Goal: Transaction & Acquisition: Purchase product/service

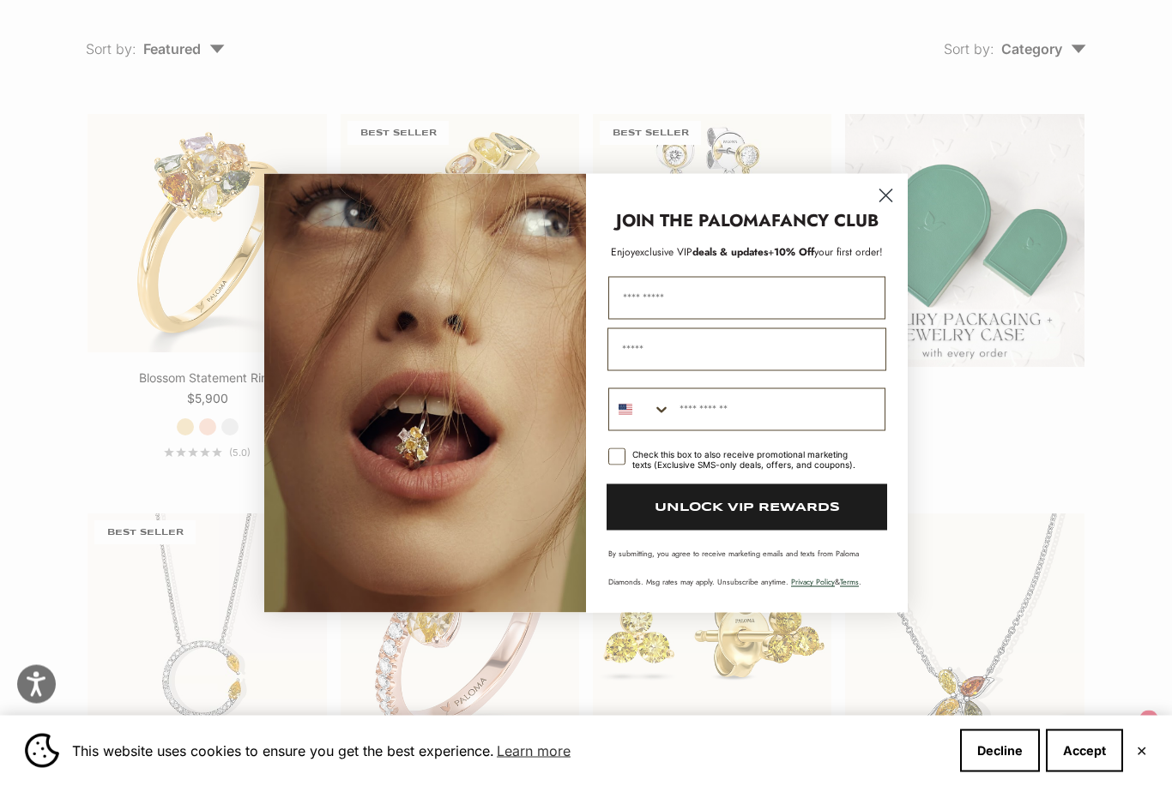
scroll to position [238, 0]
click at [889, 209] on circle "Close dialog" at bounding box center [885, 195] width 28 height 28
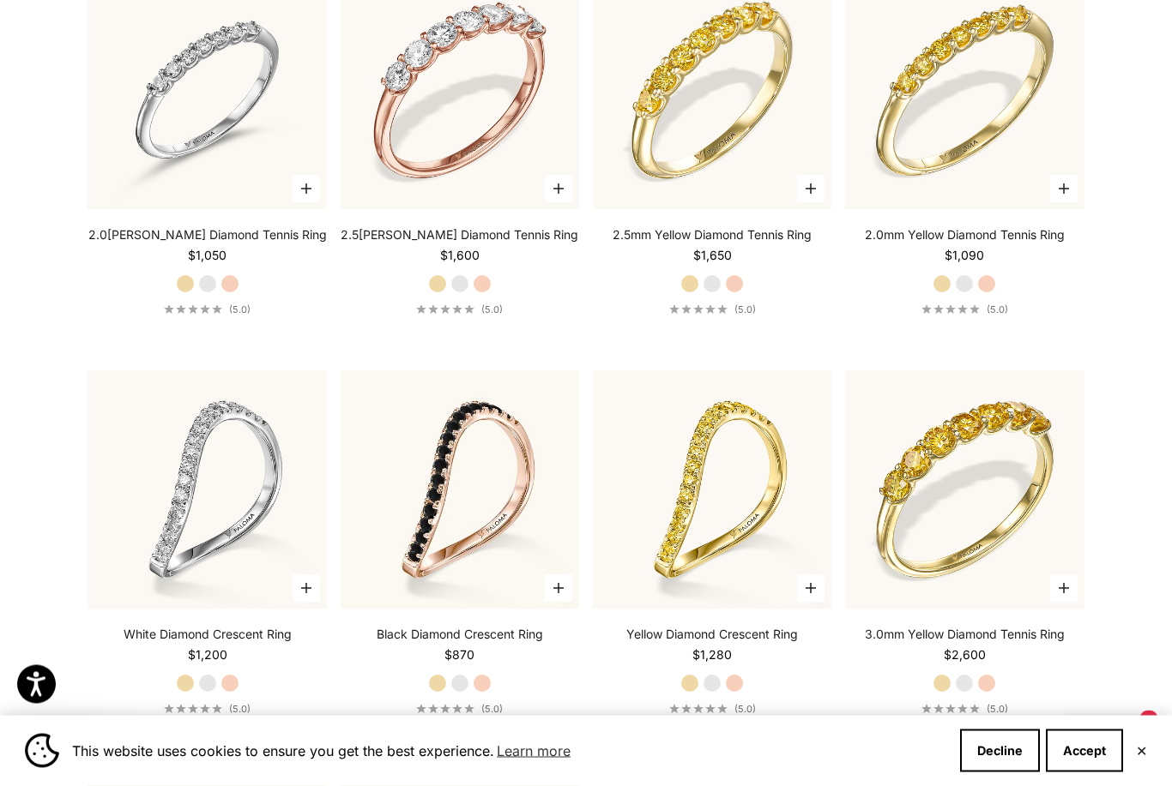
scroll to position [4848, 0]
click at [216, 468] on img at bounding box center [207, 490] width 262 height 262
click at [256, 409] on img at bounding box center [207, 490] width 262 height 262
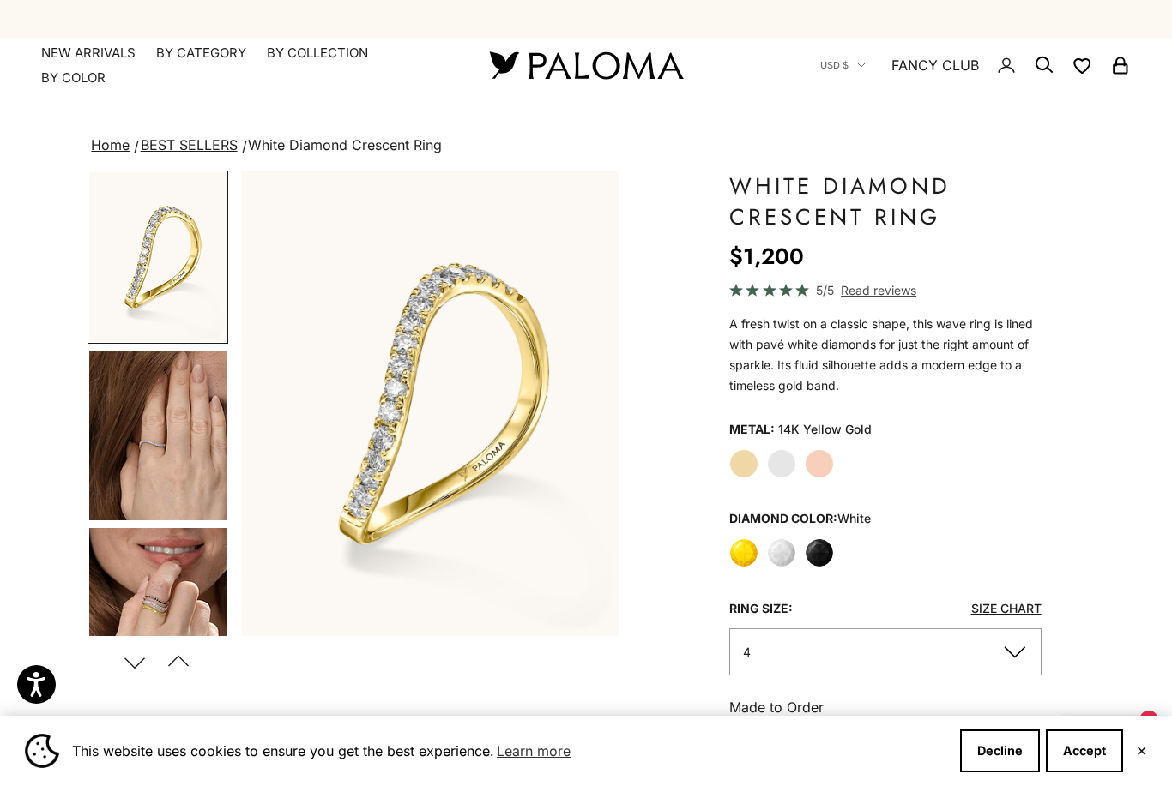
click at [190, 459] on img "Go to item 4" at bounding box center [157, 436] width 137 height 170
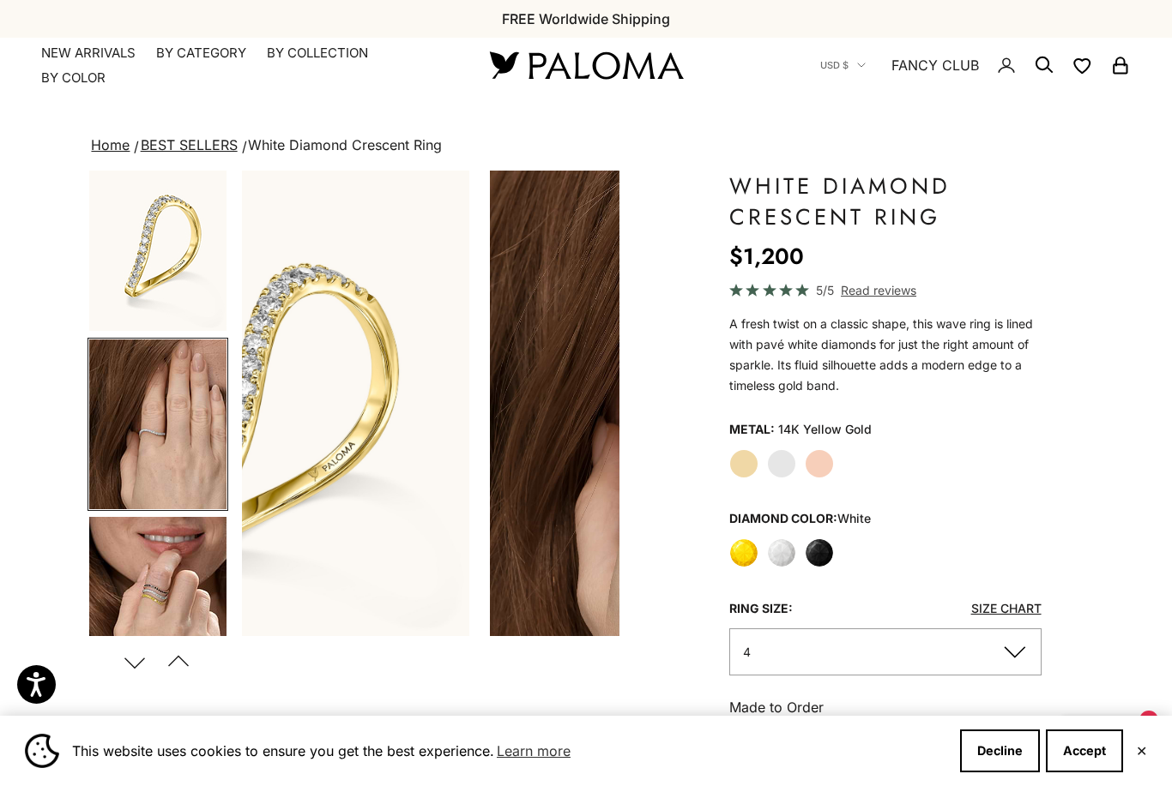
scroll to position [0, 398]
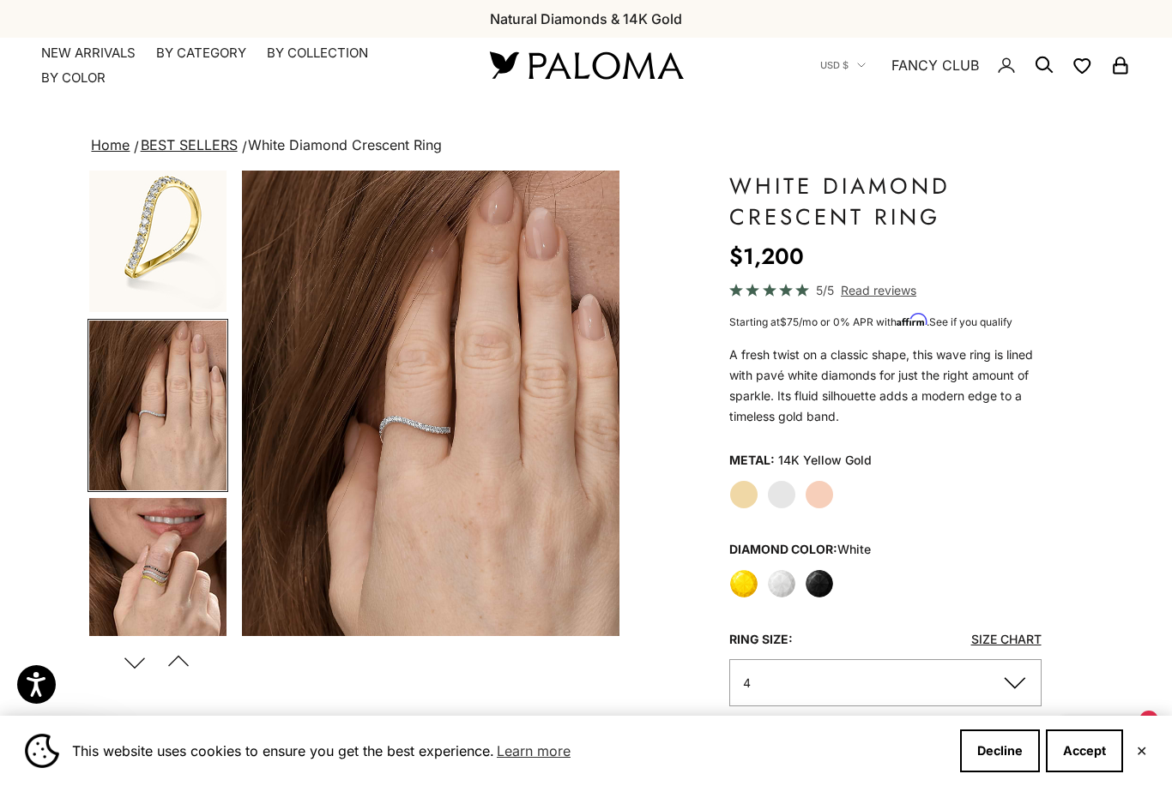
click at [178, 557] on img "Go to item 5" at bounding box center [157, 583] width 137 height 170
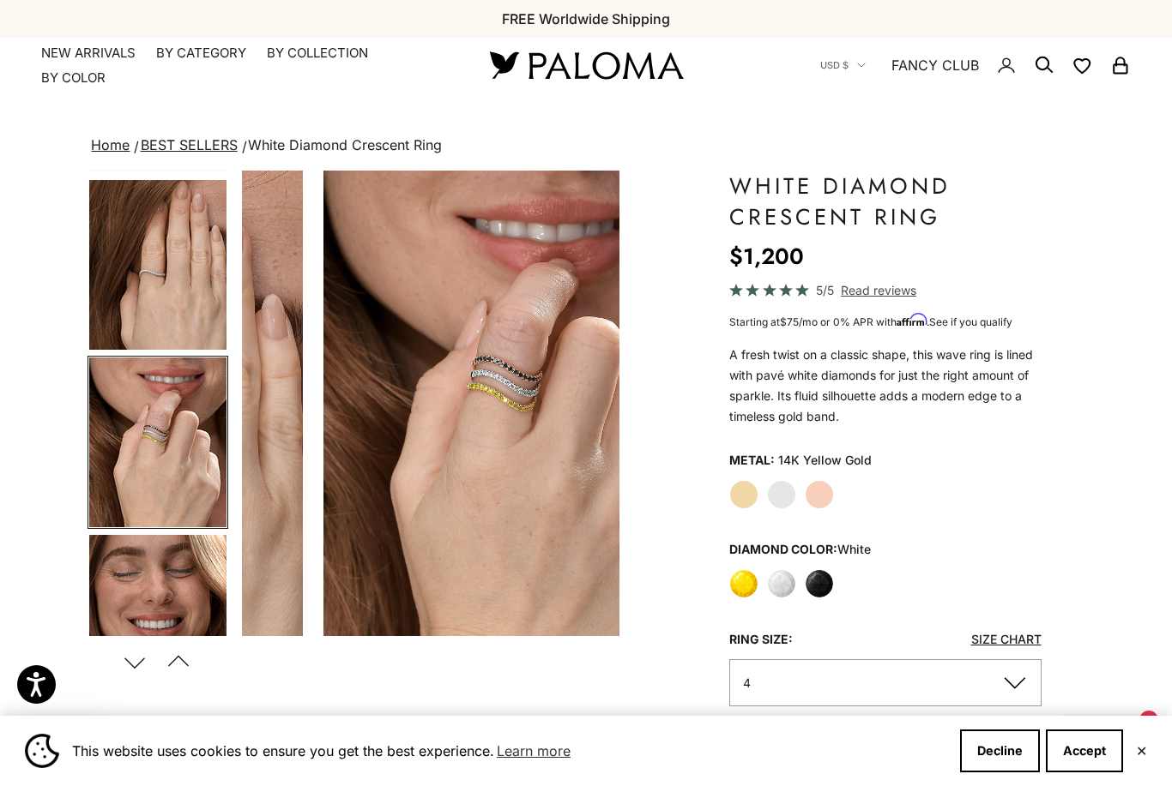
scroll to position [0, 796]
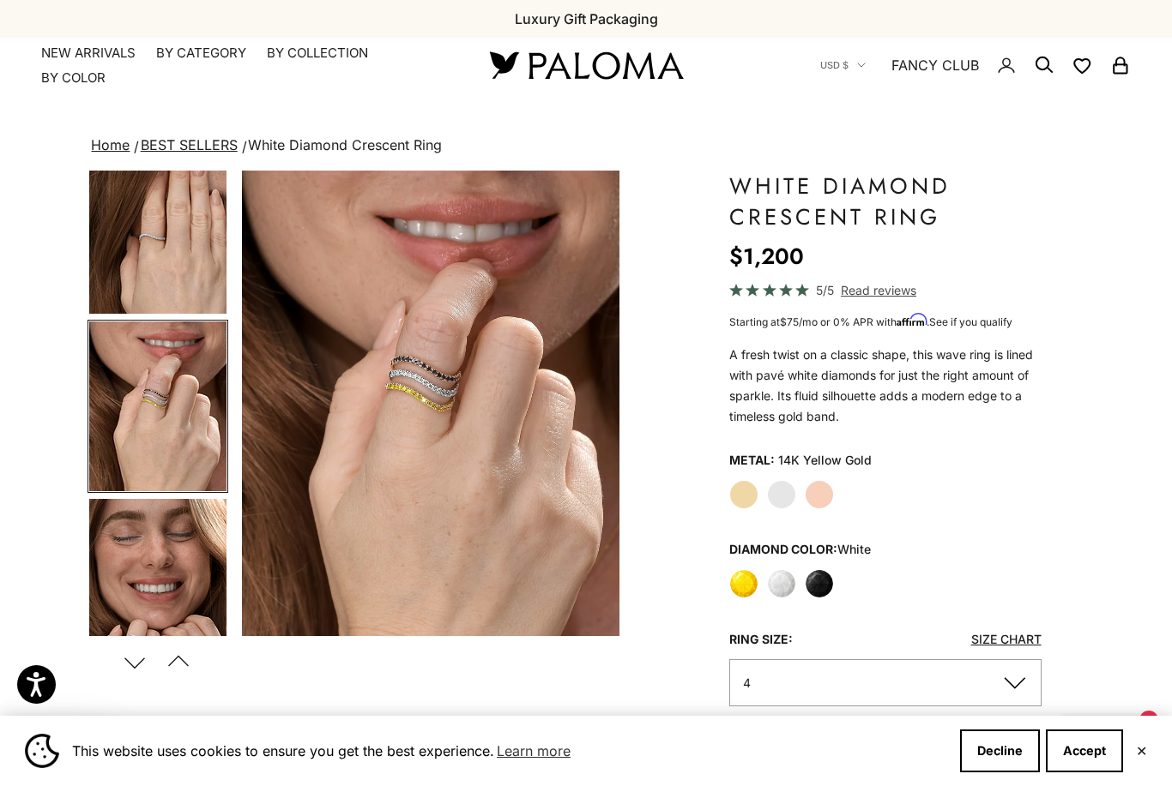
click at [179, 577] on img "Go to item 6" at bounding box center [157, 584] width 137 height 170
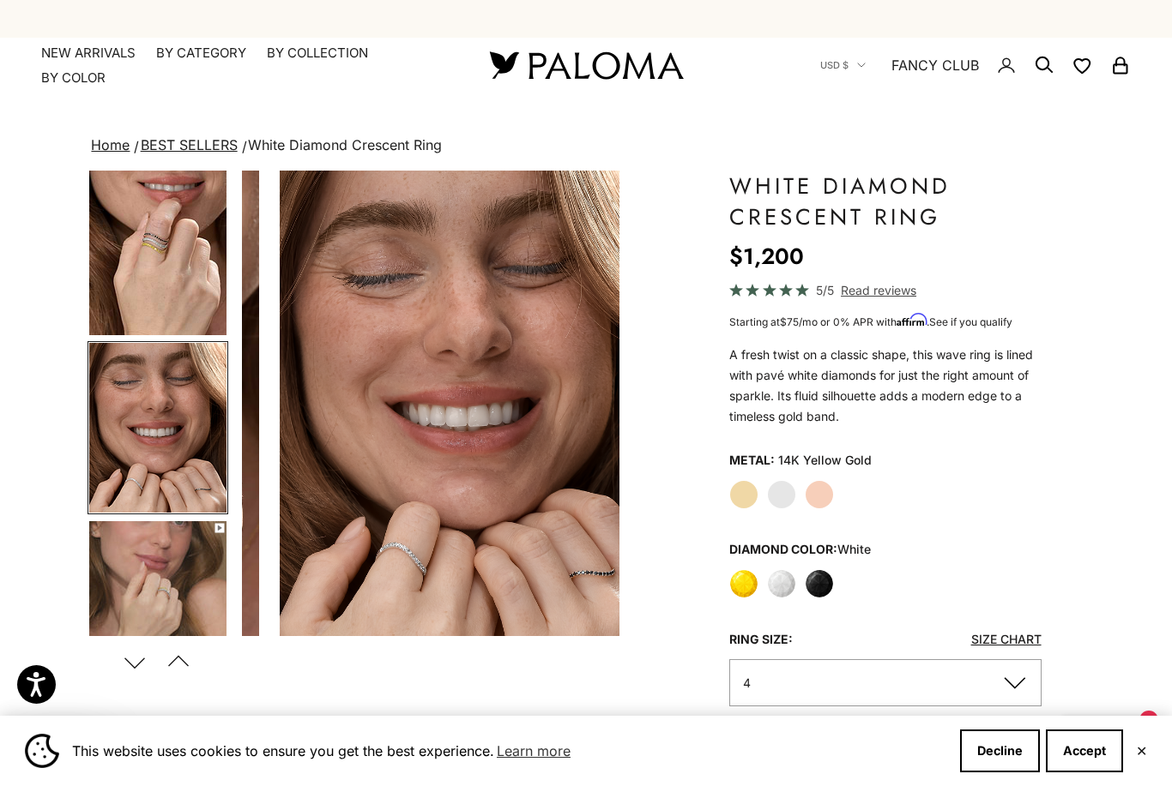
scroll to position [384, 0]
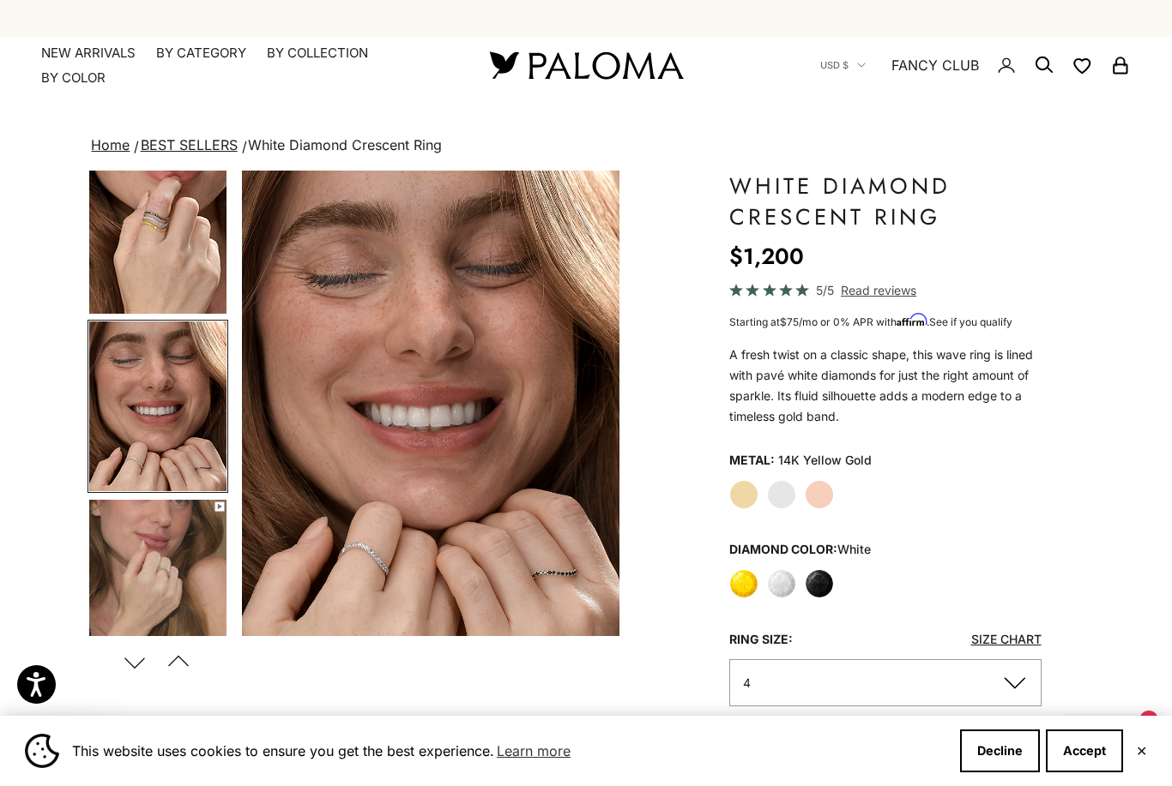
click at [183, 589] on img "Go to item 7" at bounding box center [157, 585] width 137 height 170
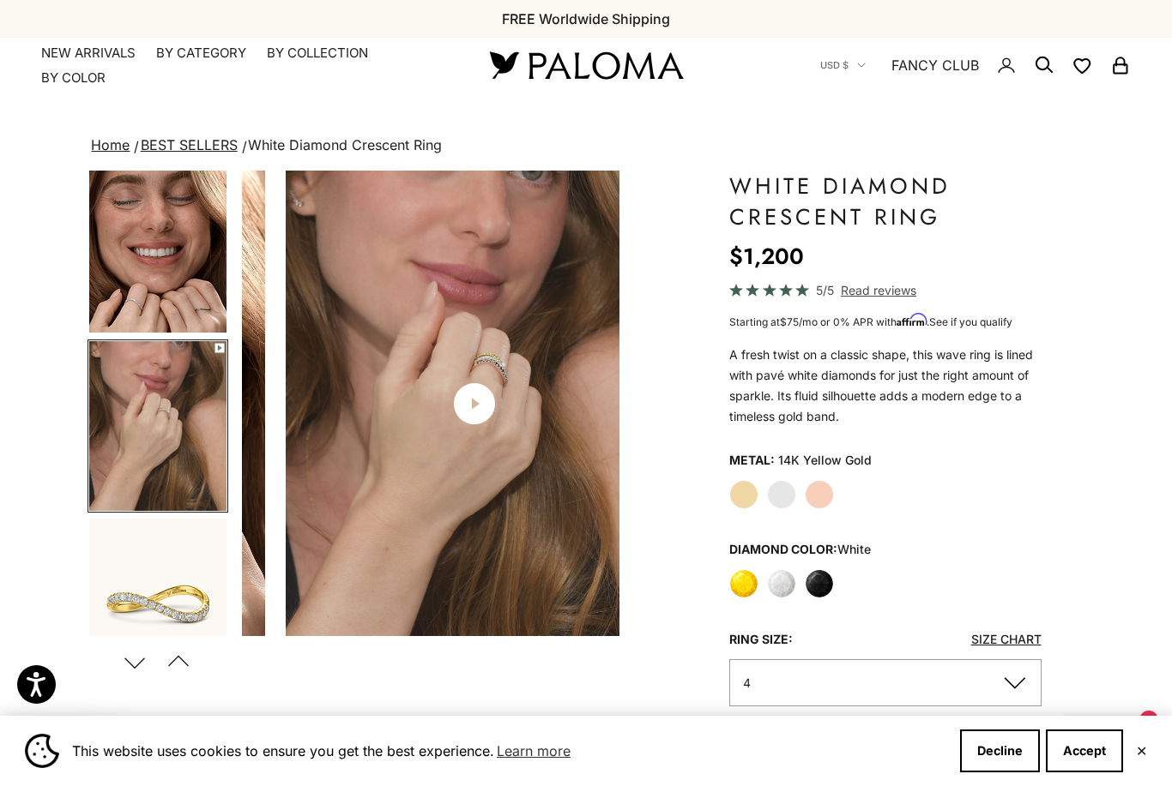
scroll to position [562, 0]
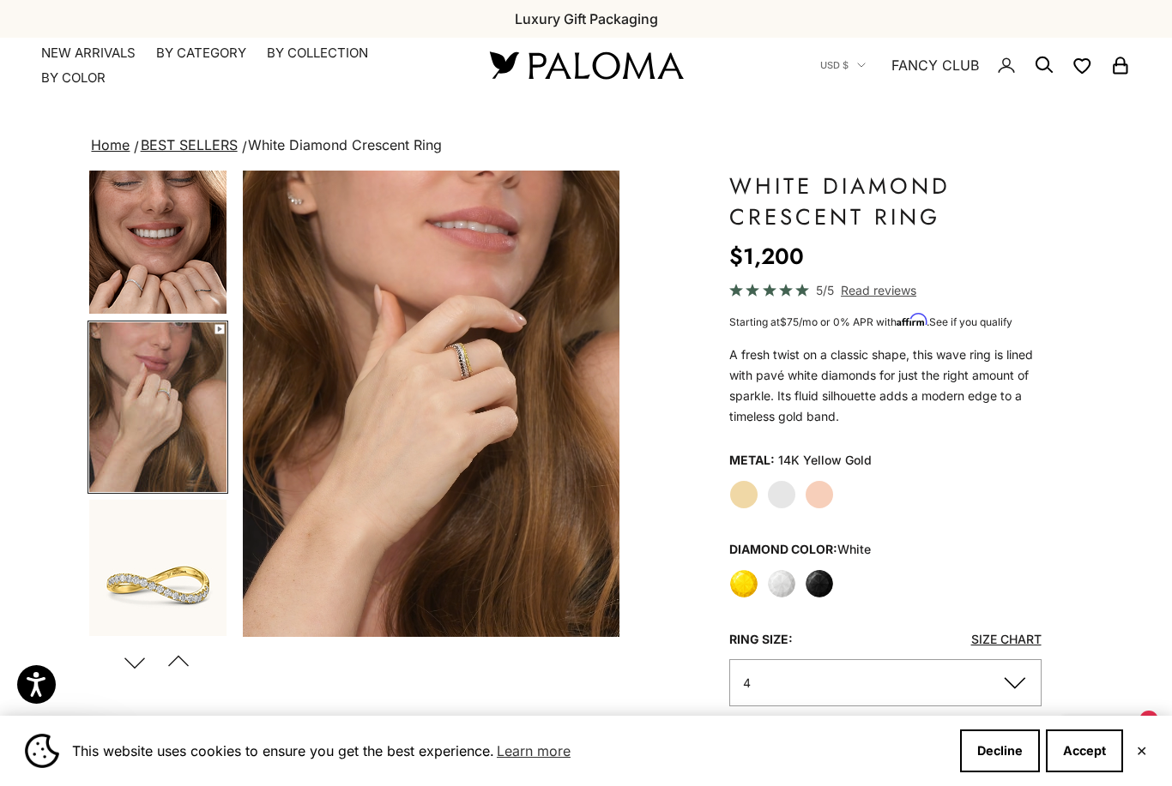
click at [312, 532] on video "#YellowGold\a#WhiteGold\a#RoseGold" at bounding box center [431, 404] width 377 height 467
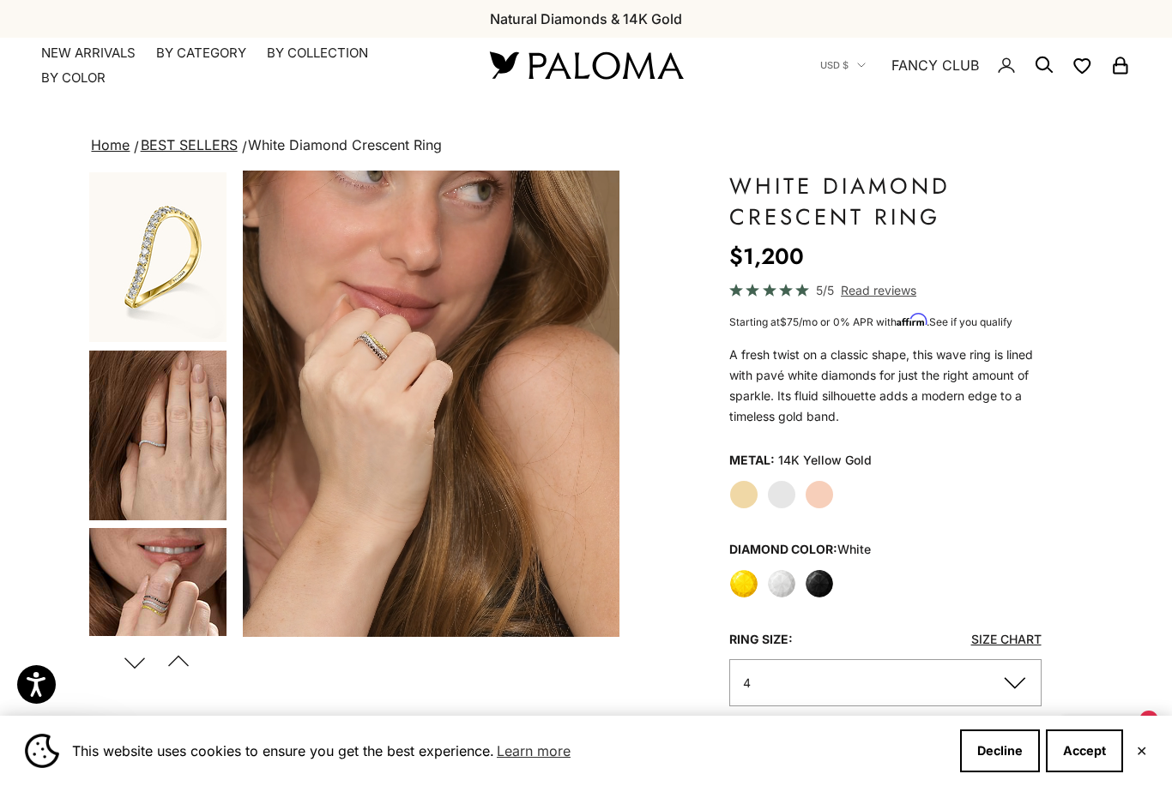
scroll to position [53, 0]
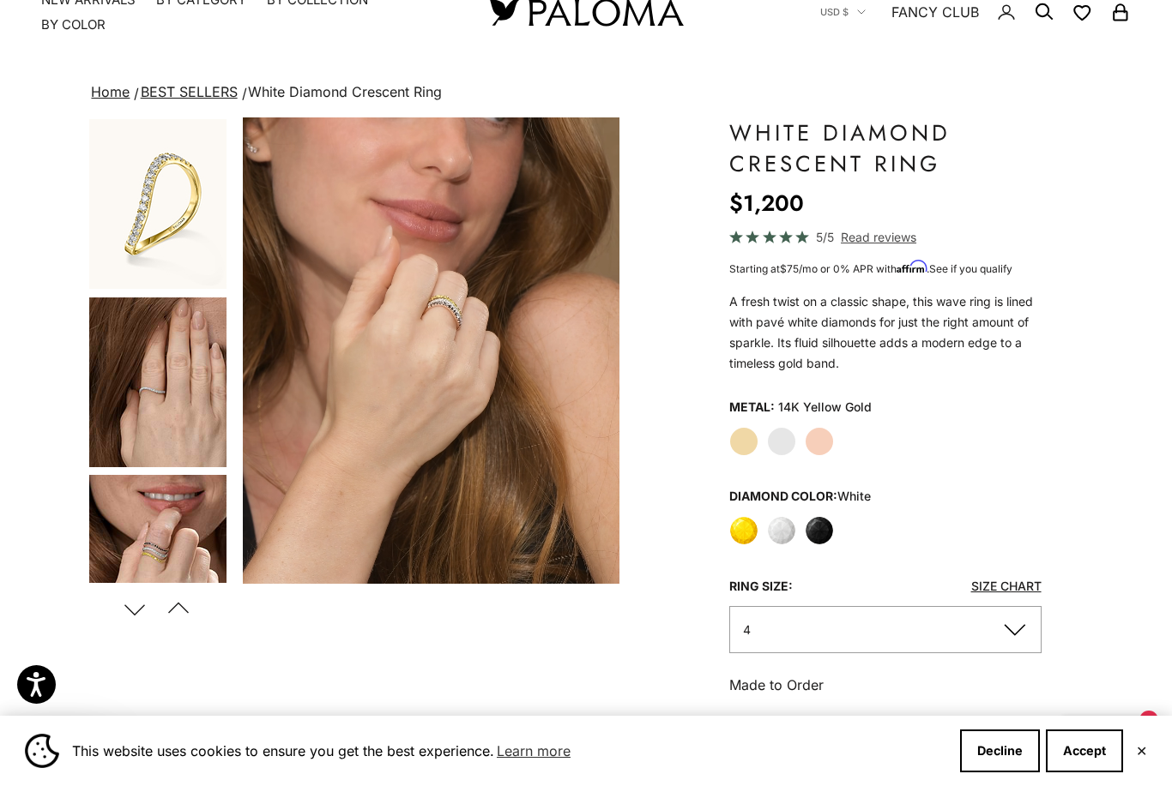
click at [788, 438] on label "White Gold" at bounding box center [781, 441] width 29 height 29
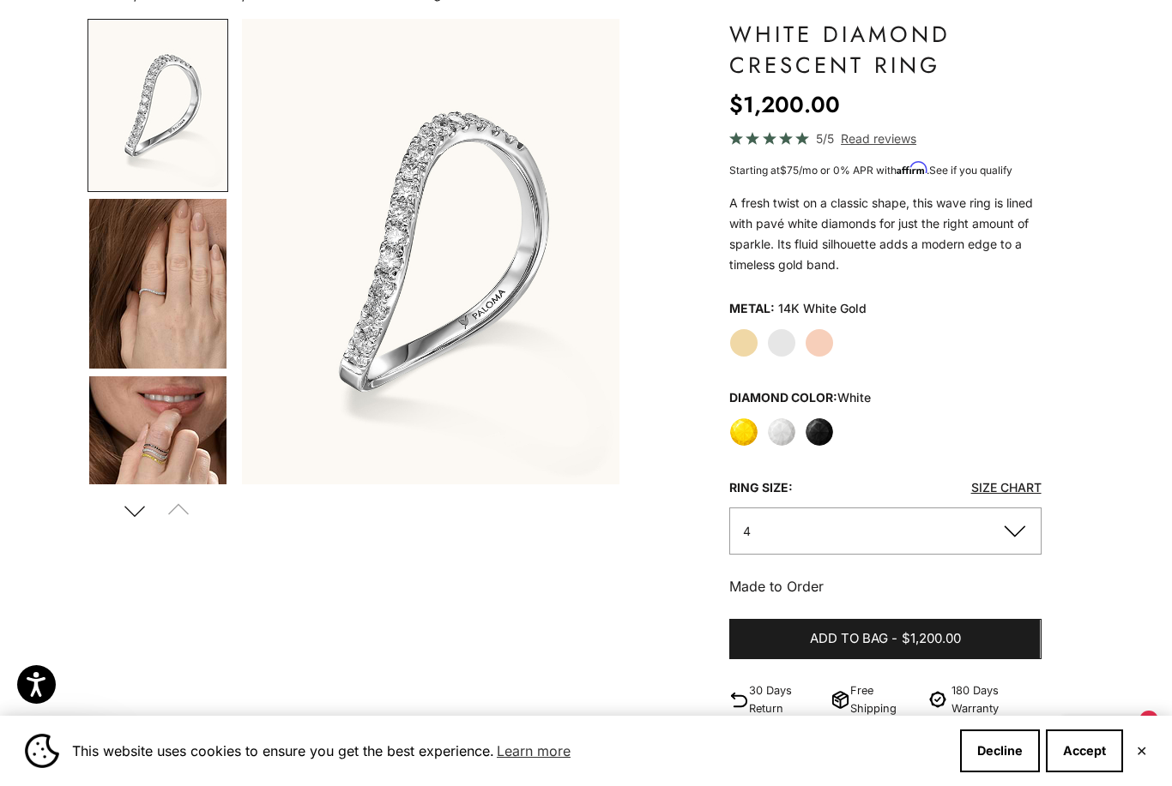
scroll to position [151, 0]
click at [849, 528] on button "4" at bounding box center [884, 532] width 311 height 47
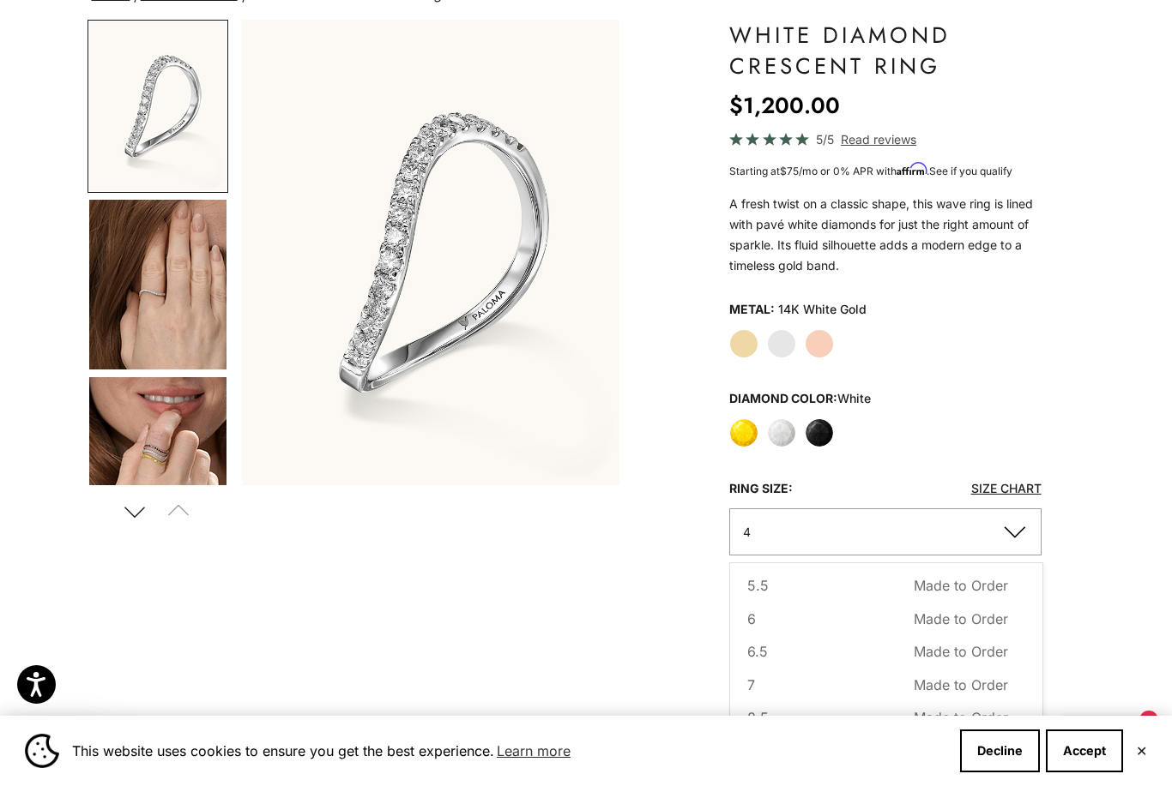
scroll to position [108, 0]
click at [785, 673] on button "7 Made to Order Sold out" at bounding box center [877, 682] width 260 height 22
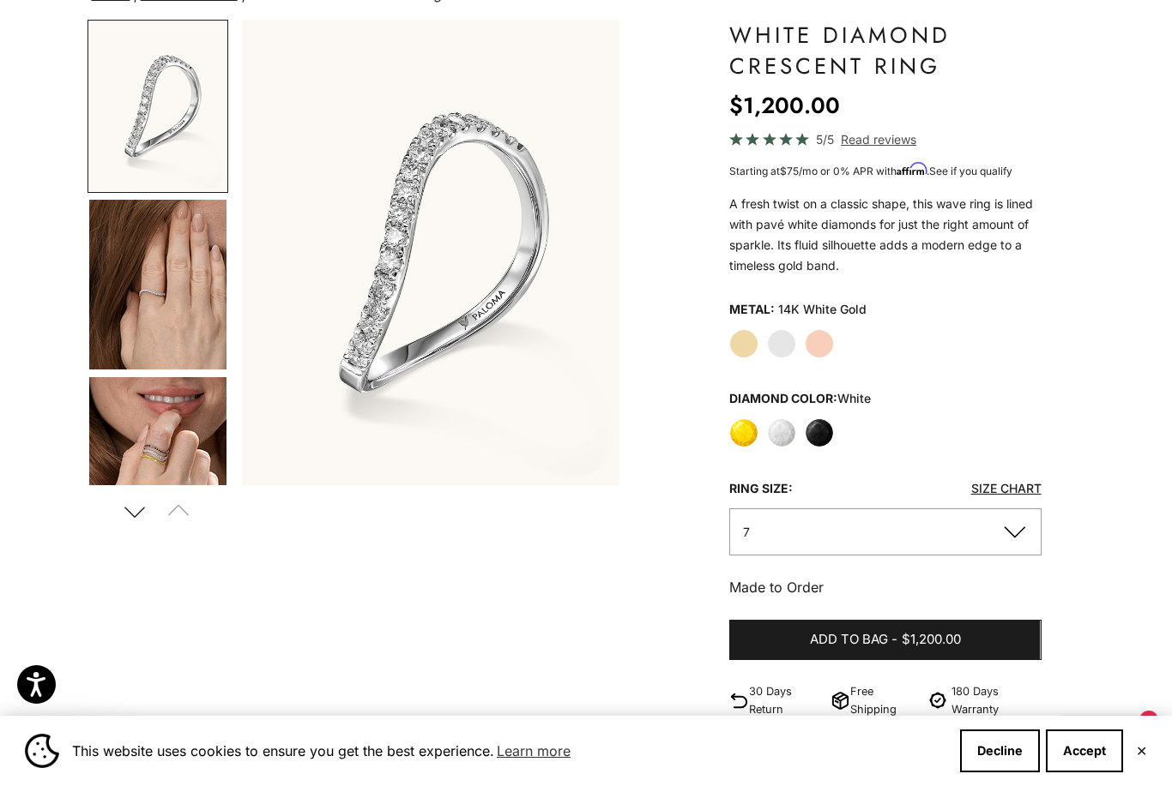
click at [847, 639] on span "Add to bag" at bounding box center [849, 640] width 78 height 21
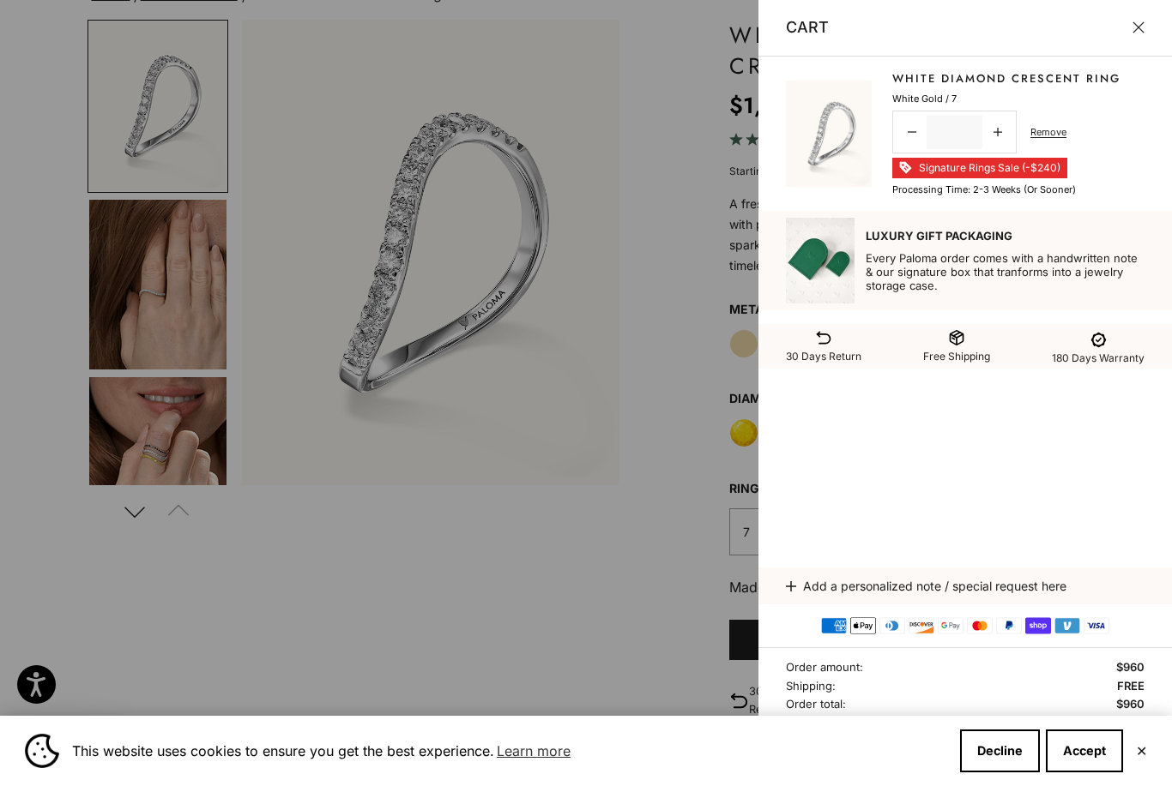
click at [700, 350] on div at bounding box center [586, 393] width 1172 height 786
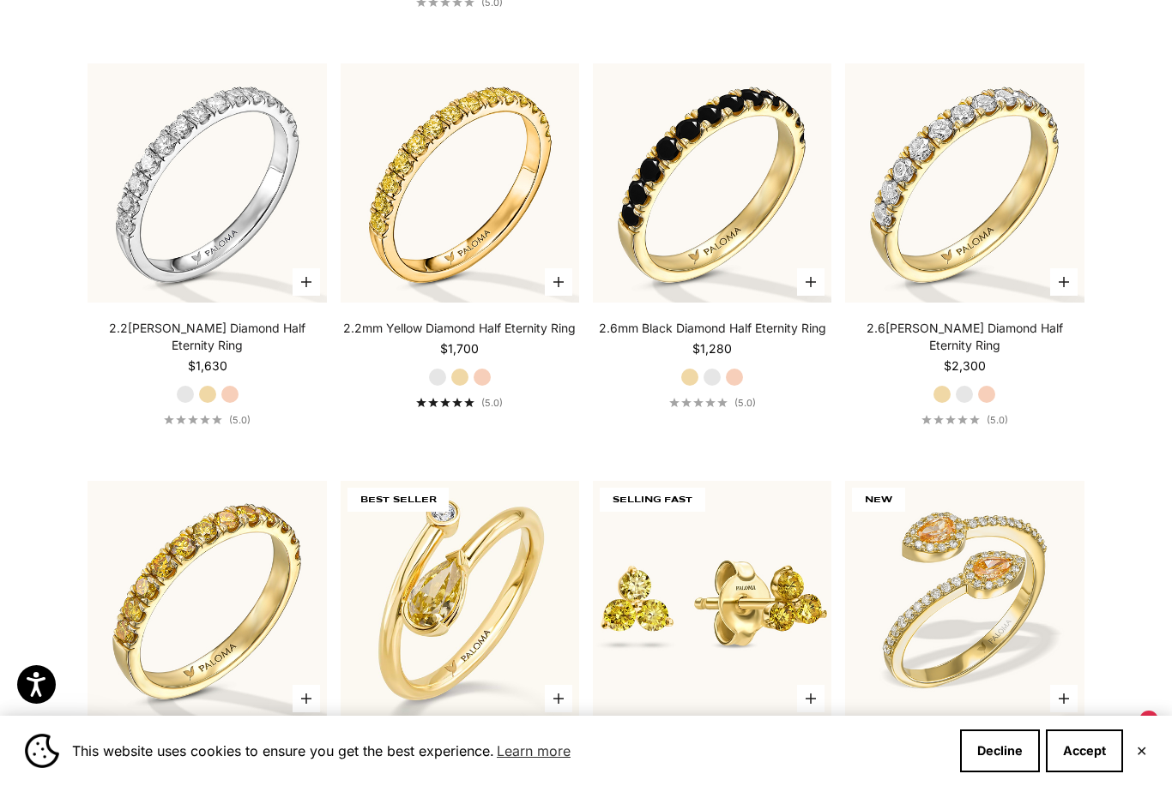
scroll to position [3130, 0]
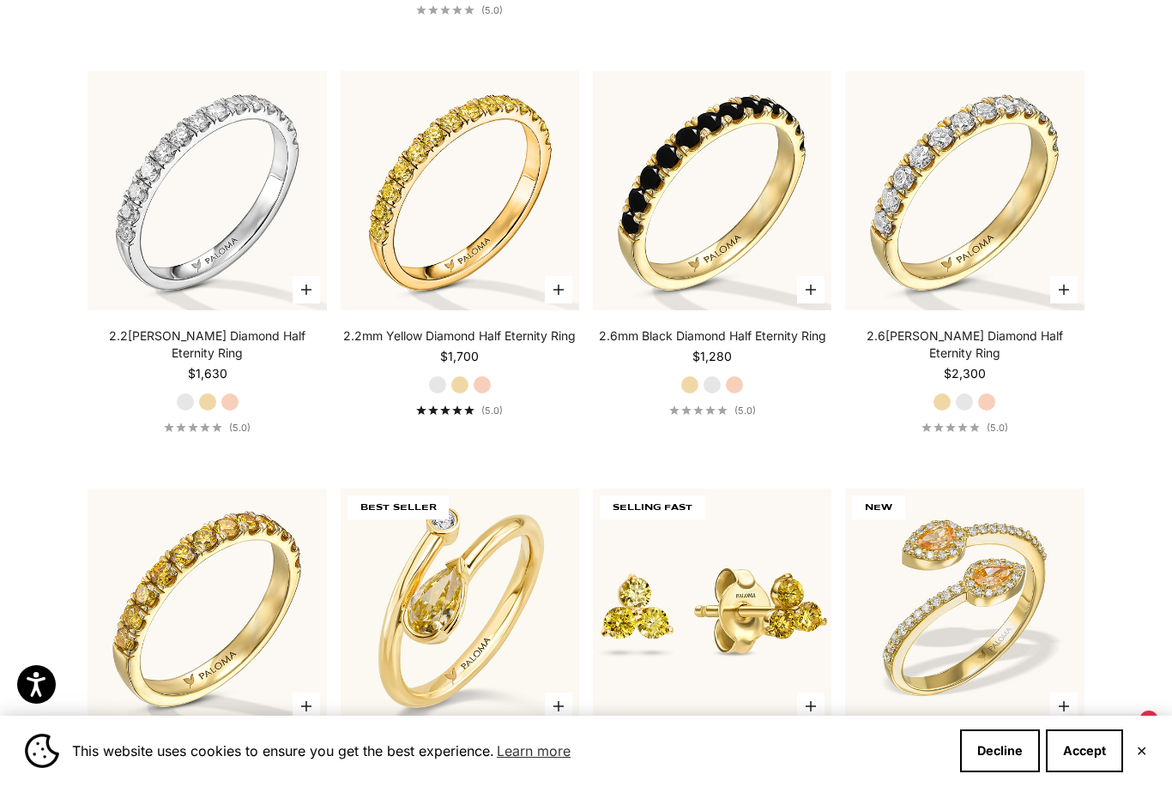
click at [984, 191] on img at bounding box center [964, 191] width 262 height 262
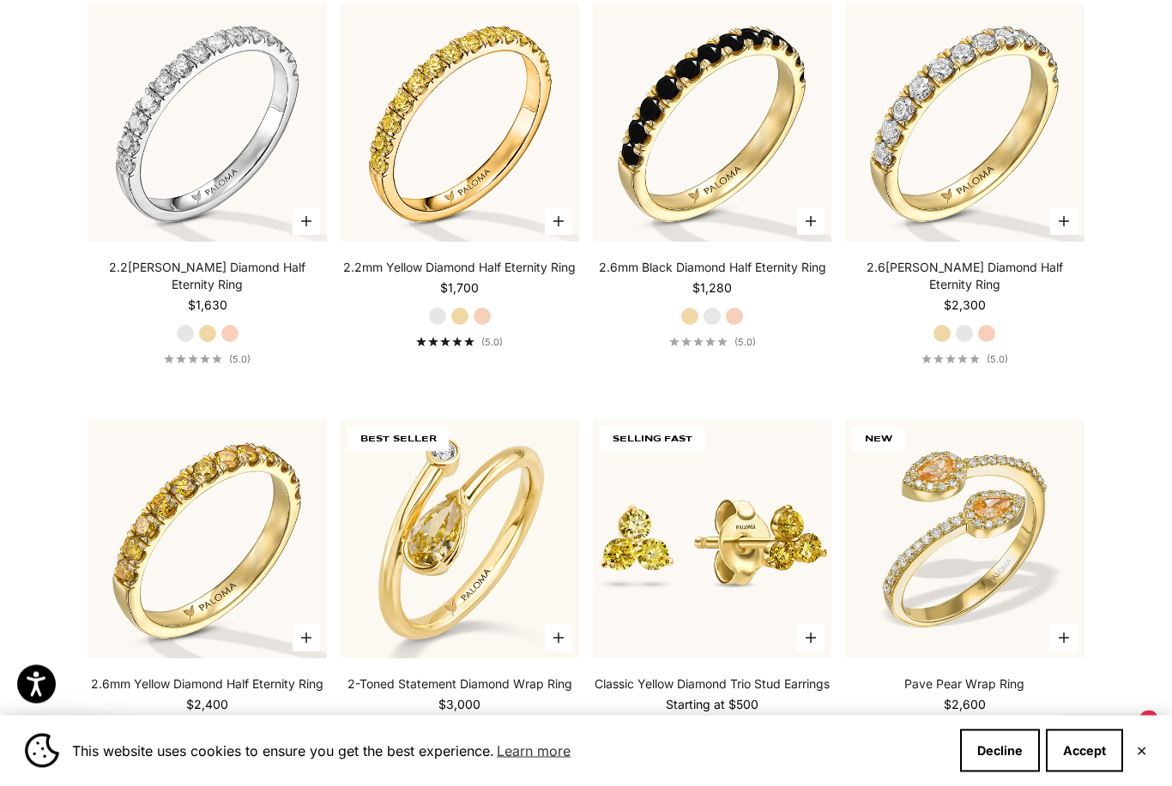
scroll to position [3199, 0]
click at [440, 503] on img at bounding box center [459, 539] width 262 height 262
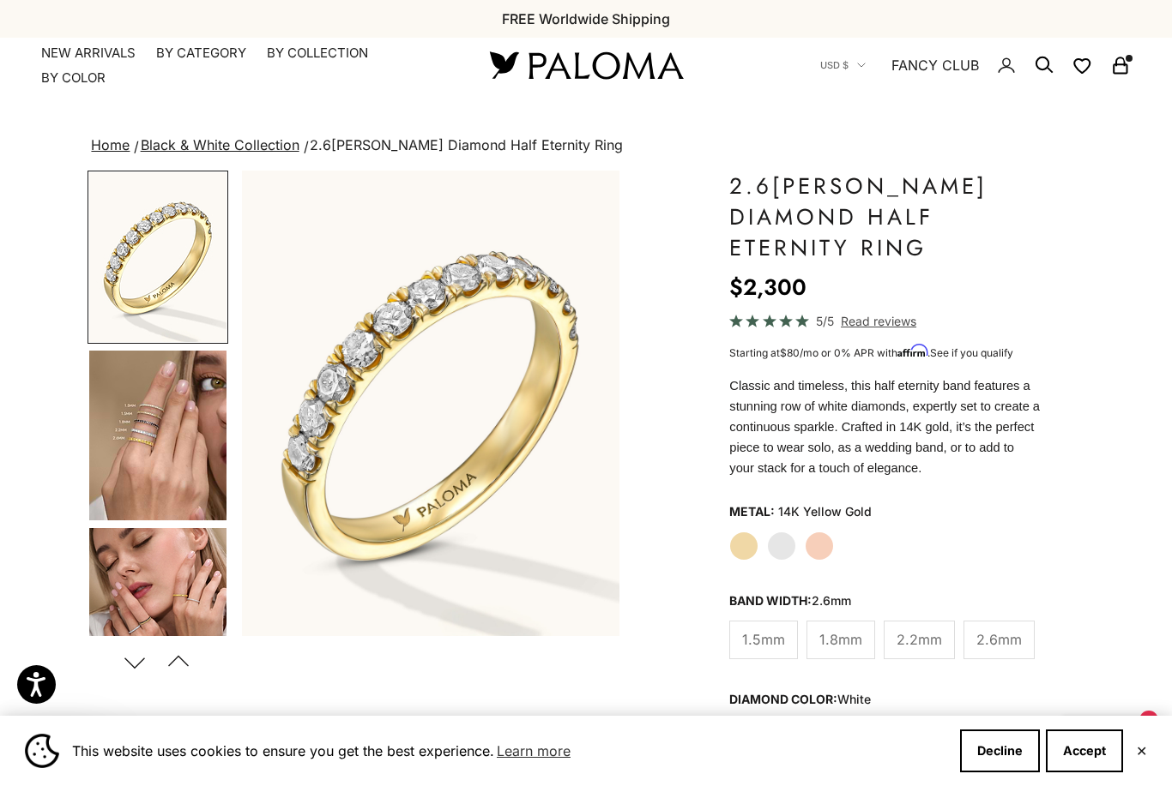
click at [178, 436] on img "Go to item 4" at bounding box center [157, 436] width 137 height 170
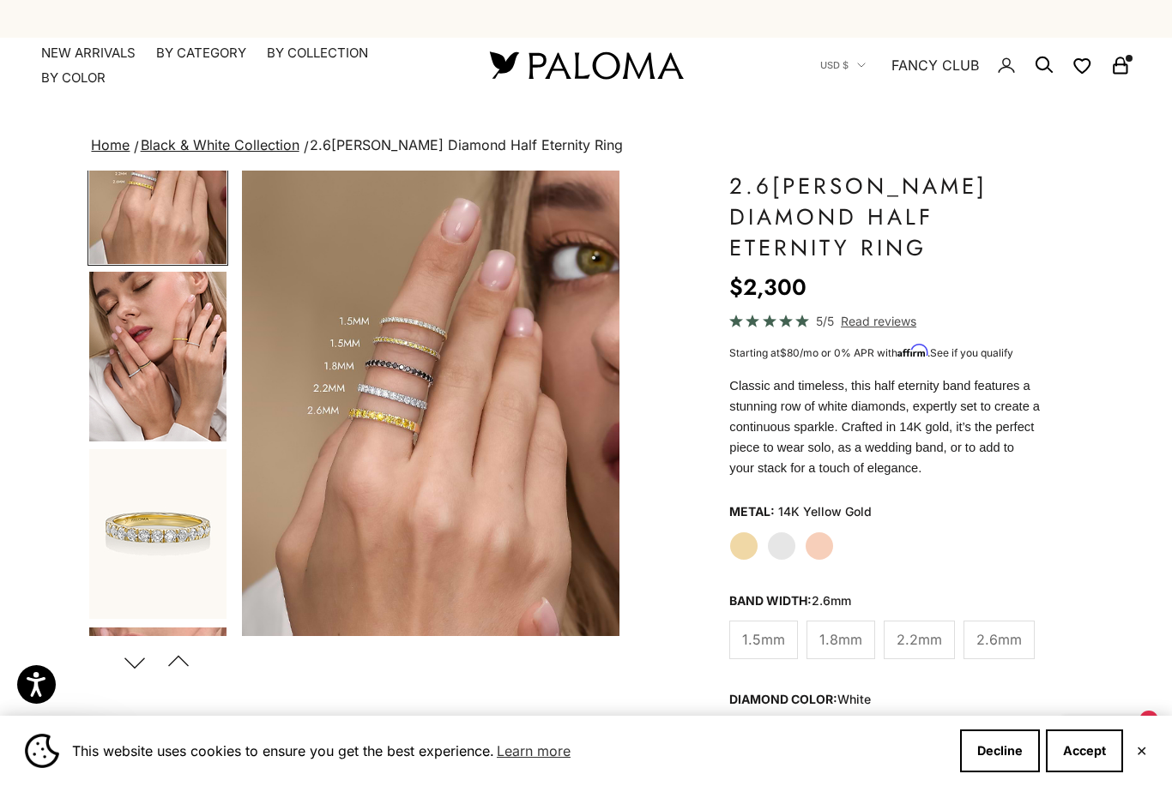
scroll to position [256, 0]
click at [177, 543] on img "Go to item 6" at bounding box center [157, 534] width 137 height 170
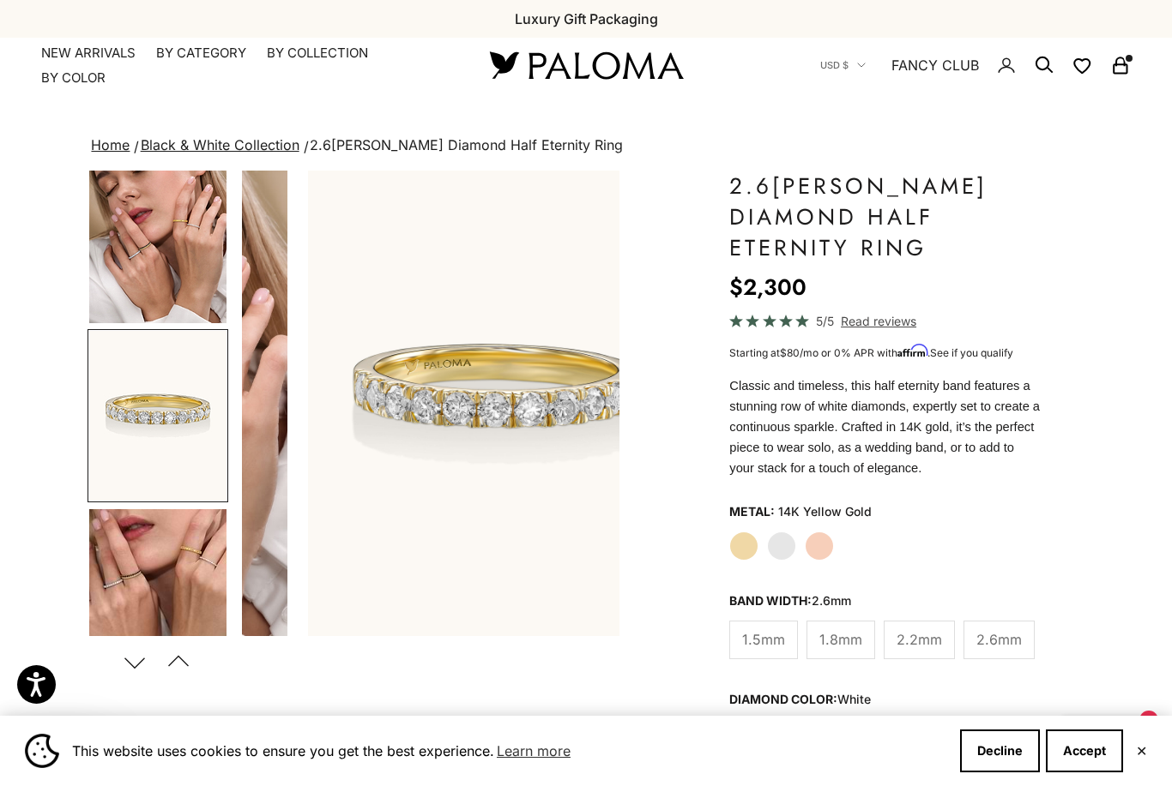
scroll to position [385, 0]
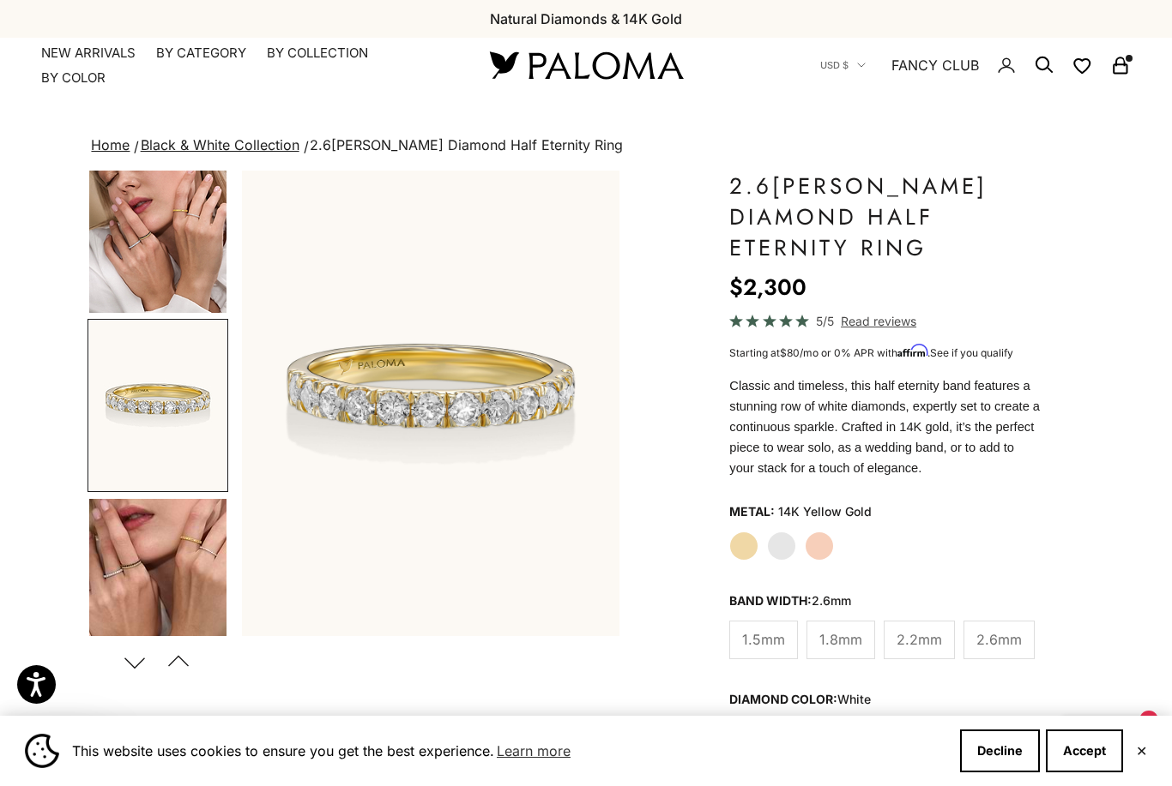
click at [187, 569] on img "Go to item 9" at bounding box center [157, 584] width 137 height 170
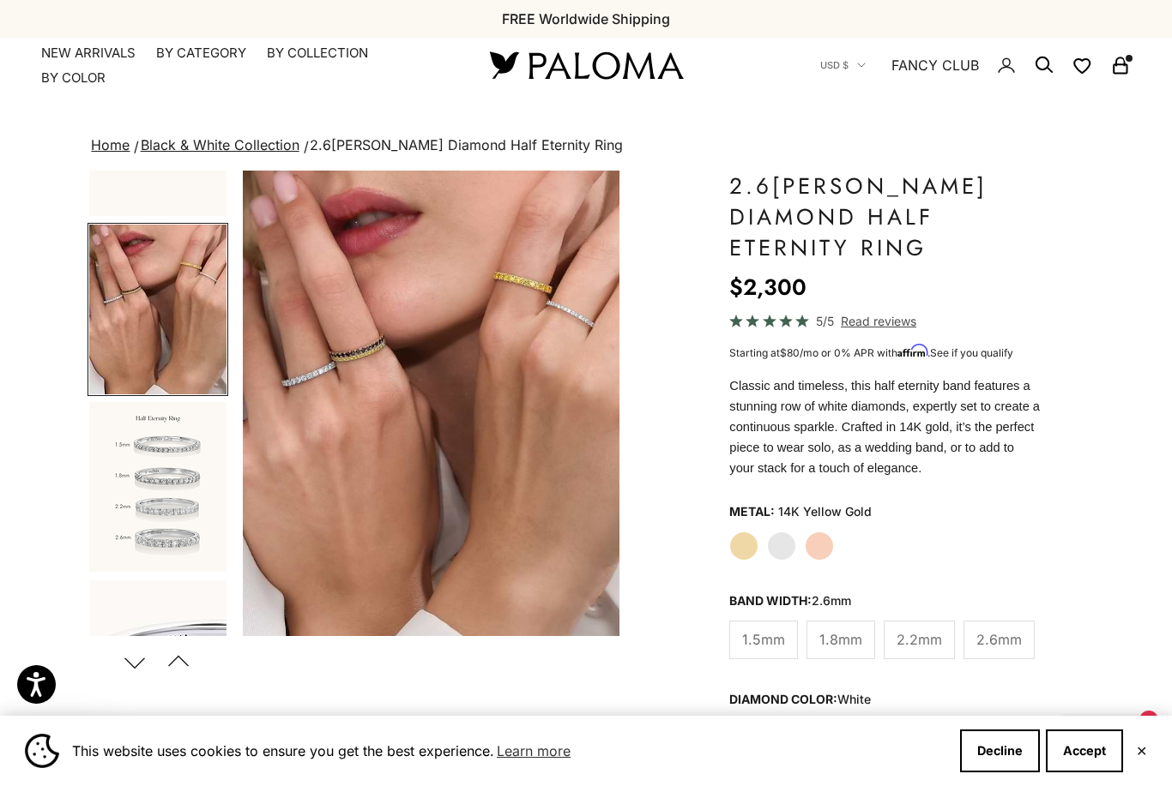
scroll to position [660, 0]
click at [197, 518] on img "Go to item 10" at bounding box center [157, 487] width 137 height 170
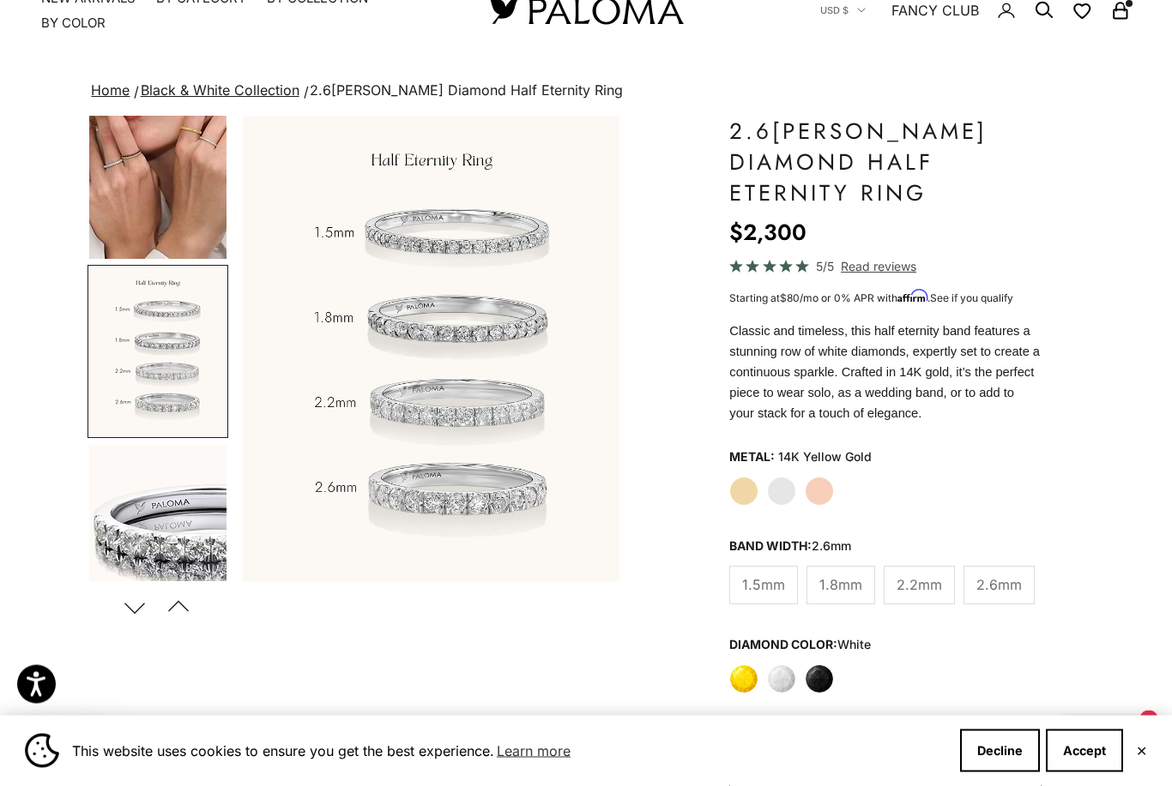
scroll to position [55, 0]
click at [794, 495] on label "White Gold" at bounding box center [781, 491] width 29 height 29
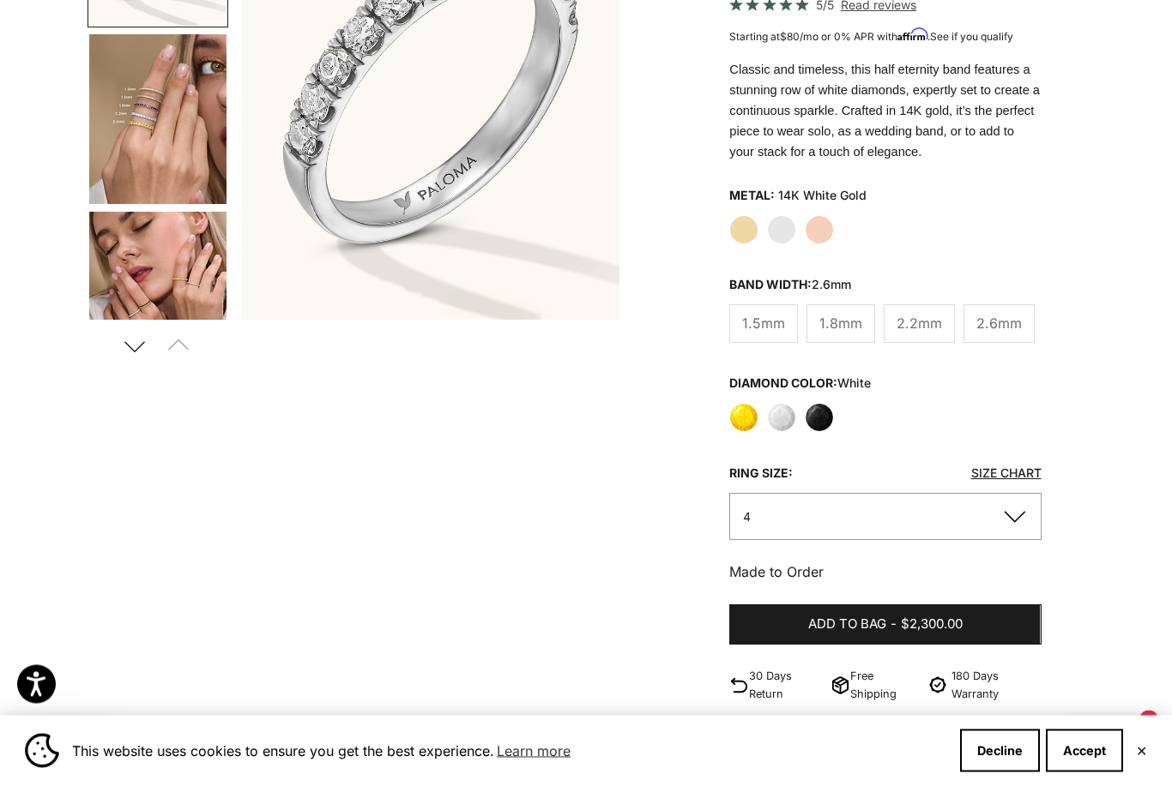
scroll to position [318, 0]
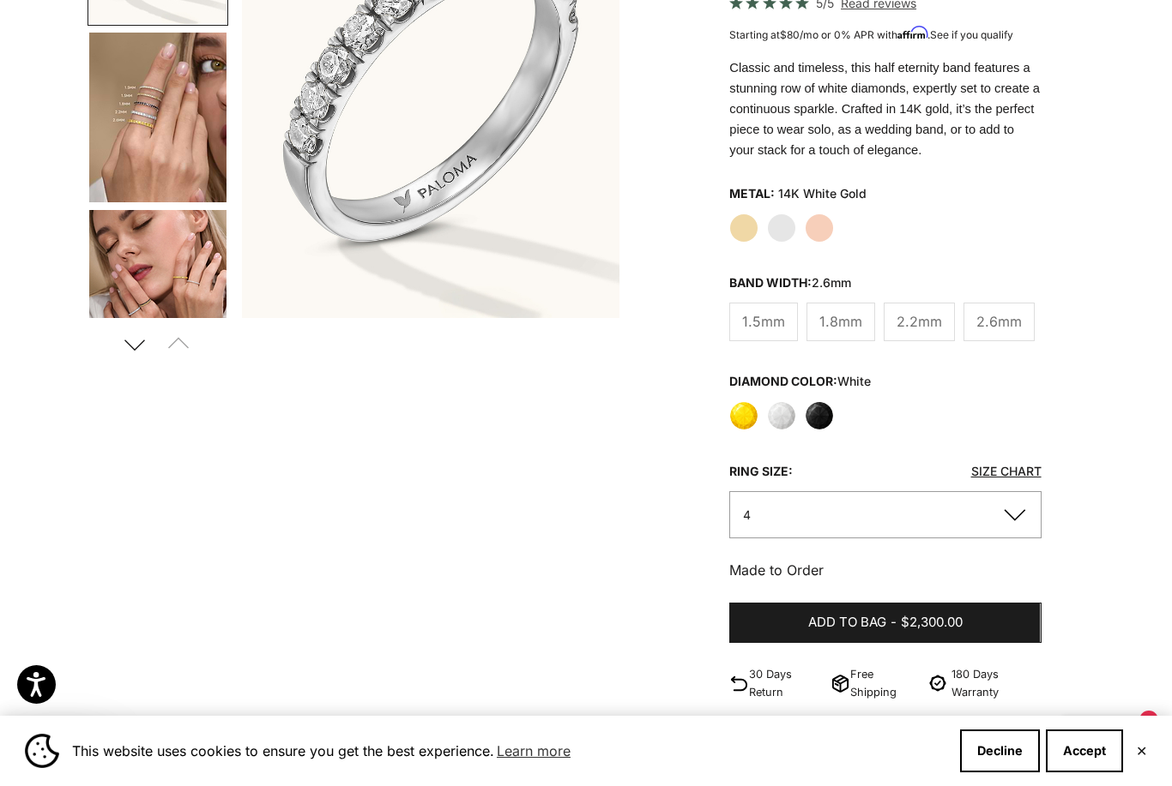
click at [852, 522] on button "4" at bounding box center [884, 514] width 311 height 47
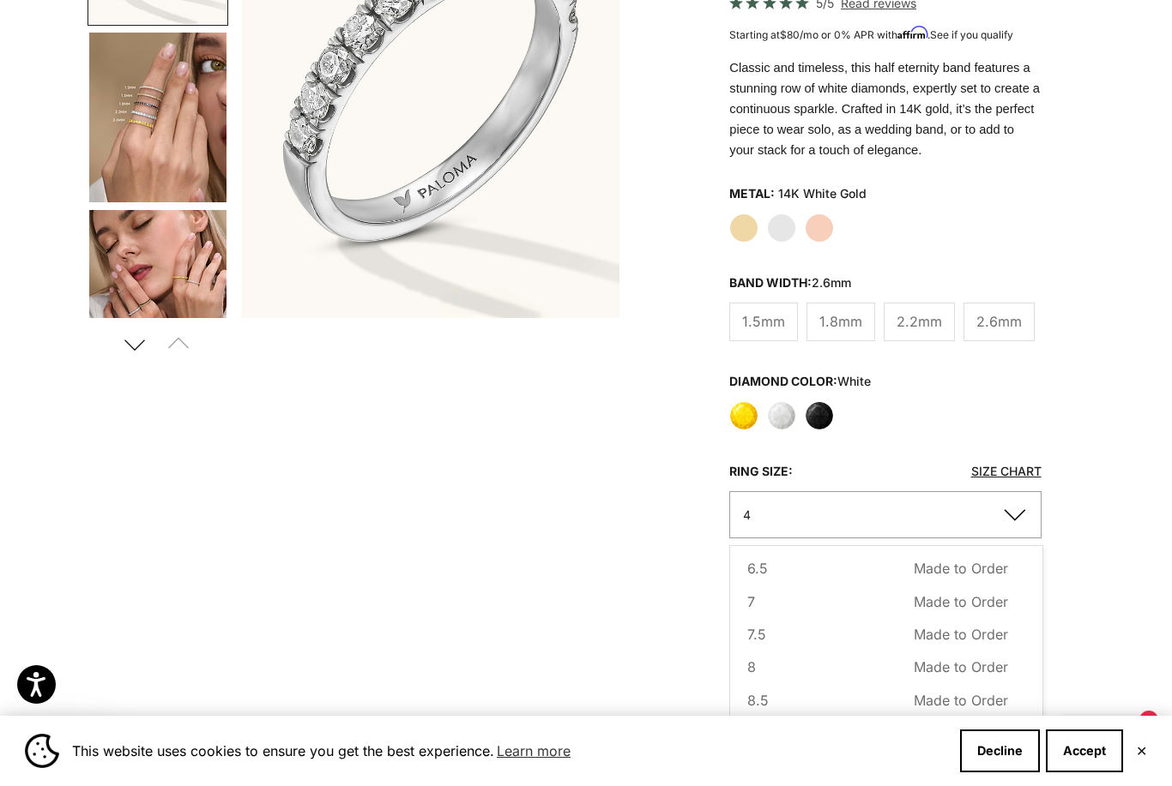
scroll to position [170, 0]
click at [824, 566] on button "6.5 Made to Order Sold out" at bounding box center [877, 569] width 260 height 22
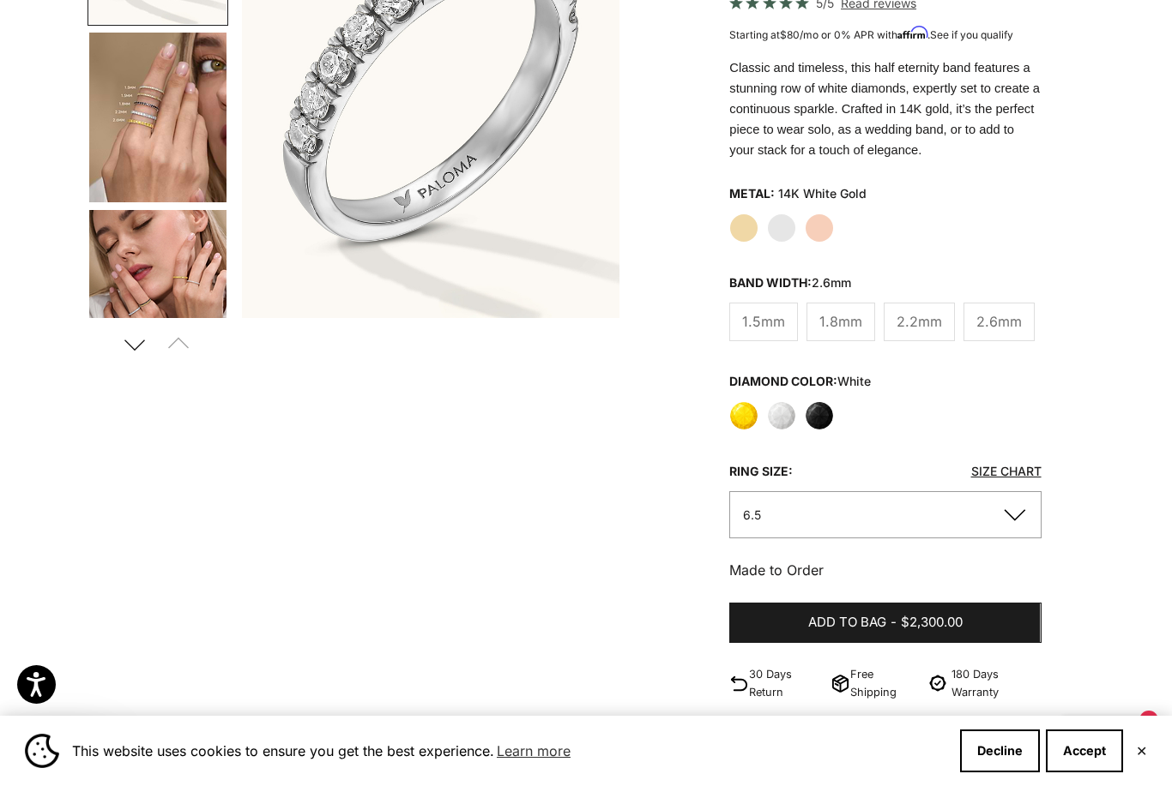
click at [831, 619] on span "Add to bag" at bounding box center [847, 622] width 78 height 21
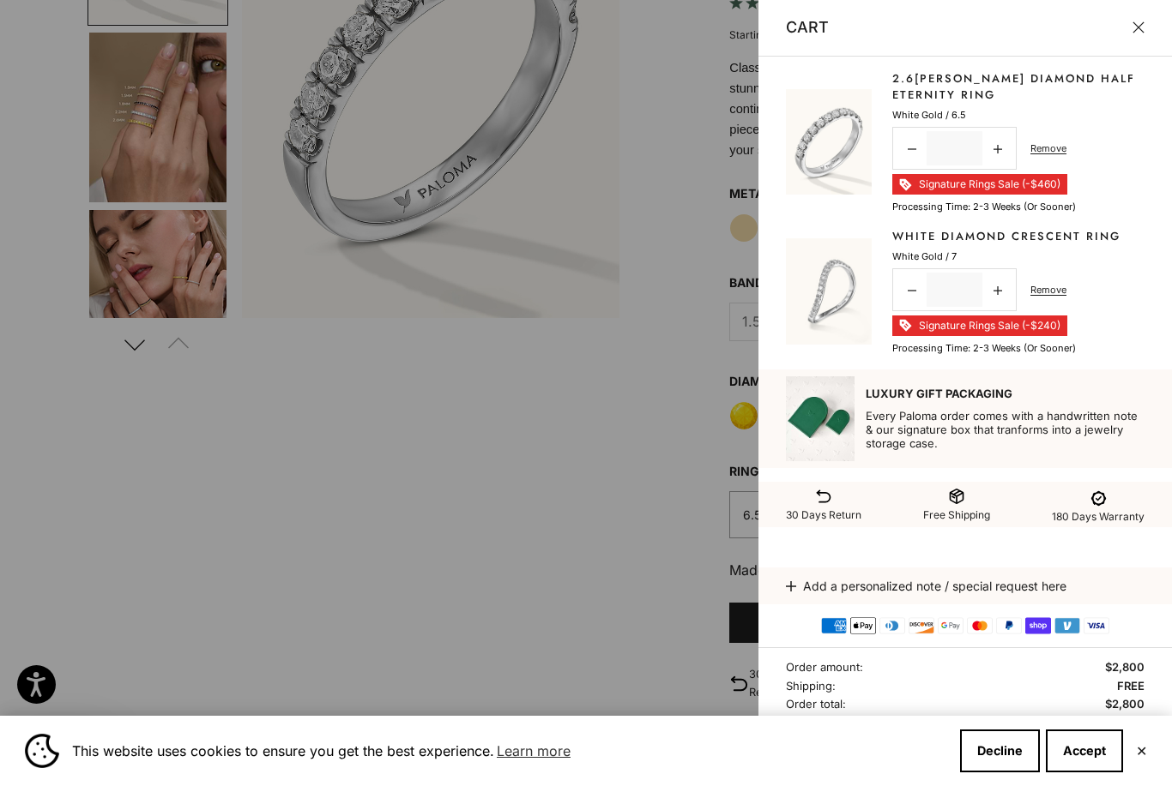
click at [500, 399] on div at bounding box center [586, 393] width 1172 height 786
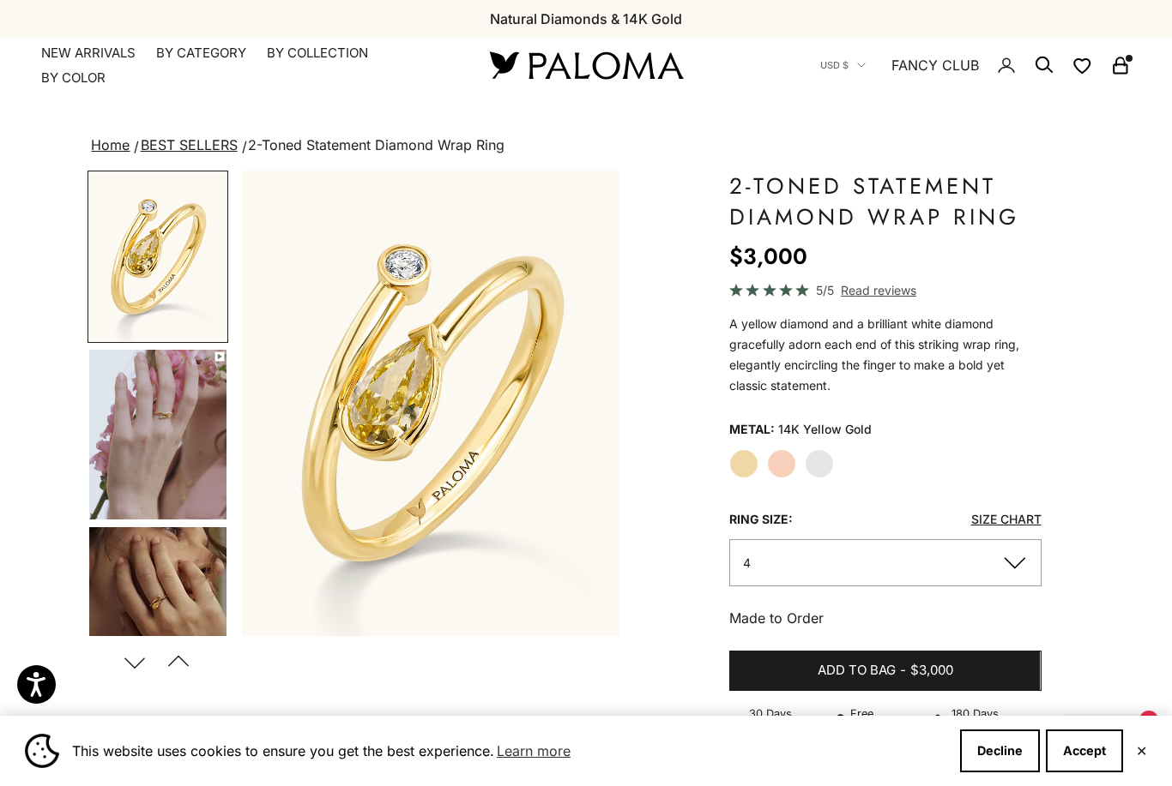
click at [173, 473] on img "Go to item 4" at bounding box center [157, 435] width 137 height 170
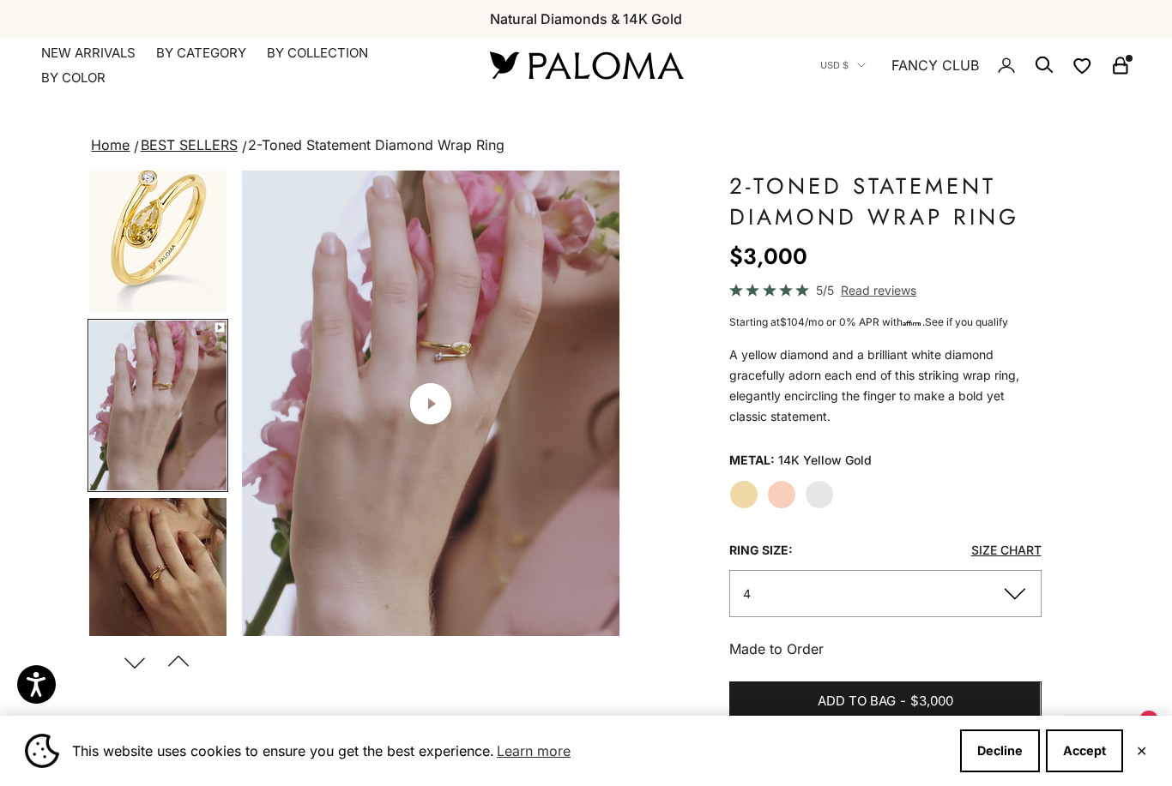
scroll to position [29, 0]
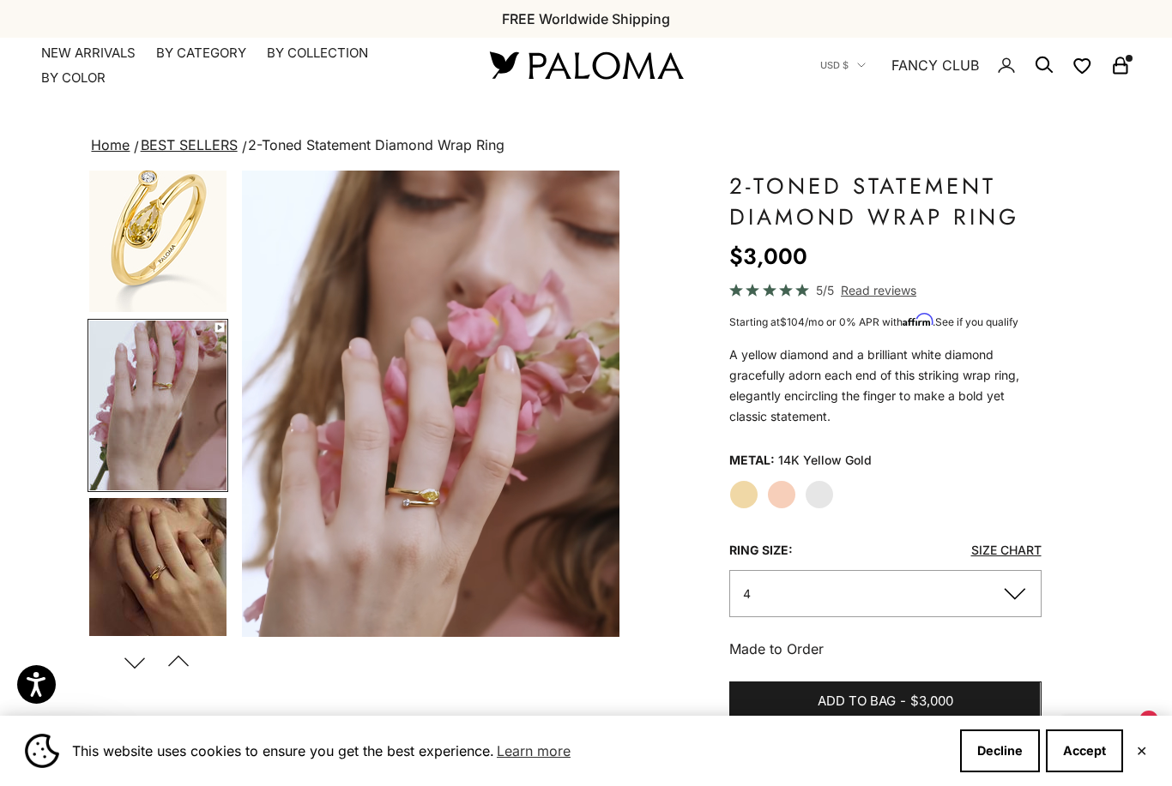
click at [220, 51] on summary "By Category" at bounding box center [201, 53] width 90 height 17
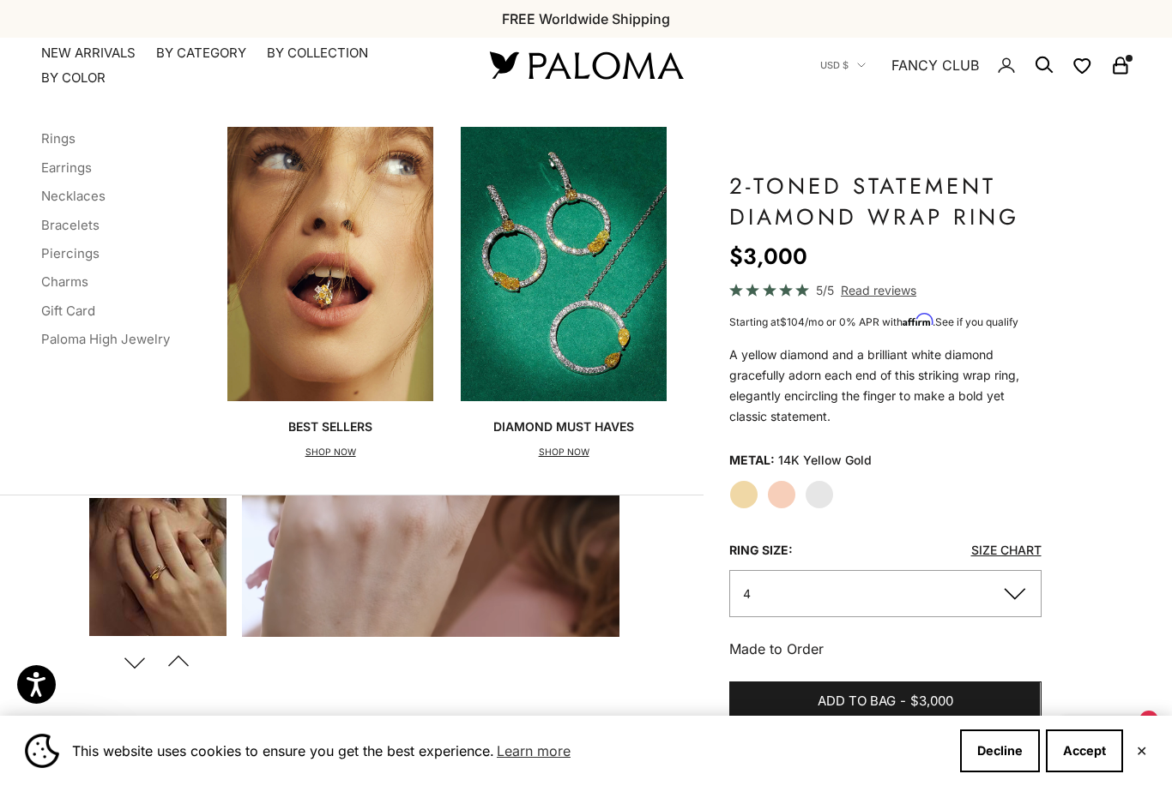
click at [65, 140] on link "Rings" at bounding box center [58, 138] width 34 height 16
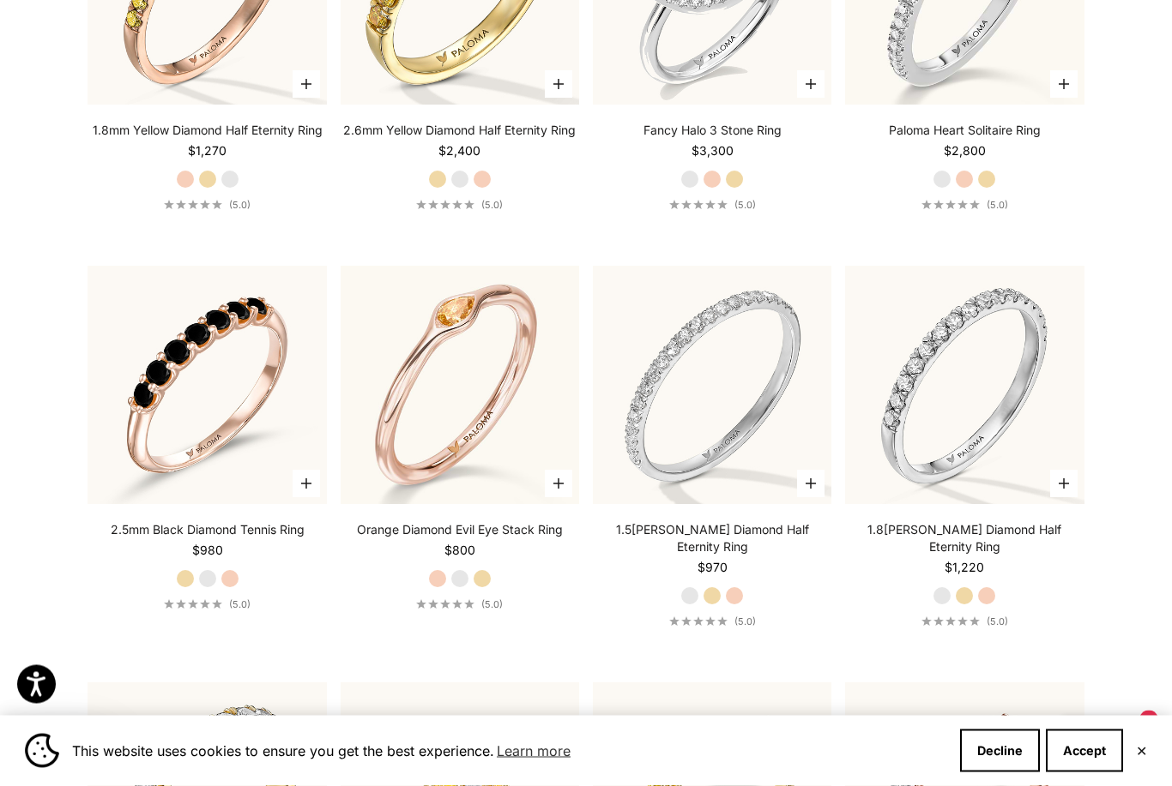
scroll to position [4750, 0]
click at [555, 489] on icon "button" at bounding box center [558, 484] width 10 height 10
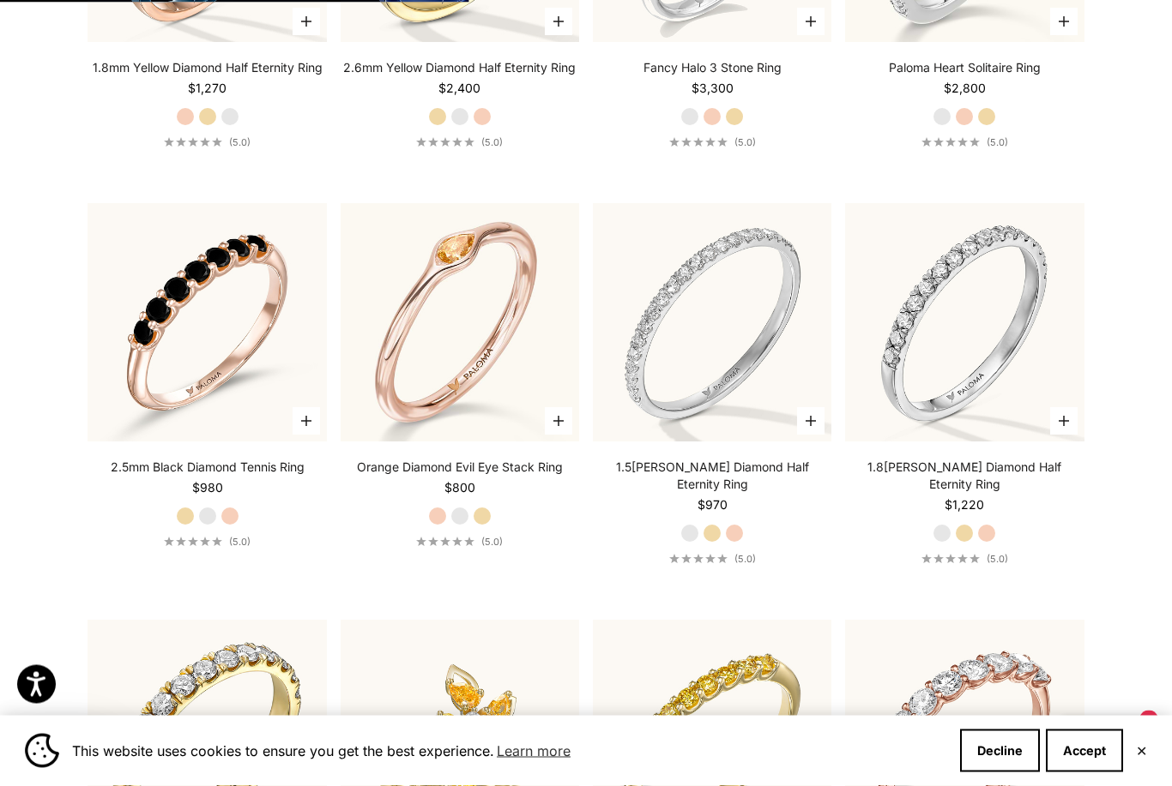
scroll to position [4812, 0]
click at [560, 426] on icon "button" at bounding box center [558, 421] width 10 height 10
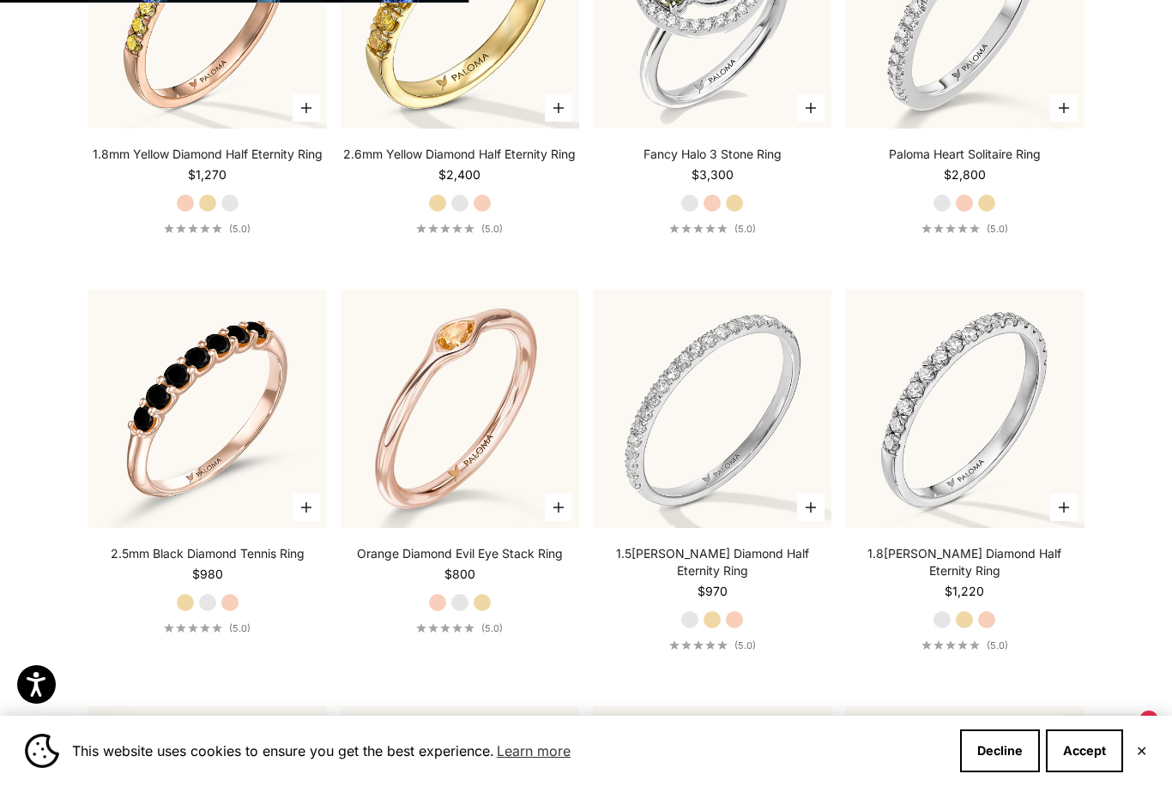
scroll to position [4725, 0]
click at [559, 514] on icon "button" at bounding box center [558, 508] width 10 height 10
click at [558, 514] on icon "button" at bounding box center [558, 508] width 10 height 10
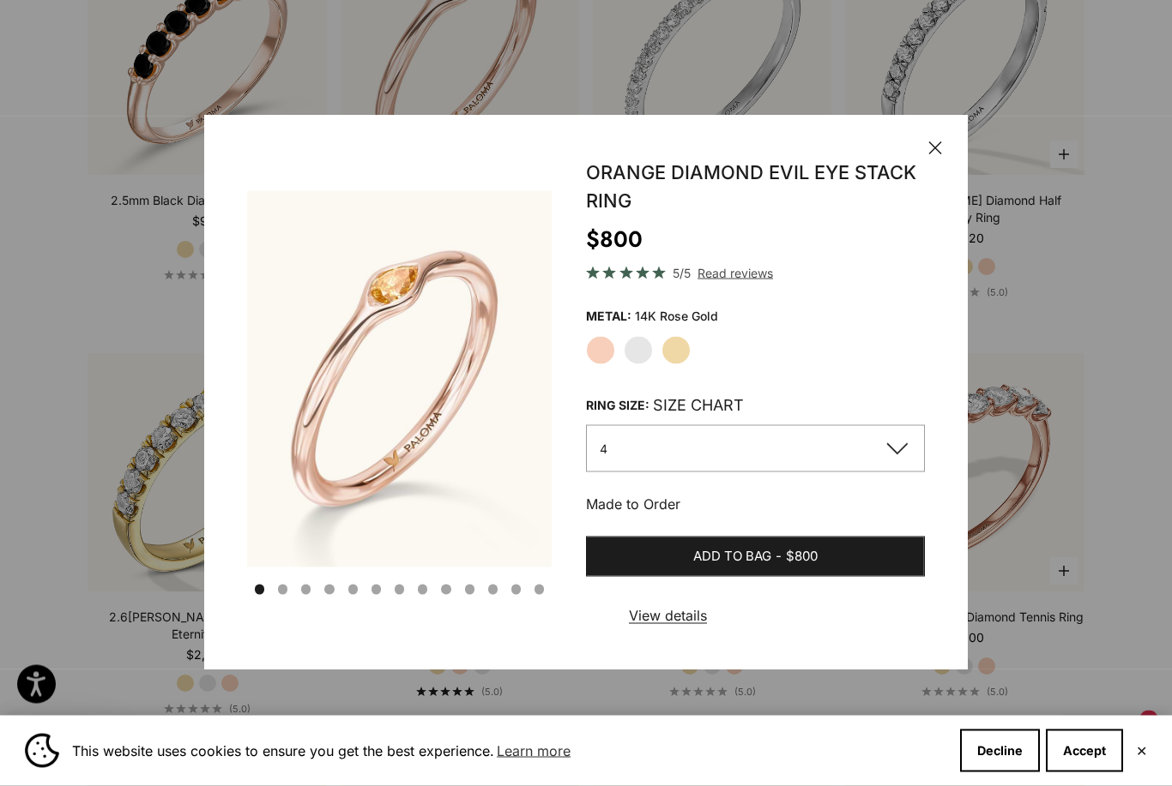
scroll to position [5079, 0]
click at [681, 365] on label "Yellow Gold" at bounding box center [675, 350] width 29 height 29
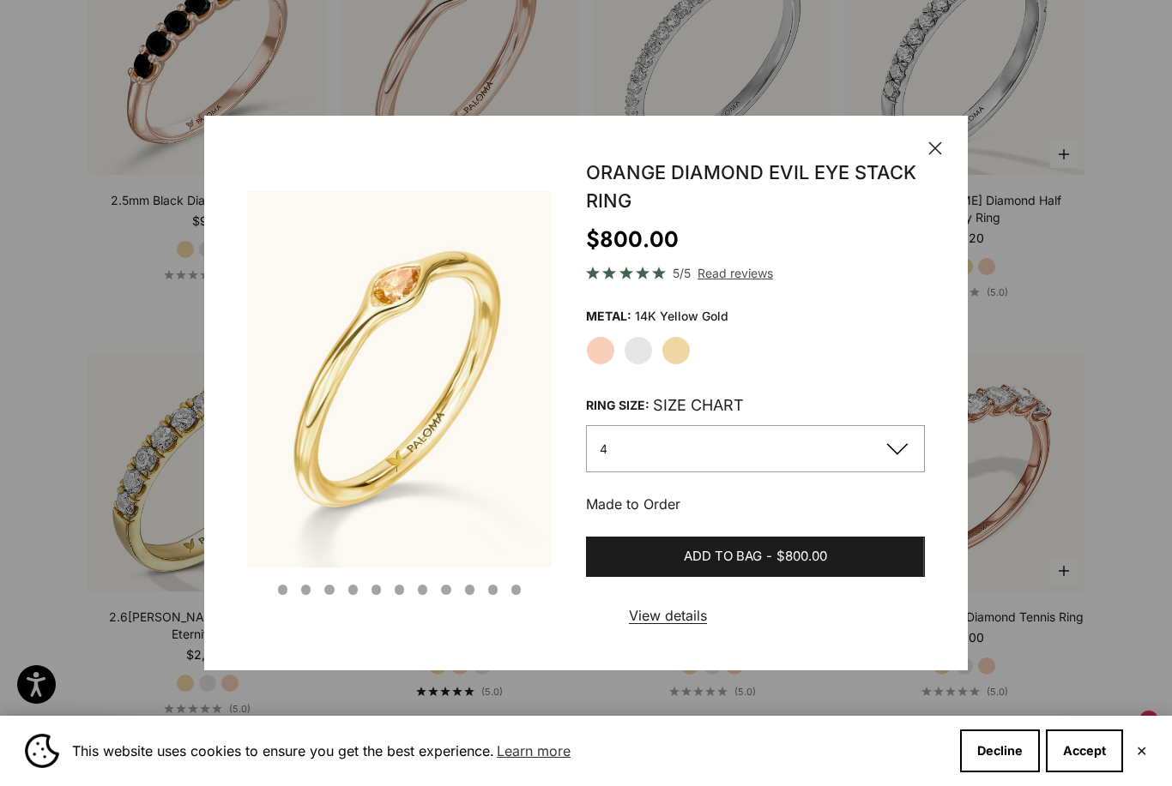
click at [804, 473] on button "4" at bounding box center [755, 448] width 339 height 47
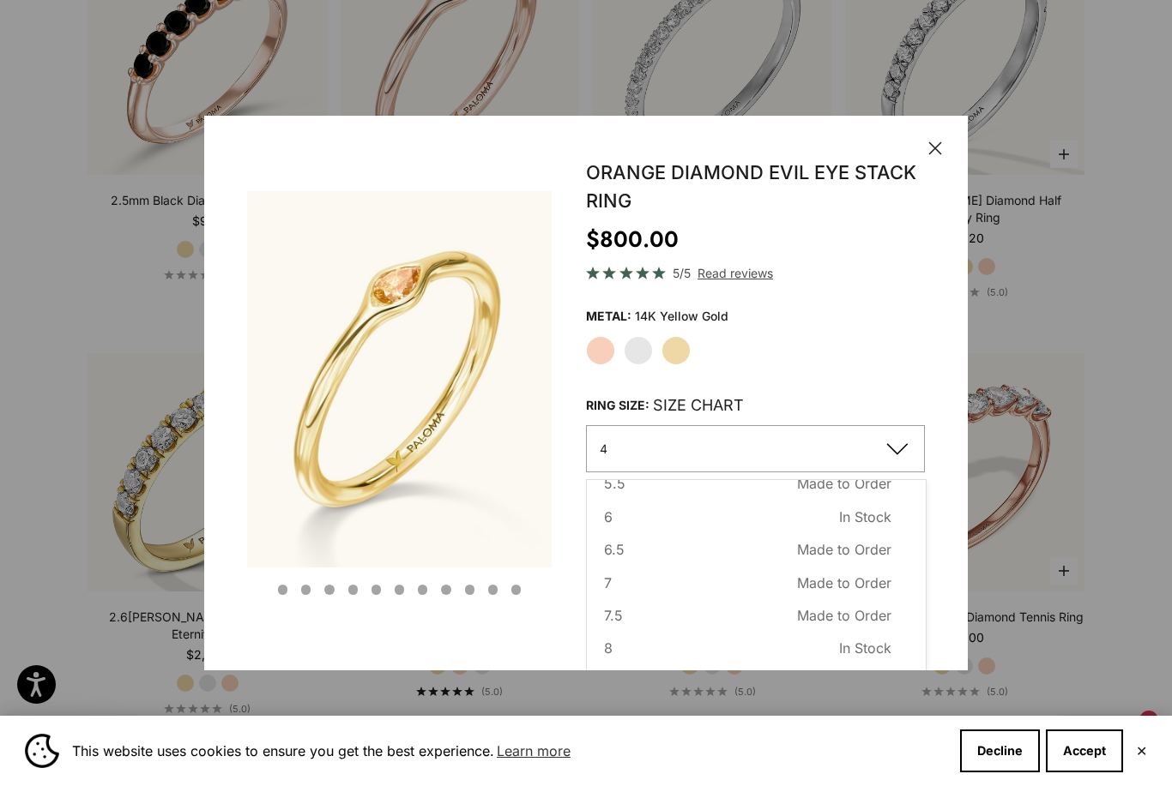
scroll to position [123, 0]
click at [726, 562] on button "6.5 Made to Order Sold out" at bounding box center [747, 550] width 287 height 22
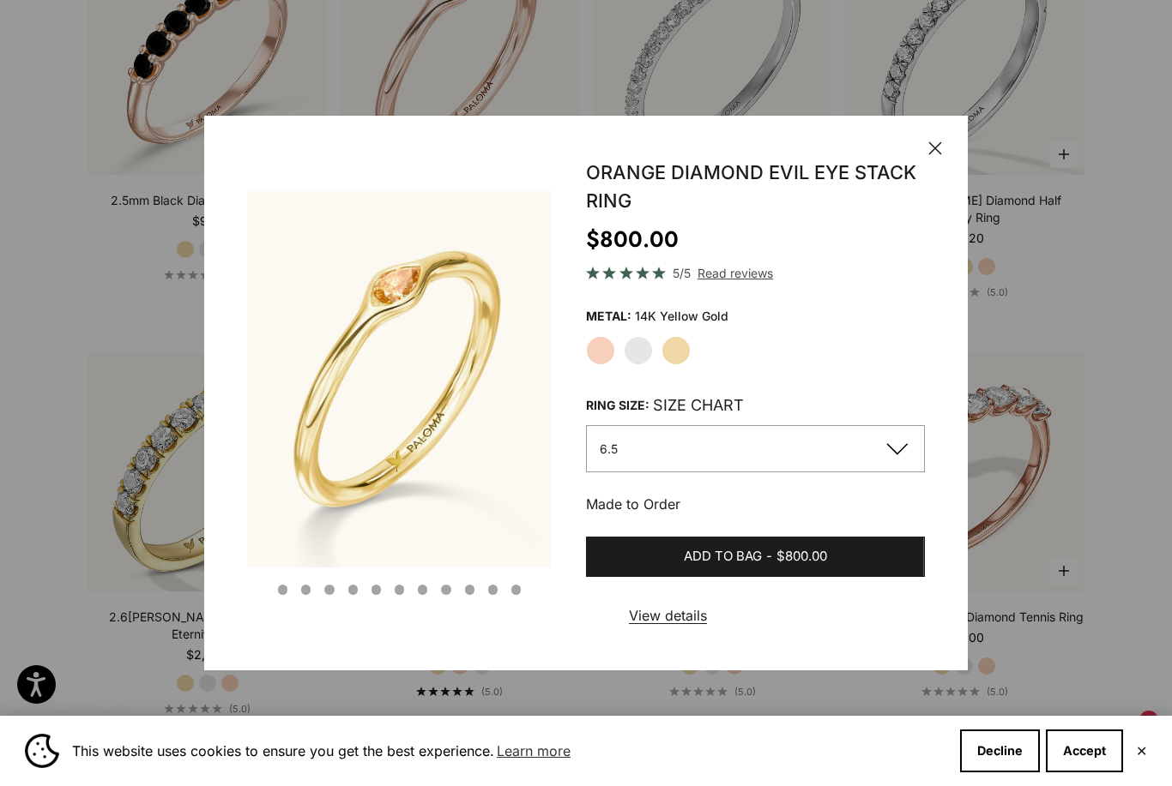
click at [739, 568] on span "Add to bag" at bounding box center [723, 556] width 78 height 21
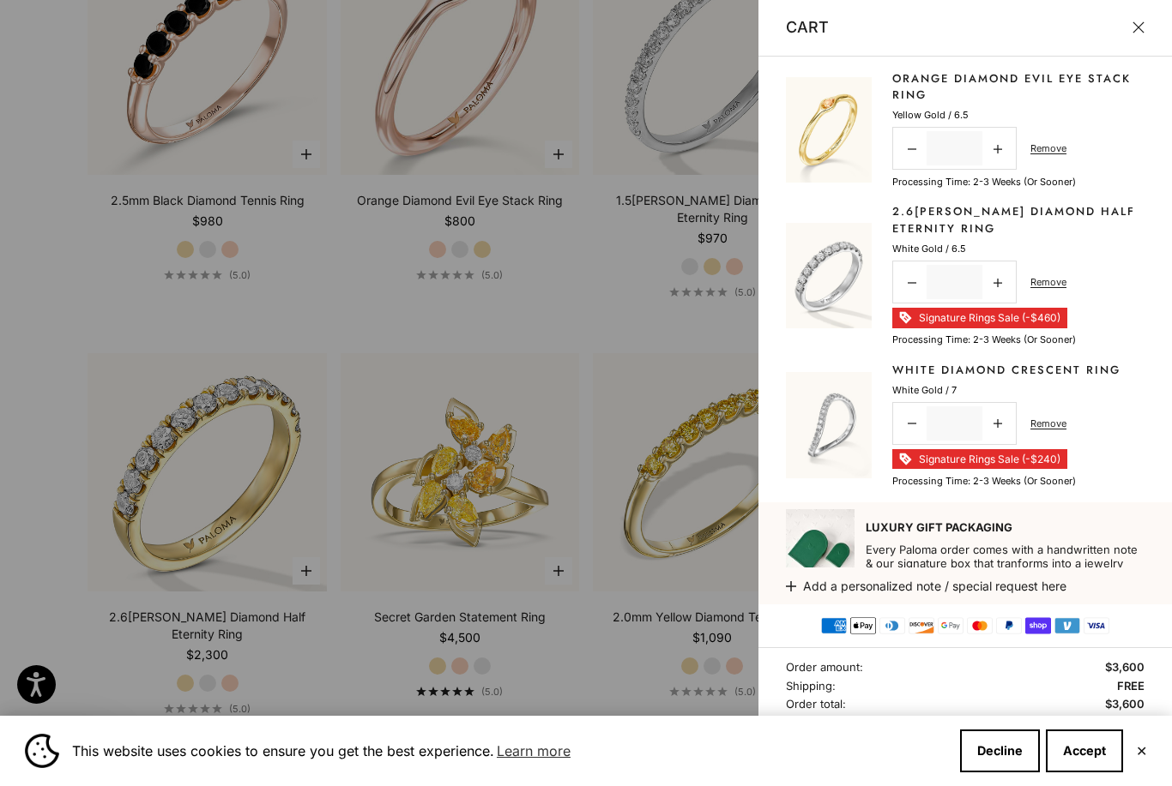
click at [1137, 23] on button "Close" at bounding box center [1138, 27] width 12 height 12
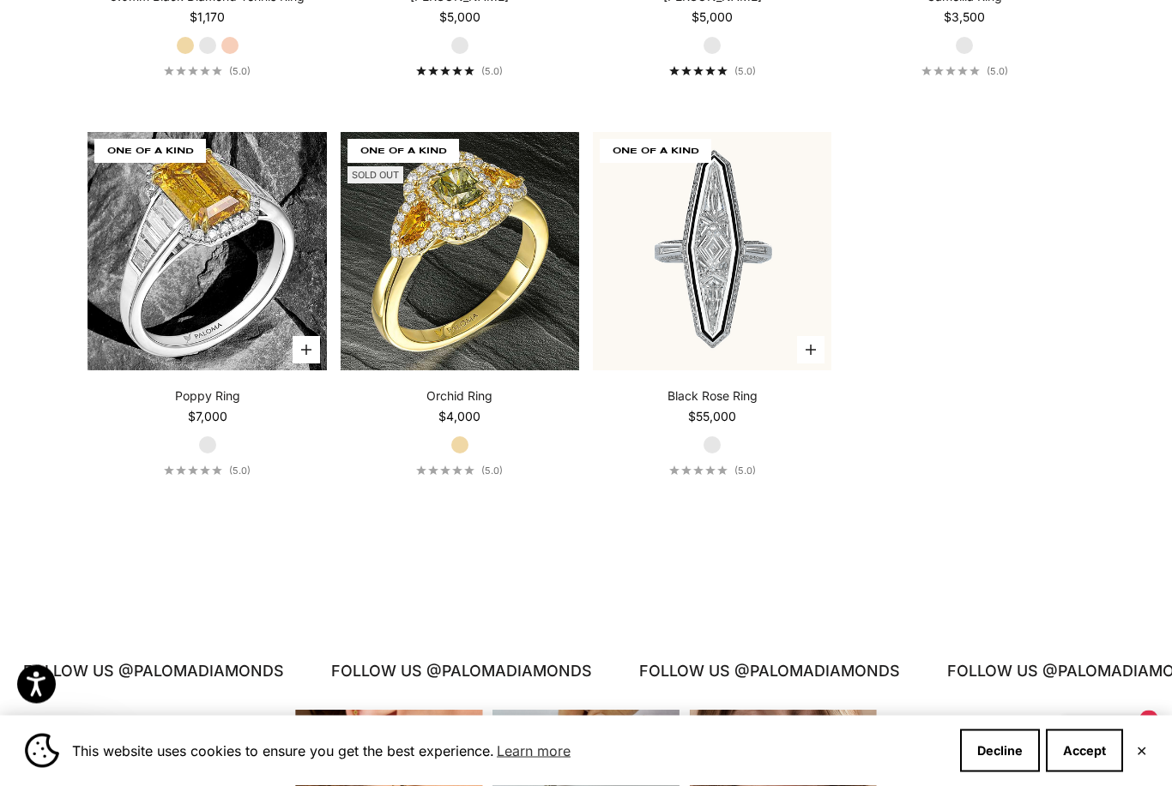
scroll to position [6917, 0]
click at [307, 345] on icon "button" at bounding box center [306, 350] width 10 height 10
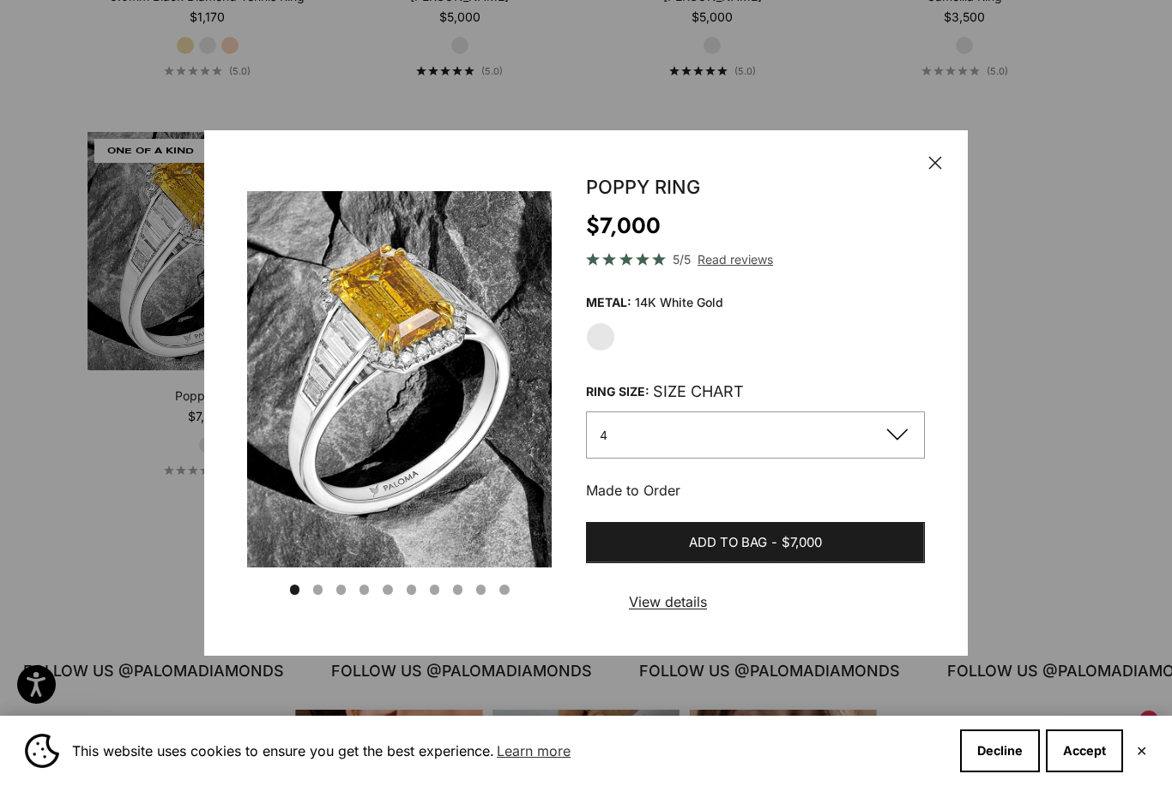
click at [862, 459] on button "4" at bounding box center [755, 435] width 339 height 47
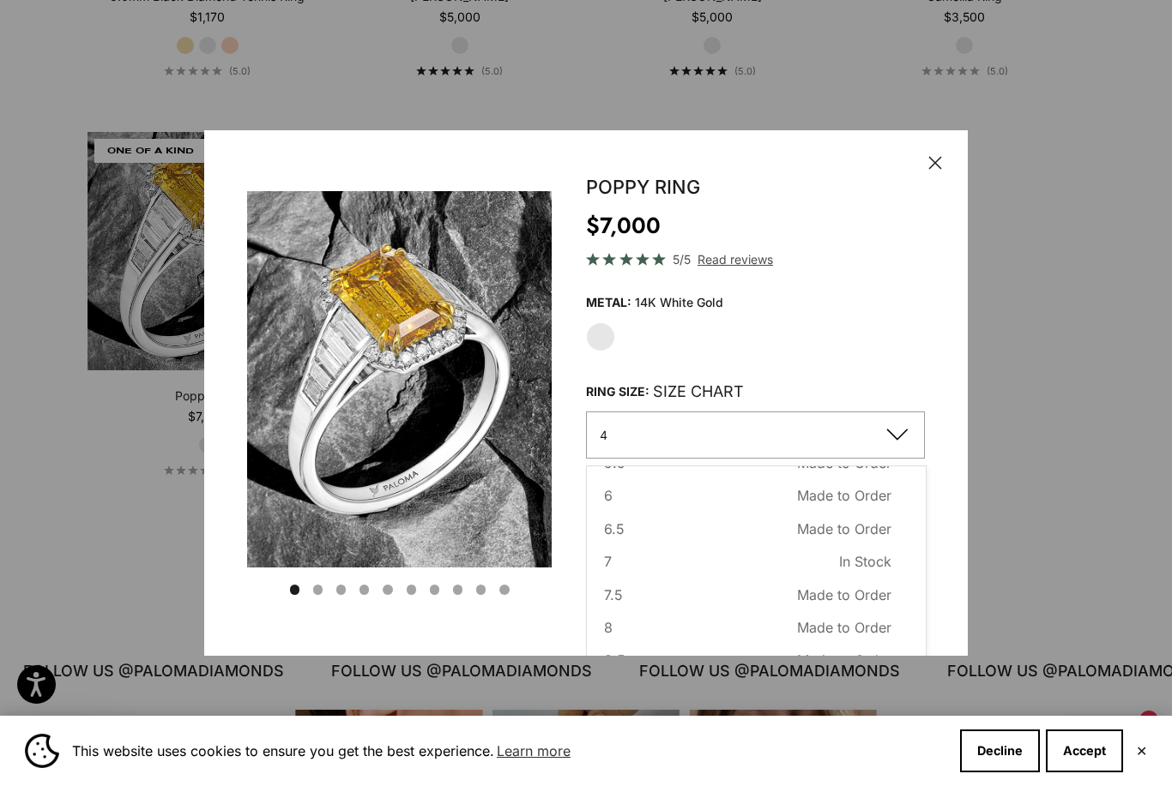
scroll to position [129, 0]
click at [716, 542] on button "6.5 Made to Order Sold out" at bounding box center [747, 531] width 287 height 22
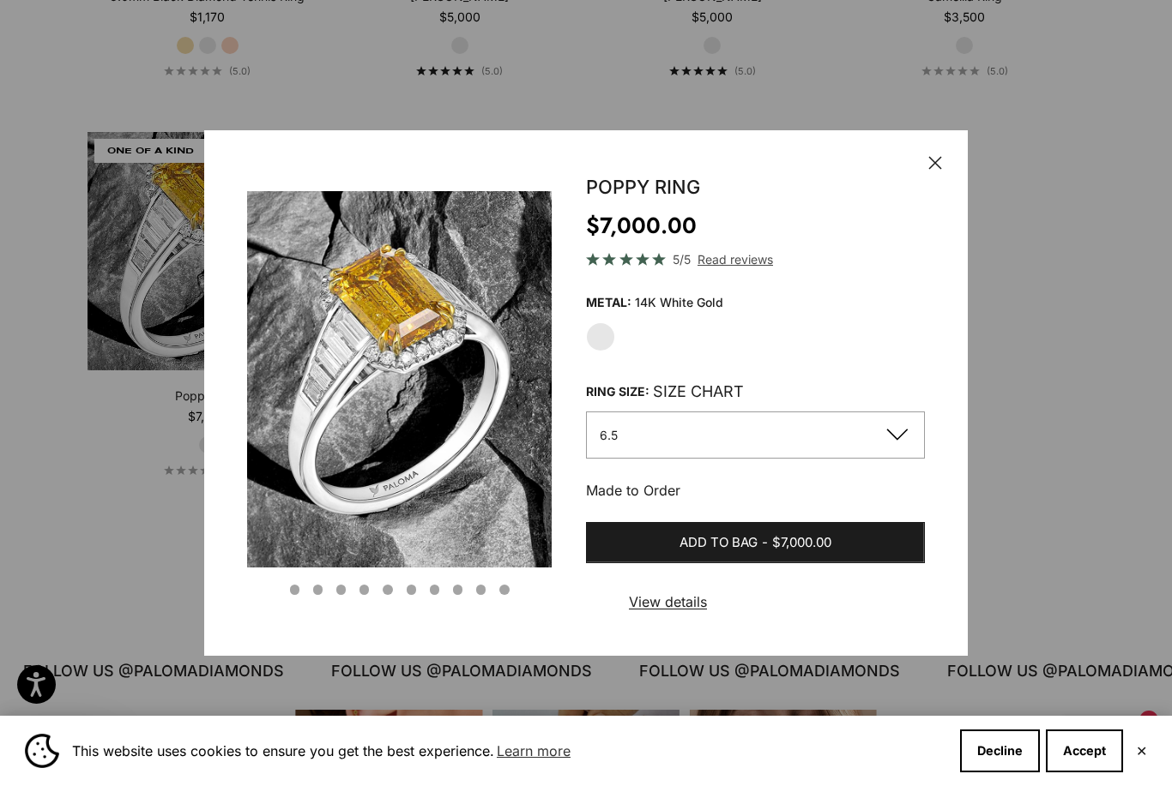
click at [743, 554] on span "Add to bag" at bounding box center [718, 543] width 78 height 21
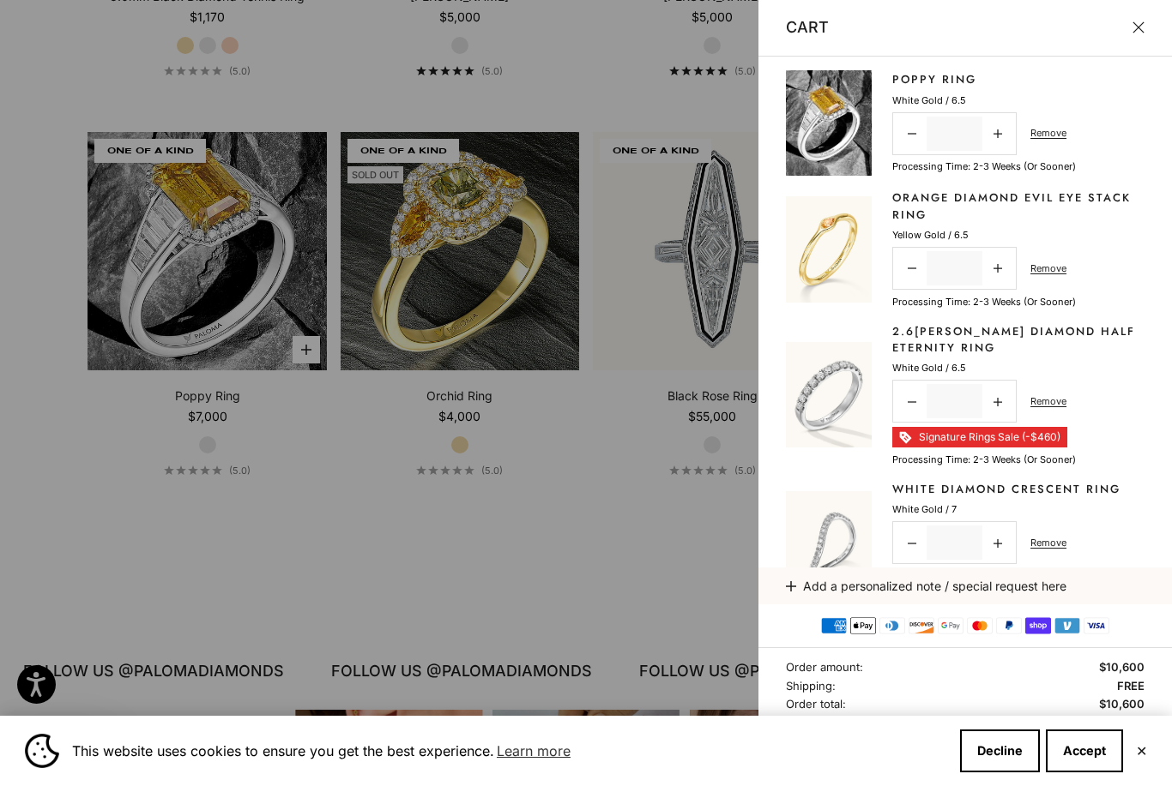
click at [669, 545] on div at bounding box center [586, 393] width 1172 height 786
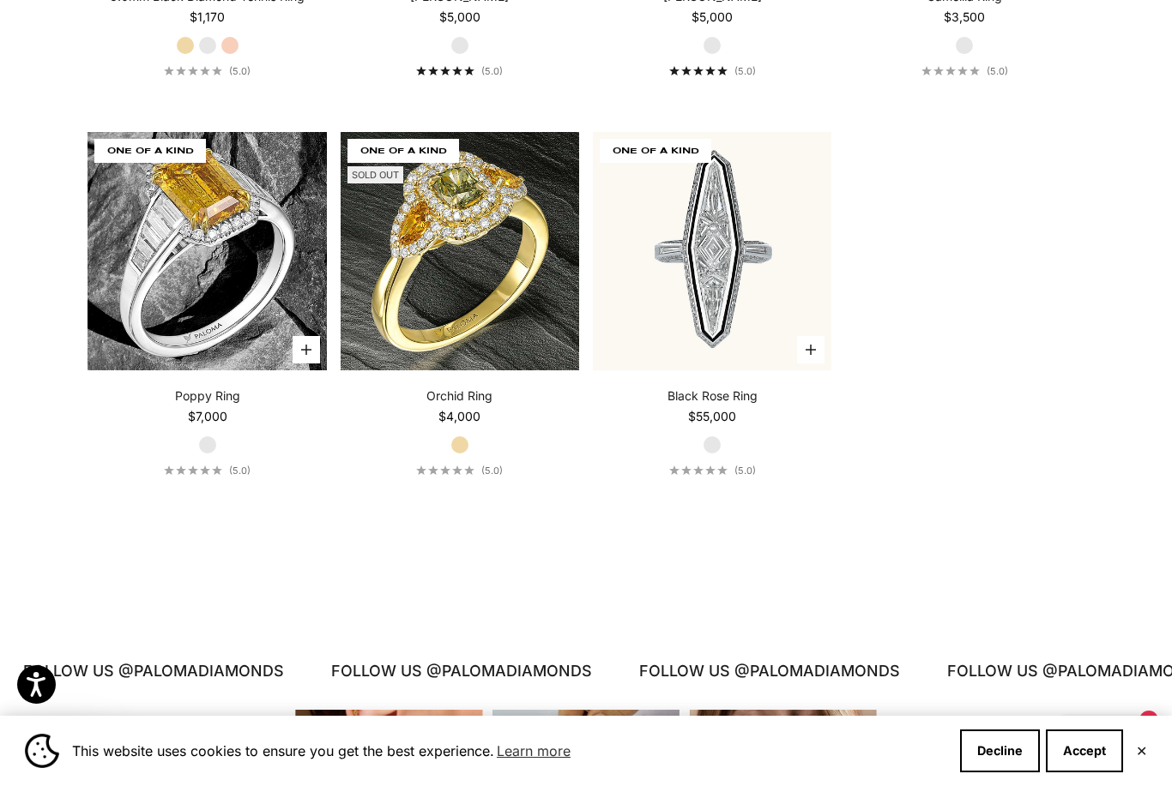
click at [185, 243] on video "#YellowGold\a#WhiteGold\a#RoseGold" at bounding box center [207, 251] width 262 height 262
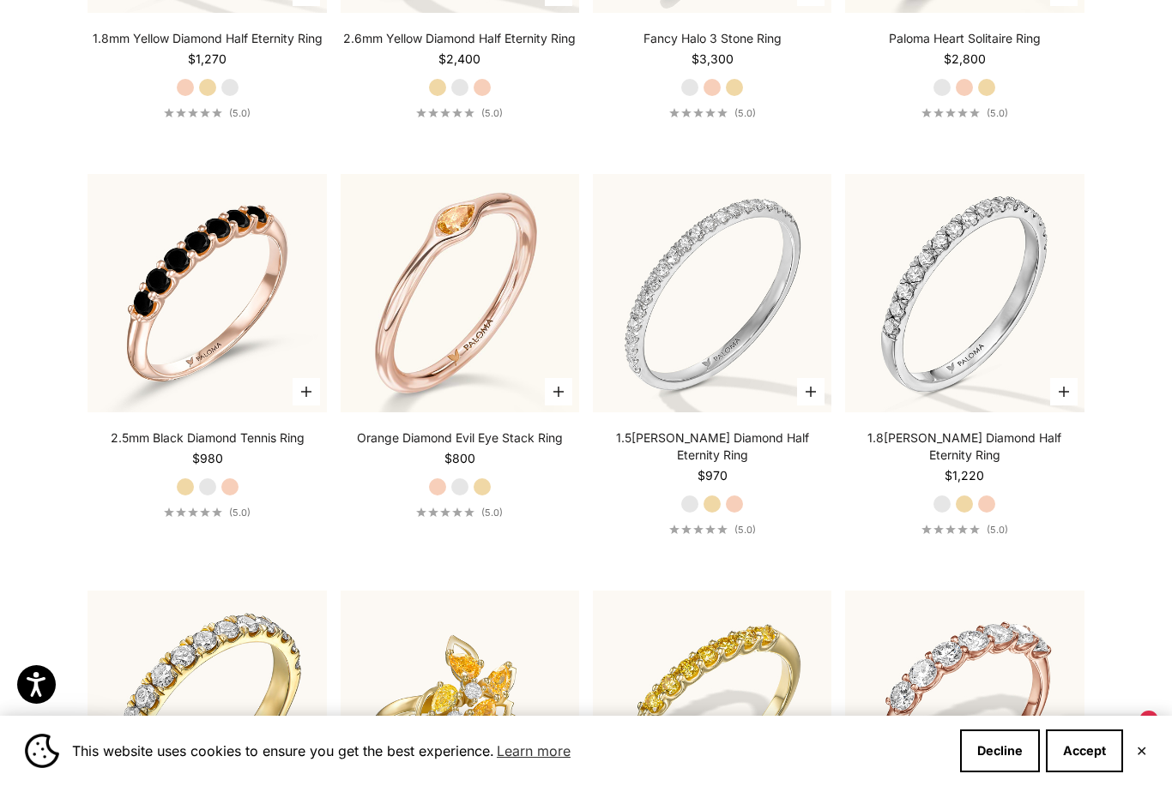
scroll to position [4840, 0]
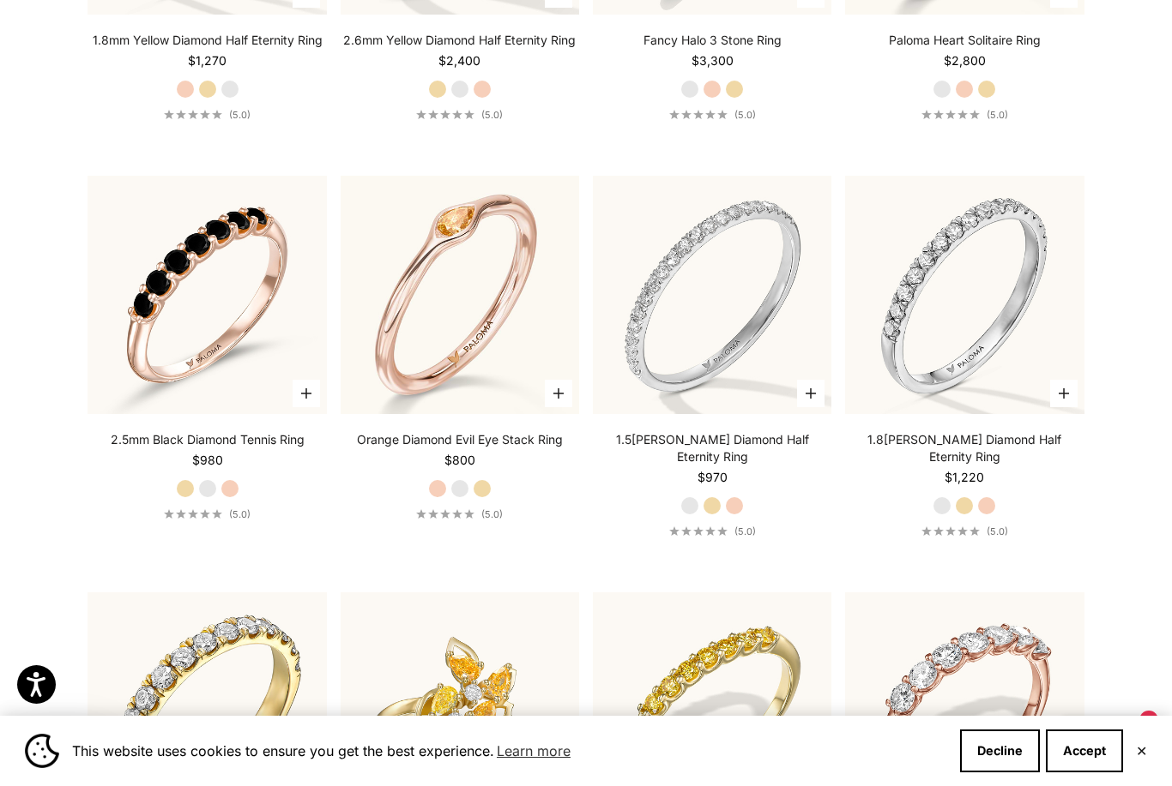
click at [425, 303] on img at bounding box center [459, 295] width 262 height 262
click at [477, 277] on img at bounding box center [459, 295] width 262 height 262
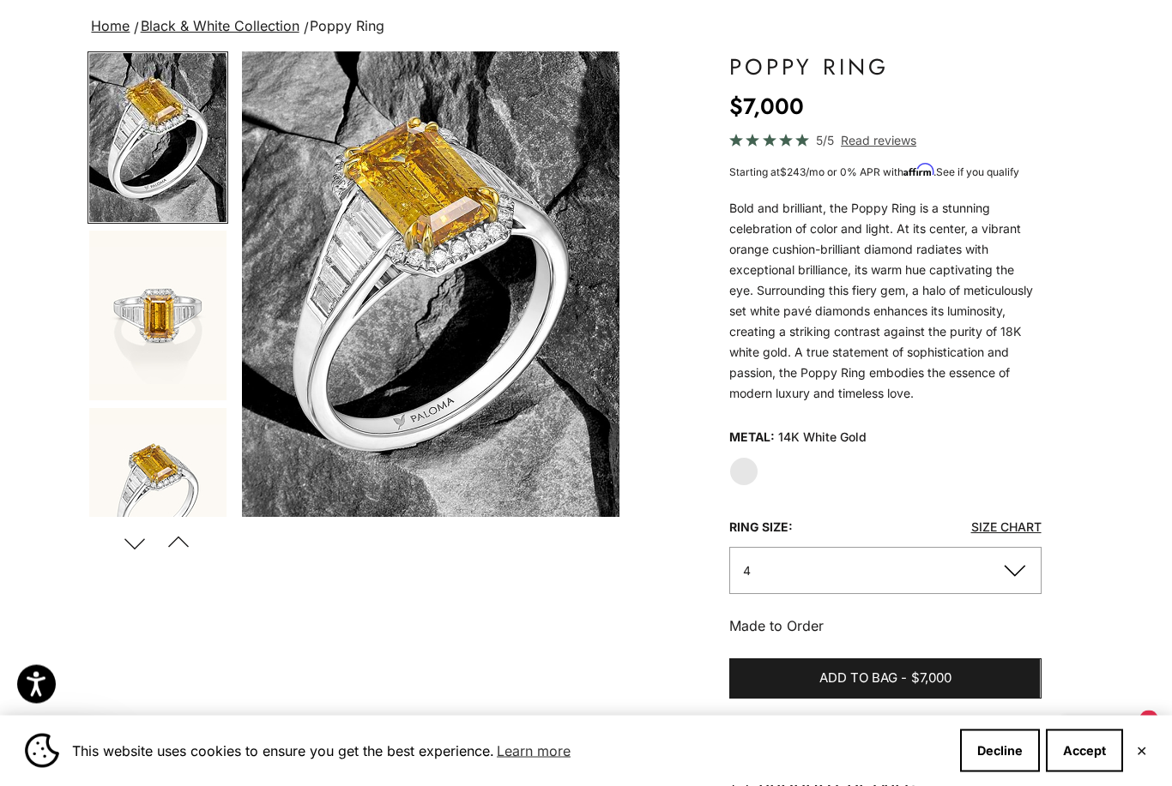
scroll to position [118, 0]
click at [144, 307] on img "Go to item 2" at bounding box center [157, 317] width 137 height 170
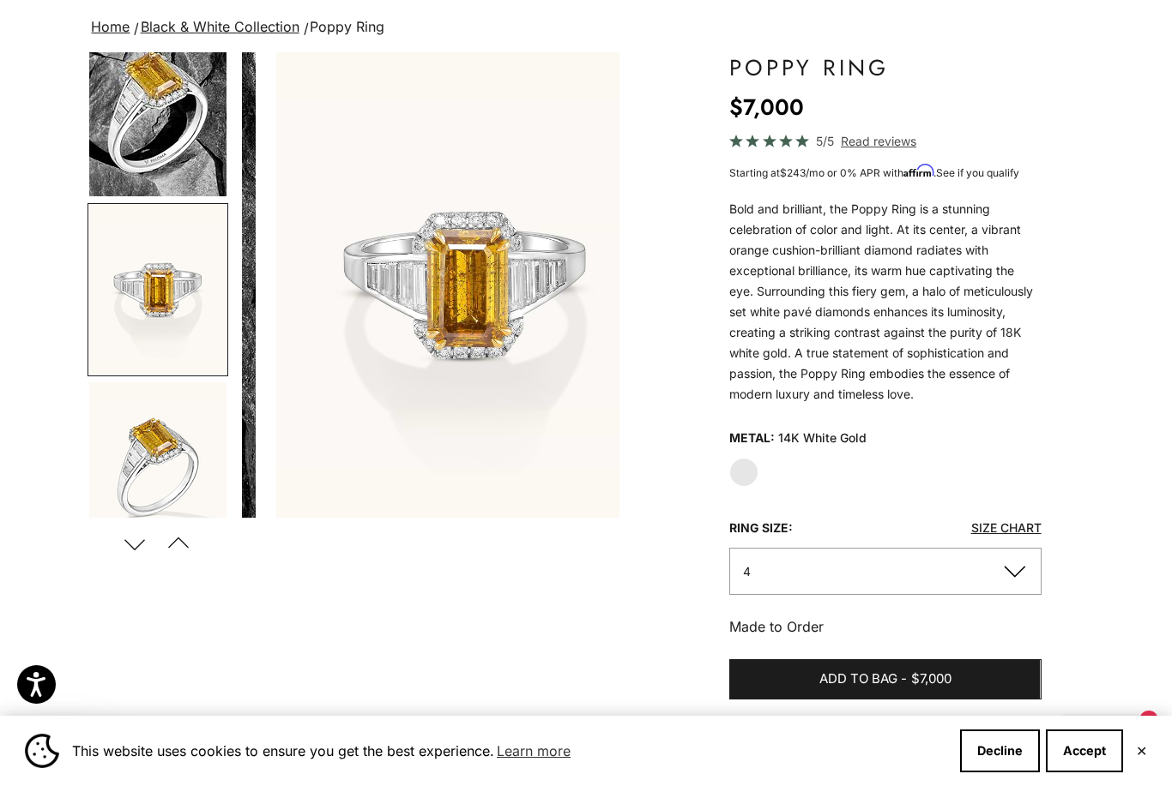
scroll to position [29, 0]
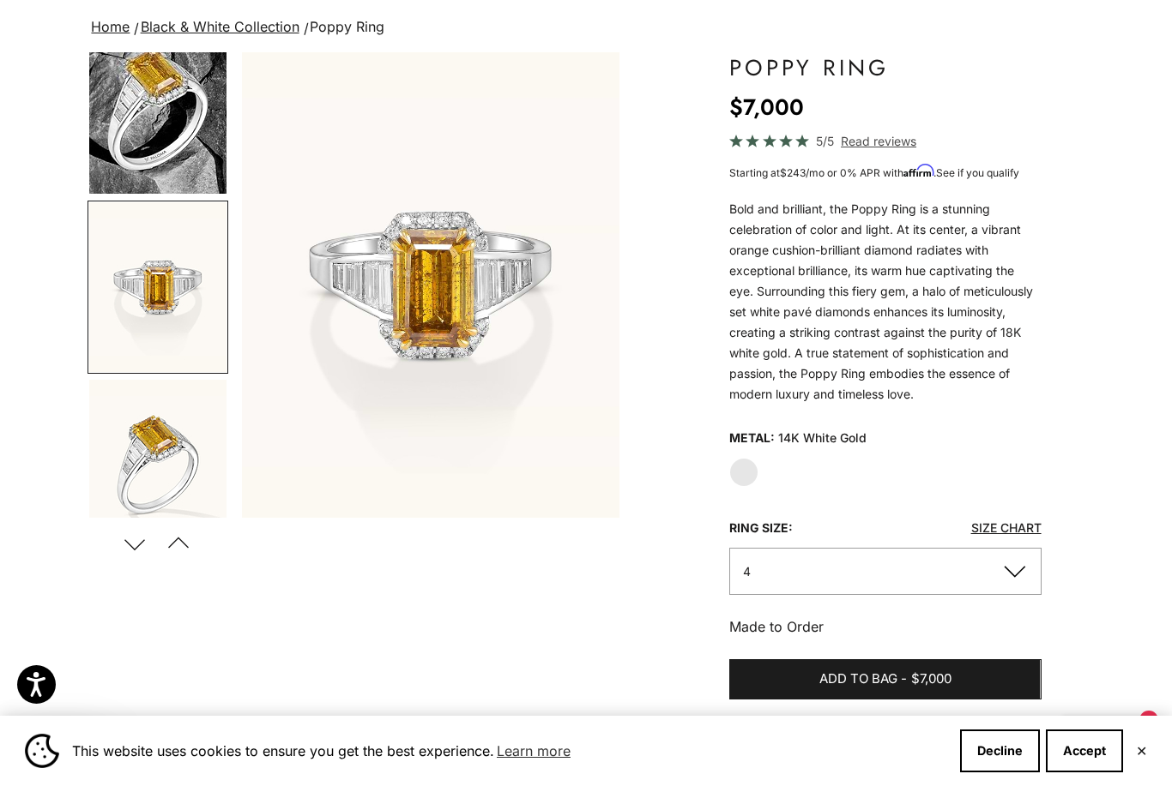
click at [141, 134] on img "Go to item 1" at bounding box center [157, 109] width 137 height 169
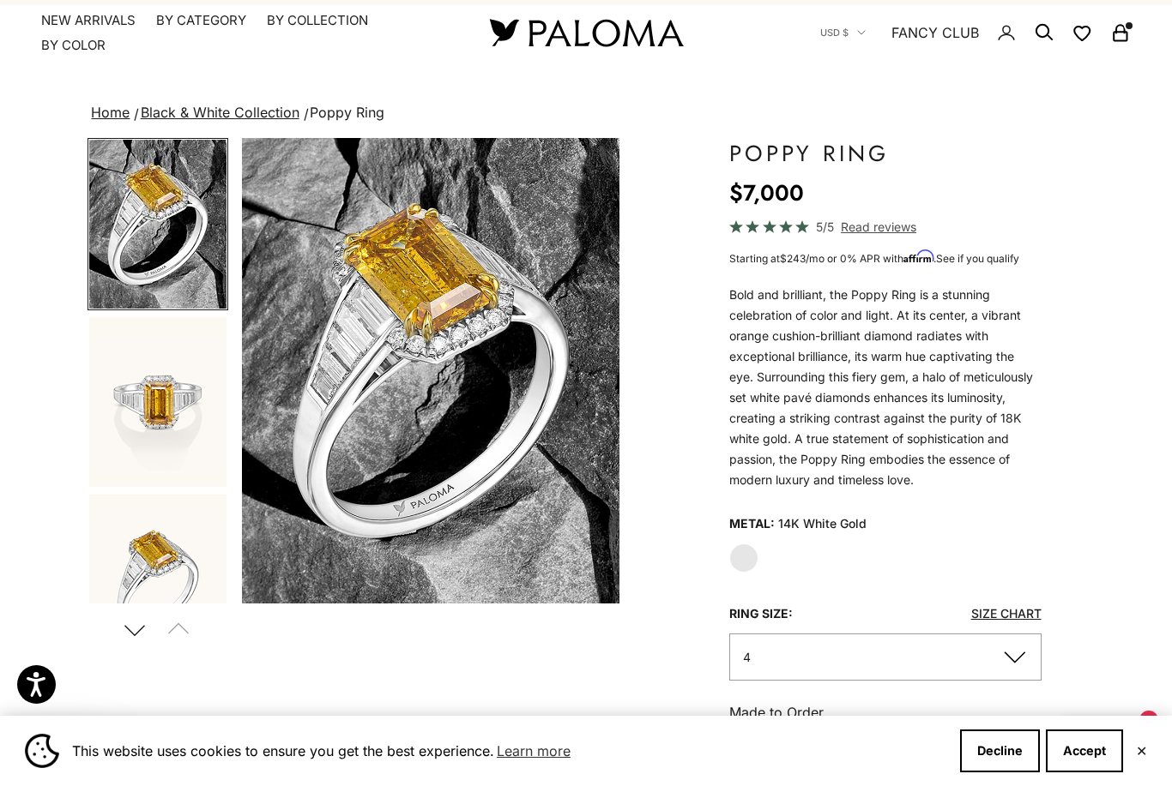
scroll to position [0, 0]
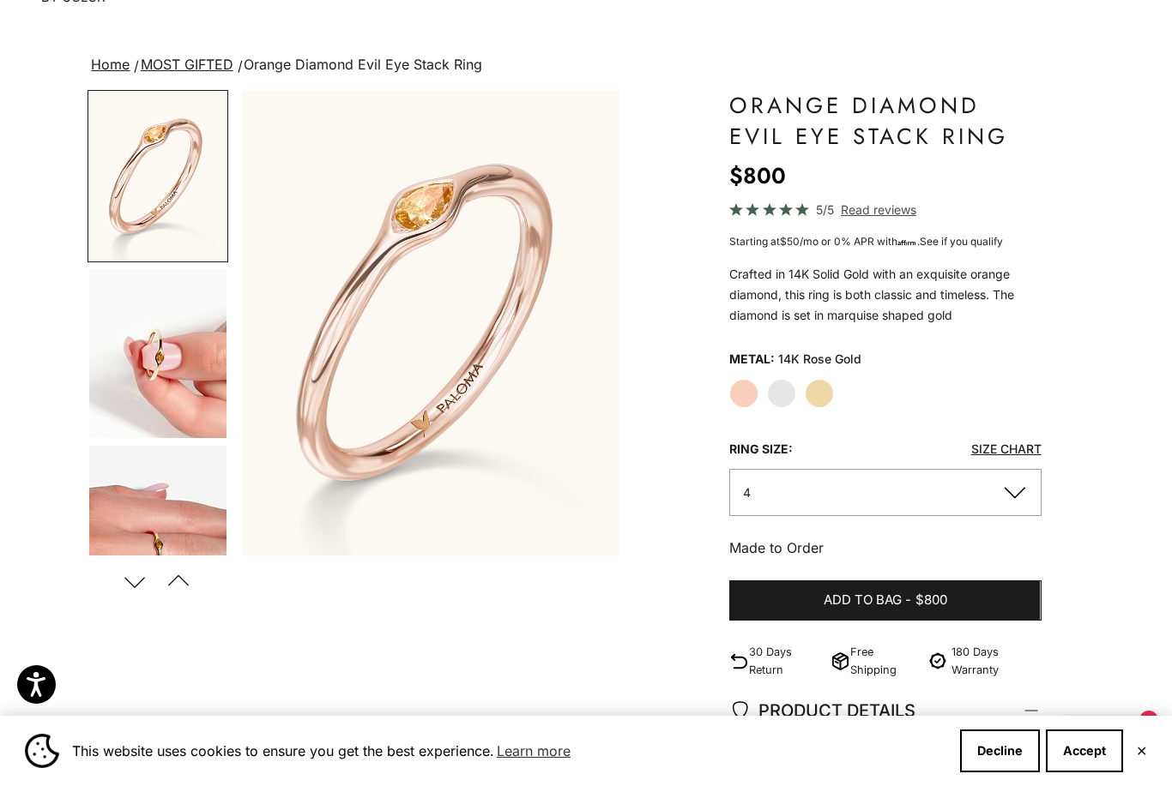
scroll to position [85, 0]
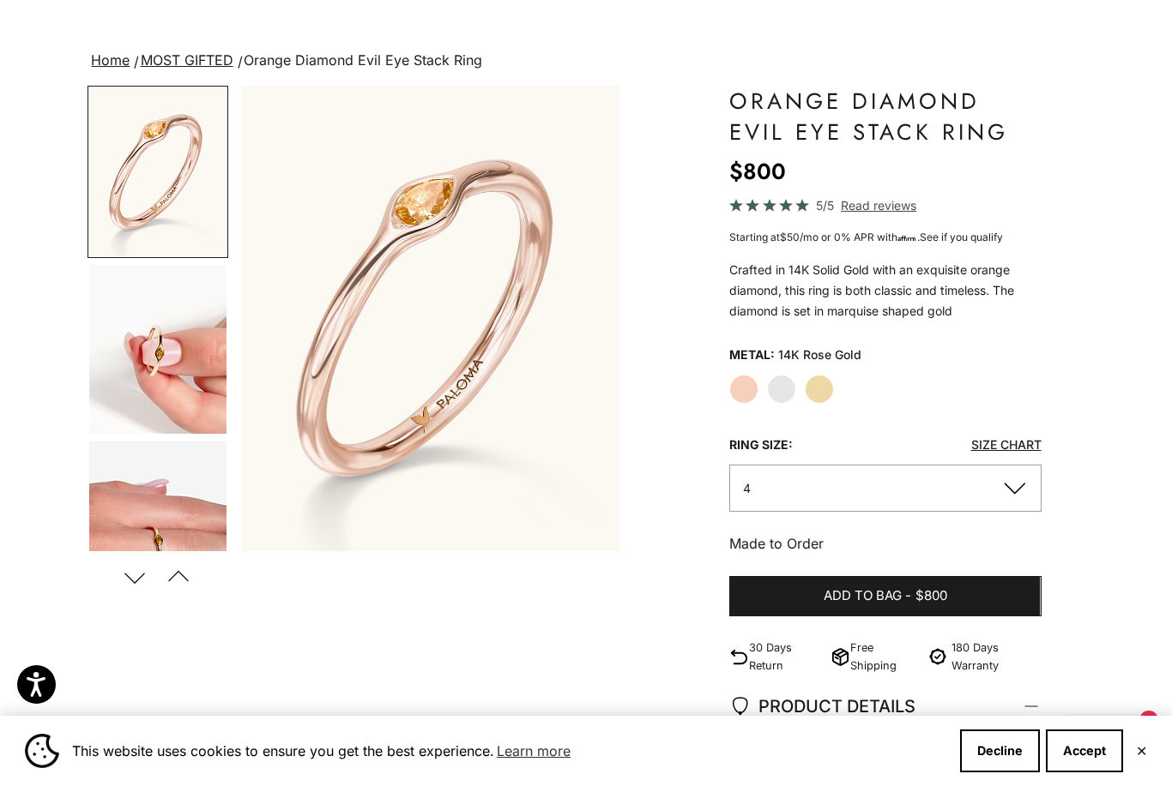
click at [138, 346] on img "Go to item 4" at bounding box center [157, 349] width 137 height 169
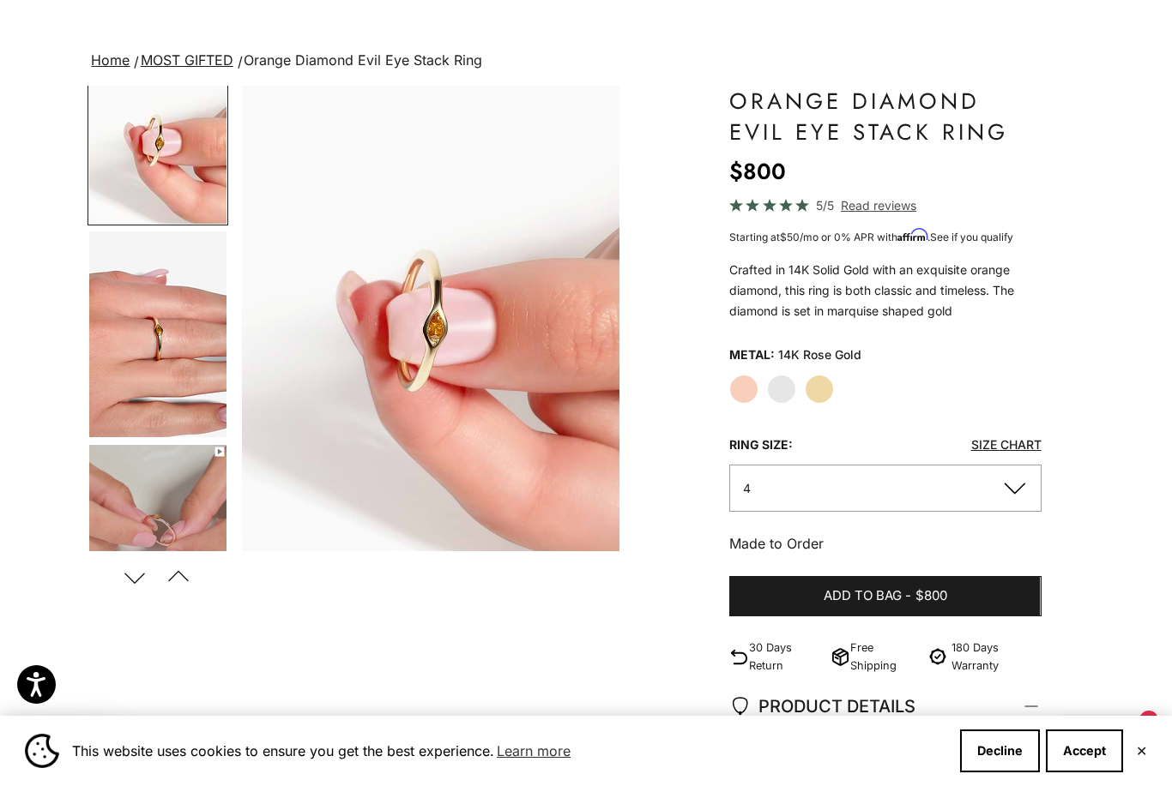
scroll to position [210, 0]
click at [148, 356] on img "Go to item 5" at bounding box center [157, 335] width 137 height 206
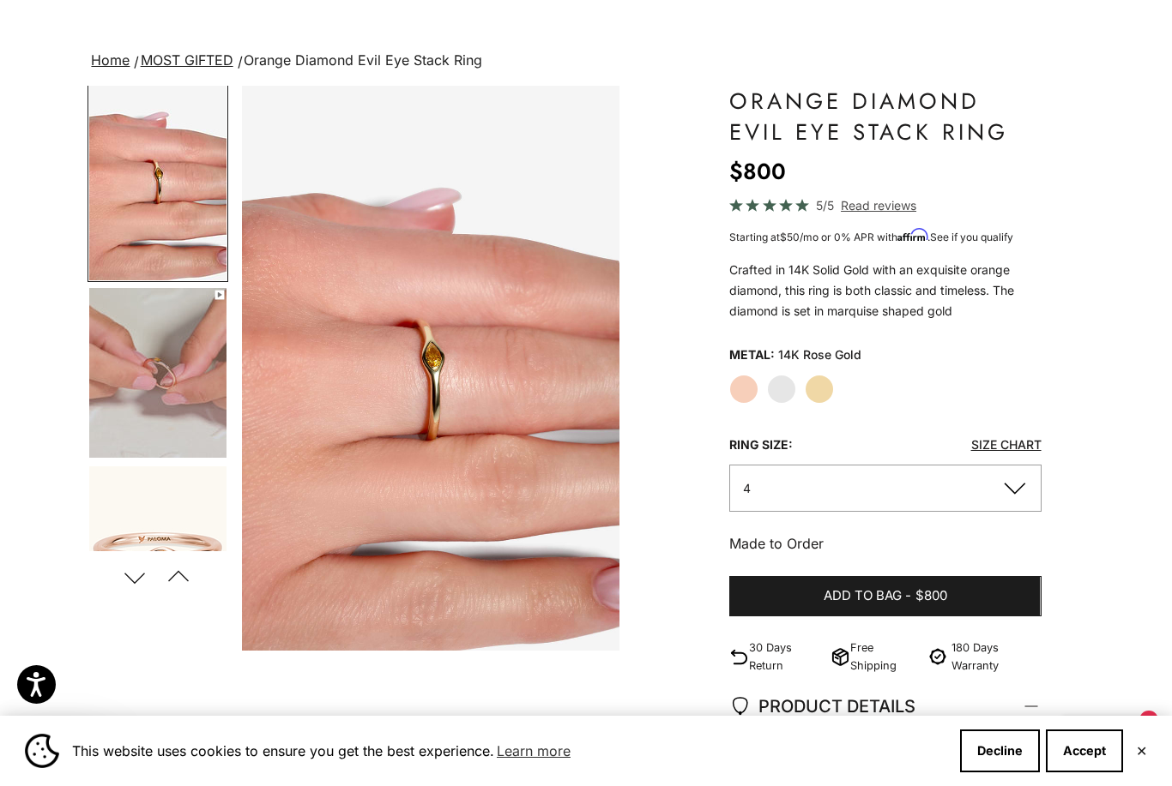
scroll to position [367, 0]
click at [149, 371] on img "Go to item 6" at bounding box center [157, 373] width 137 height 170
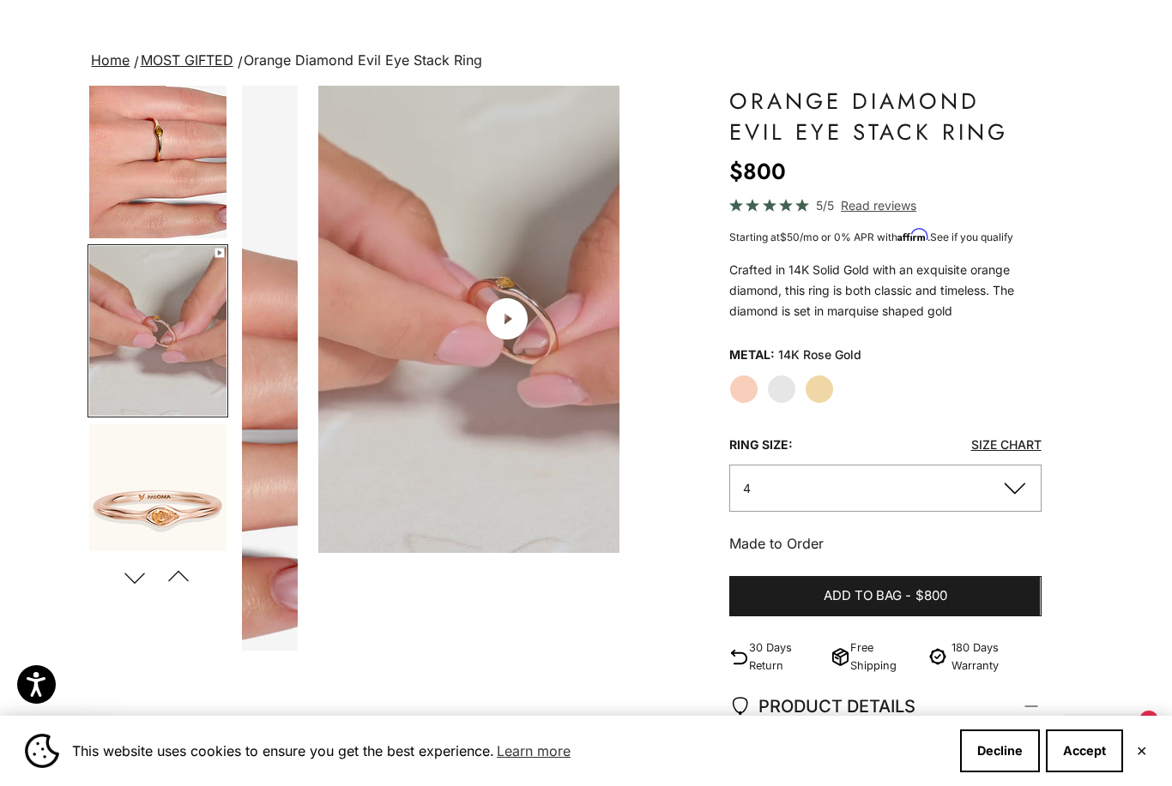
scroll to position [0, 1194]
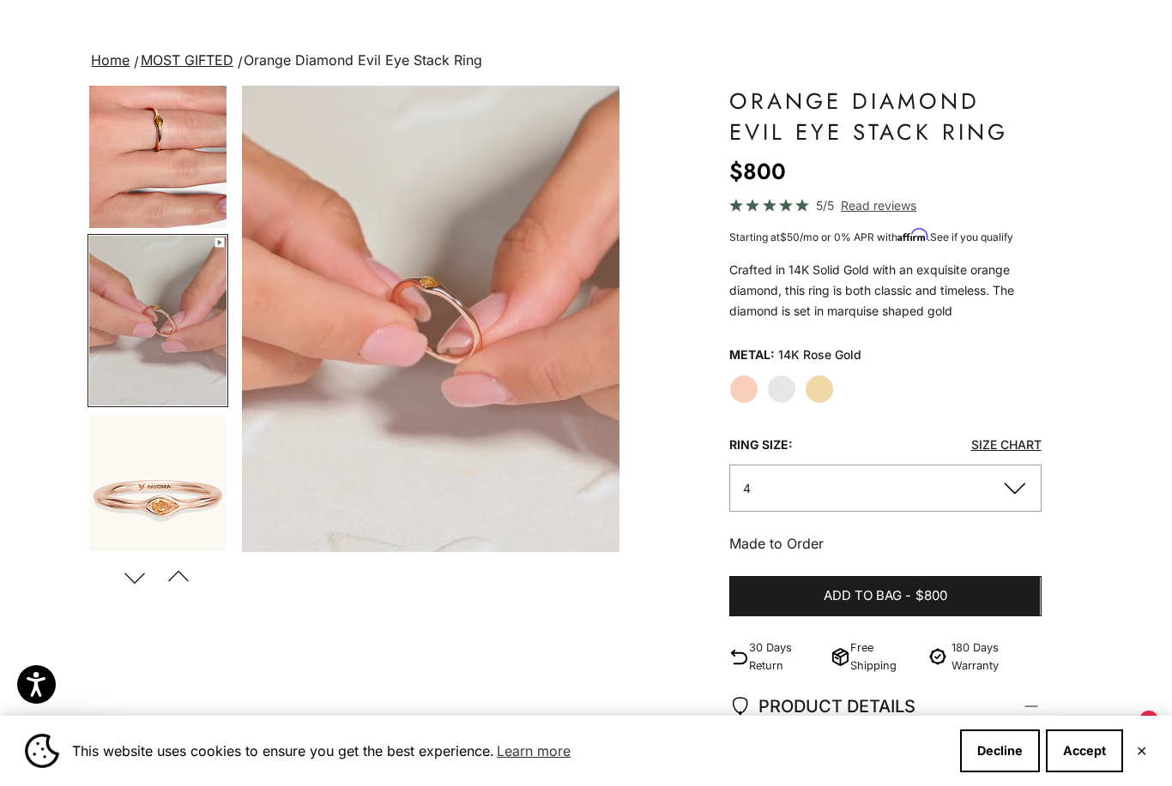
click at [306, 214] on video "#YellowGold\a#RoseGold\a#WhiteGold" at bounding box center [430, 319] width 377 height 467
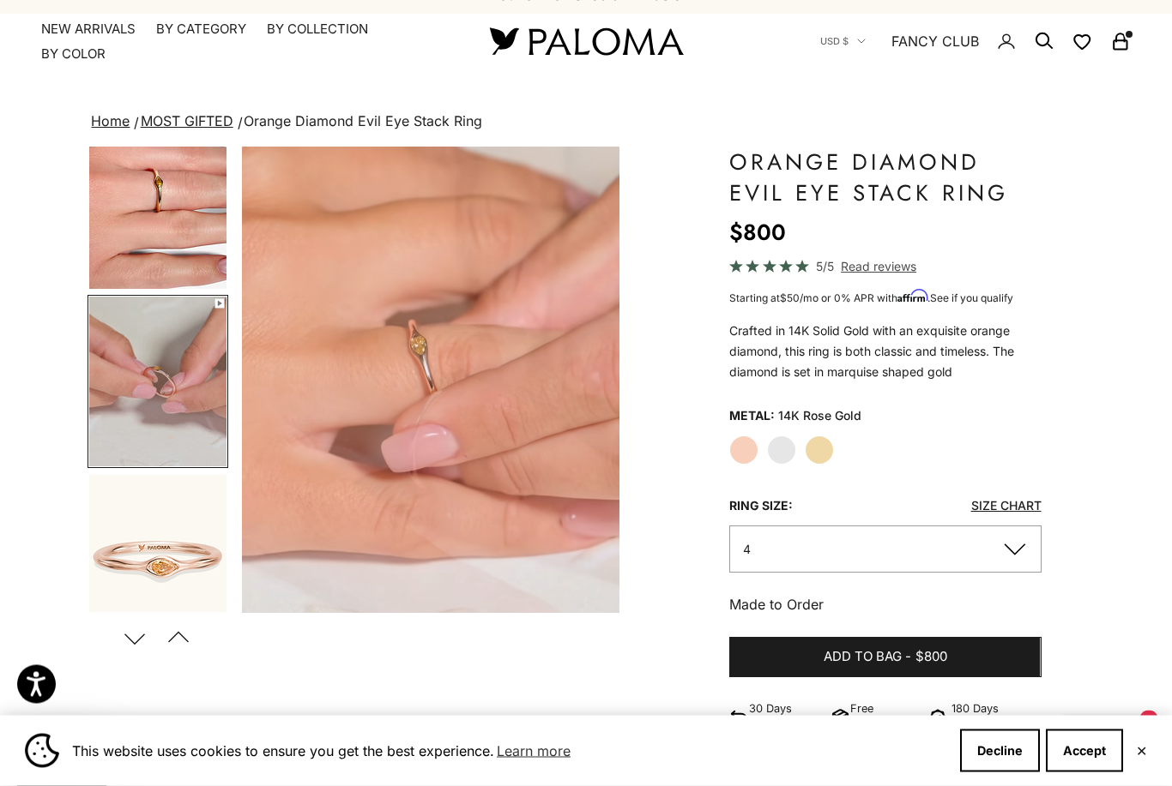
scroll to position [0, 0]
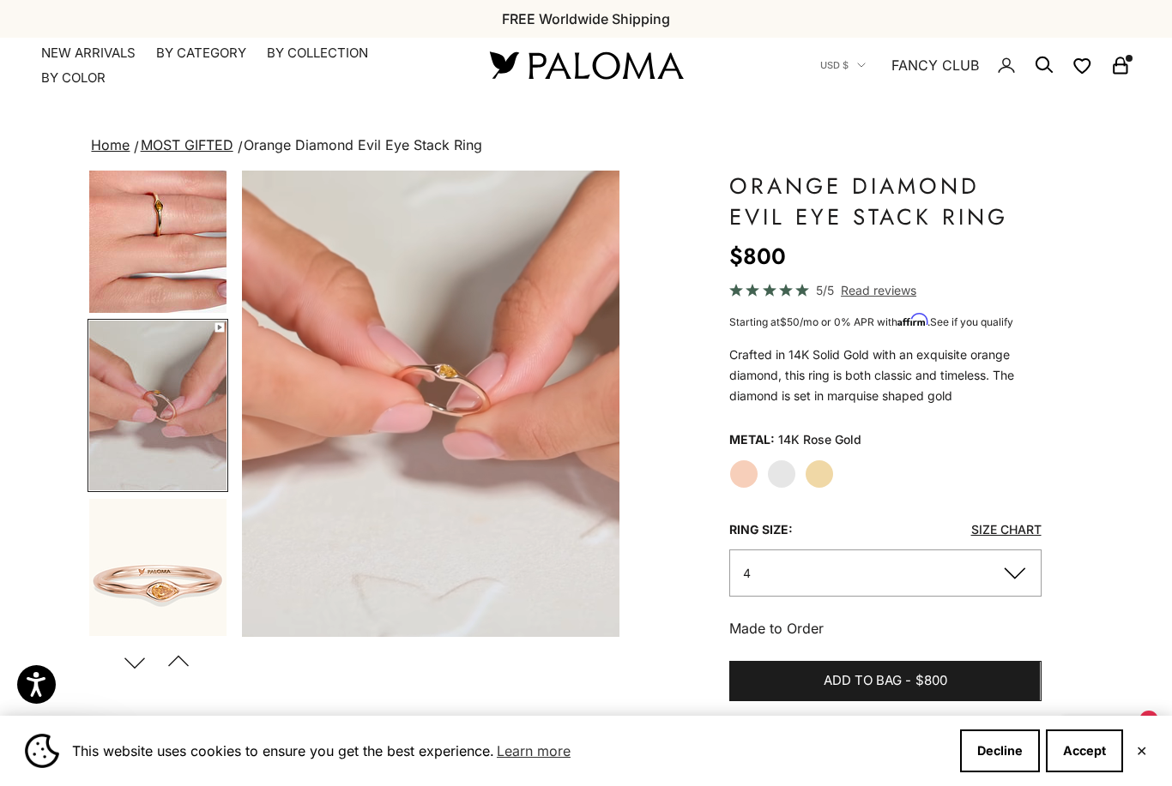
click at [183, 51] on summary "By Category" at bounding box center [201, 53] width 90 height 17
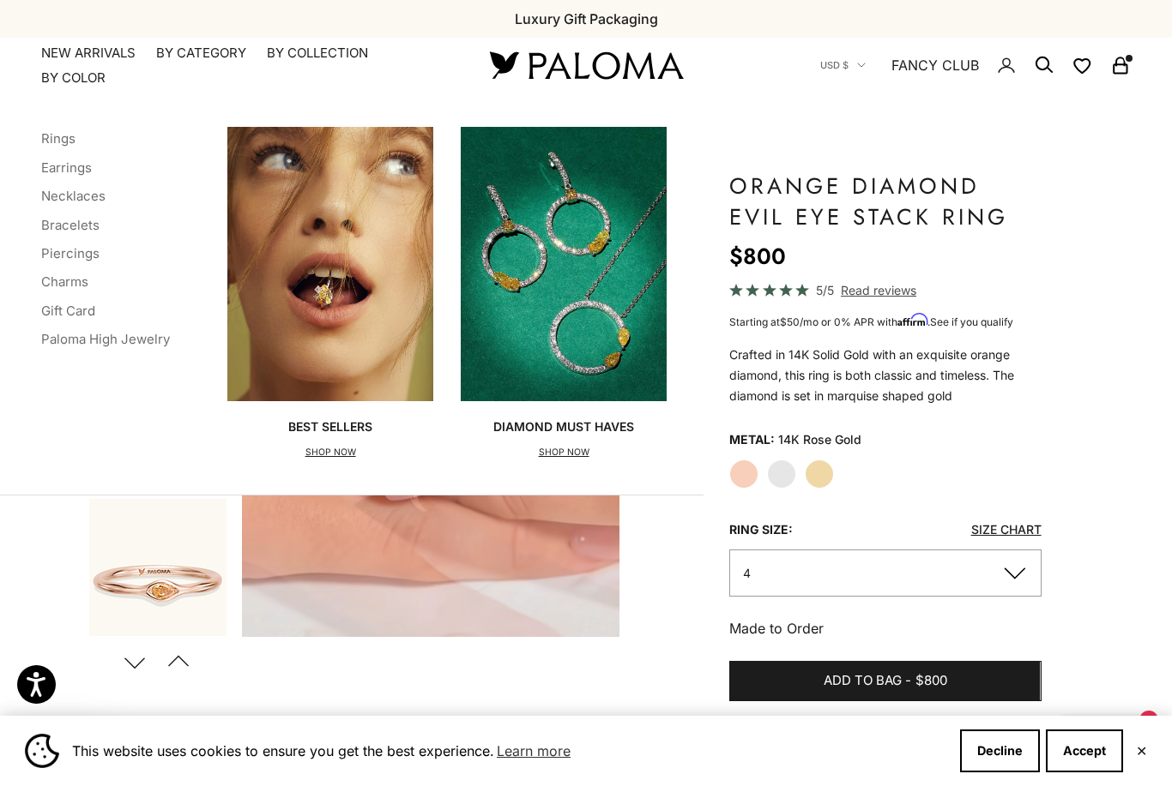
click at [64, 197] on link "Necklaces" at bounding box center [73, 196] width 64 height 16
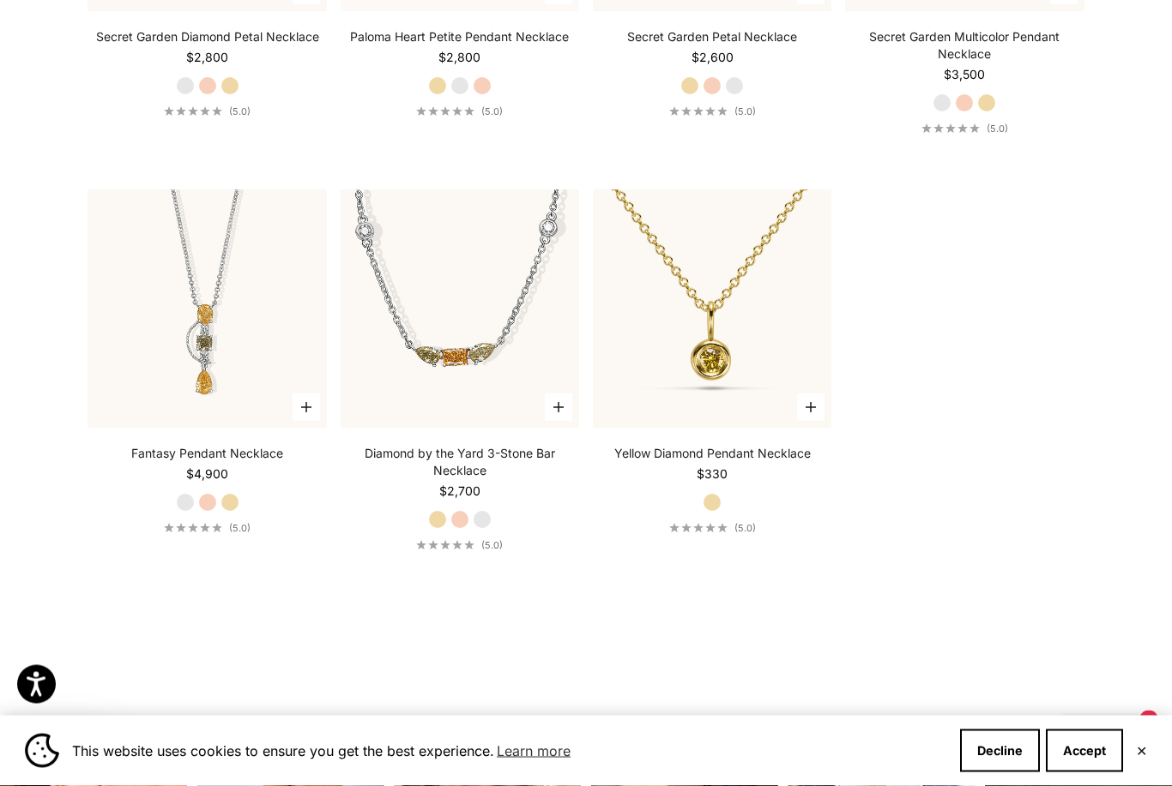
scroll to position [2059, 0]
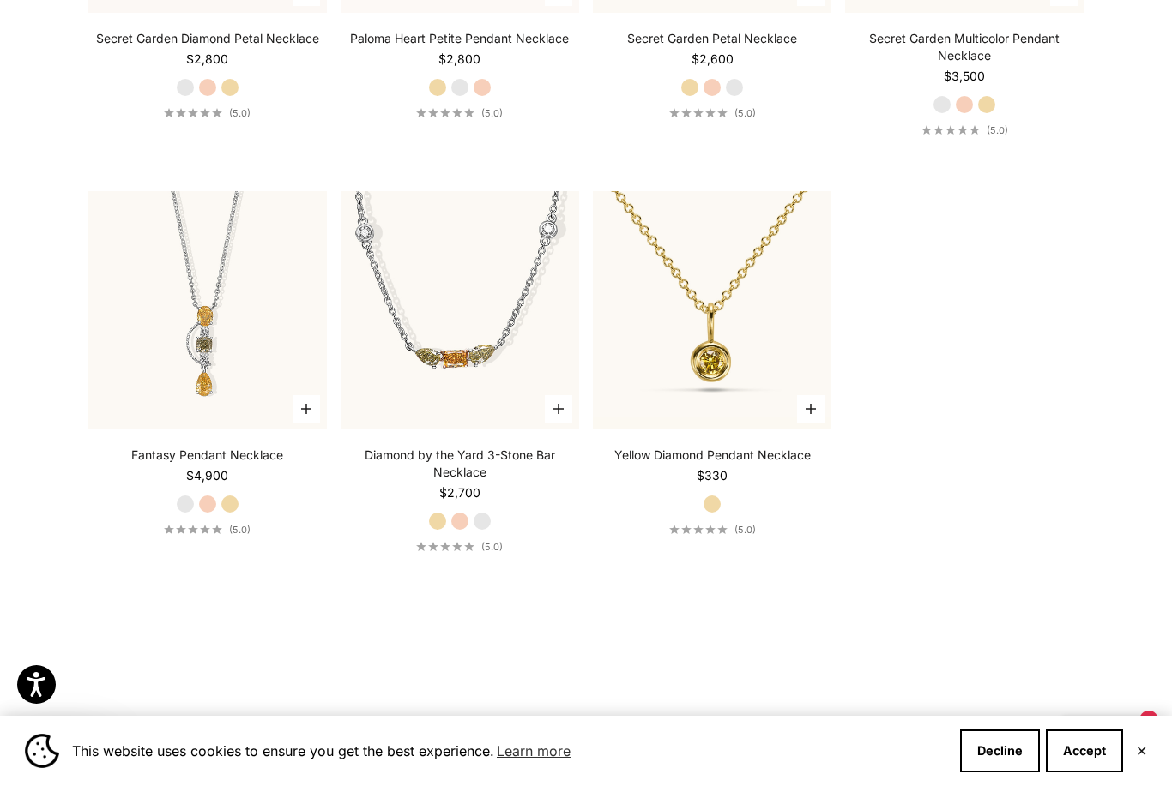
click at [533, 324] on video "#YellowGold\a#RoseGold\a#WhiteGold" at bounding box center [459, 310] width 262 height 262
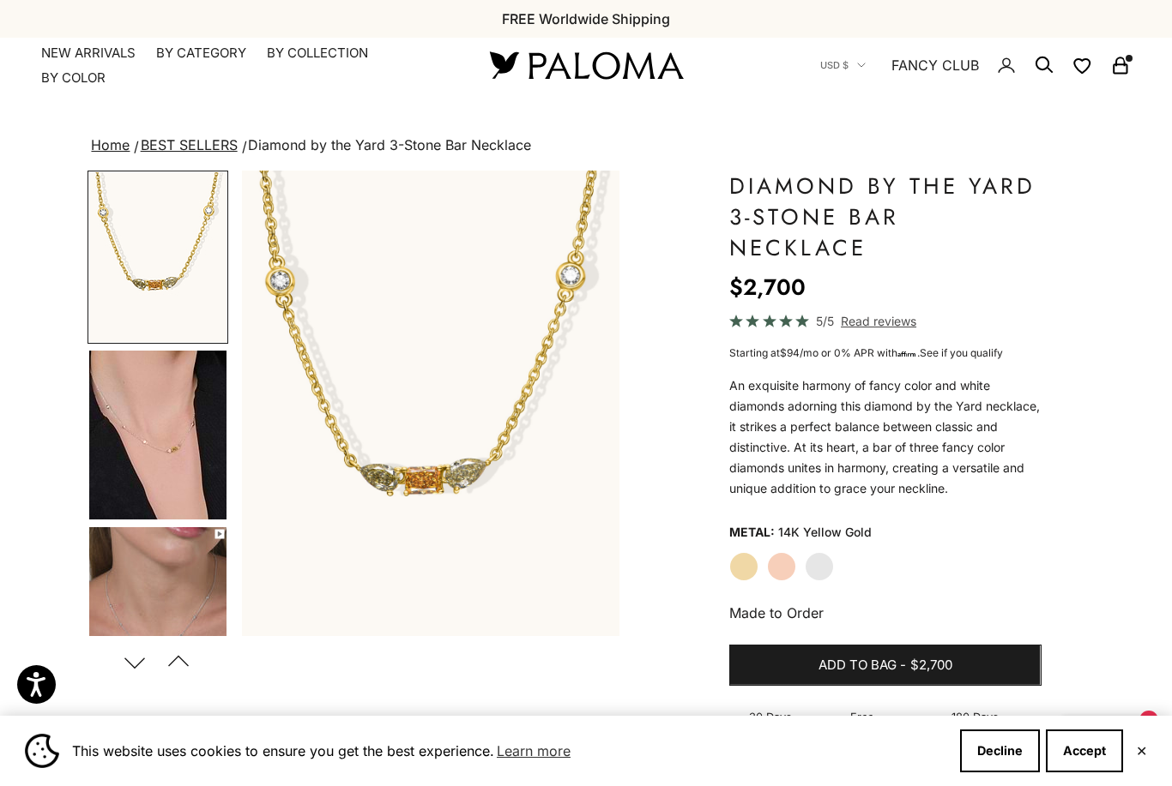
click at [144, 437] on img "Go to item 4" at bounding box center [157, 435] width 137 height 169
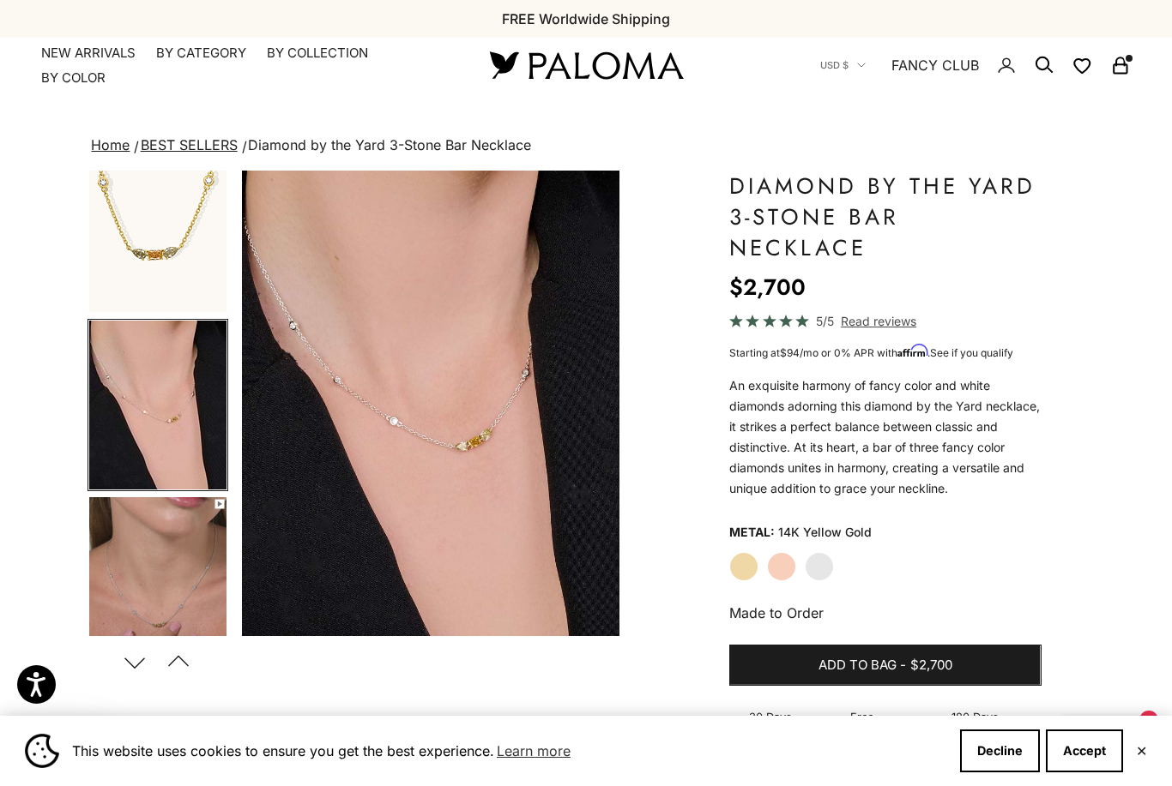
scroll to position [20, 0]
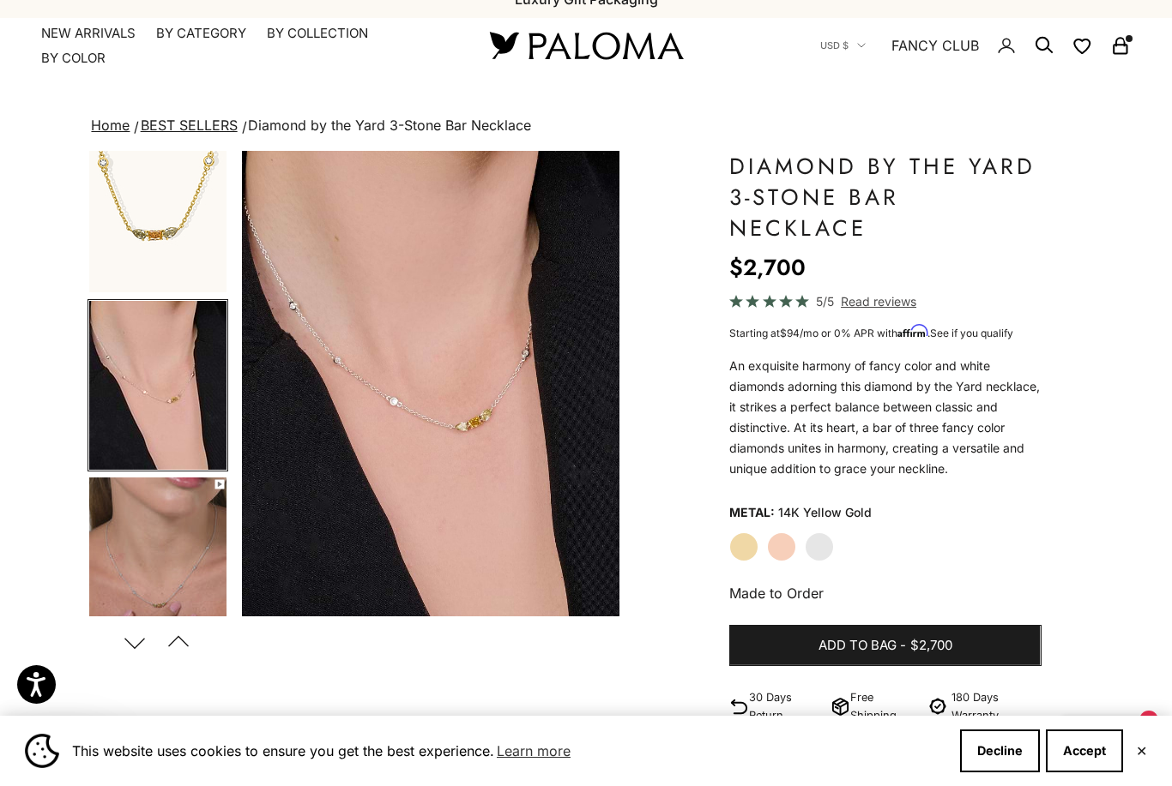
click at [152, 567] on img "Go to item 5" at bounding box center [157, 563] width 137 height 170
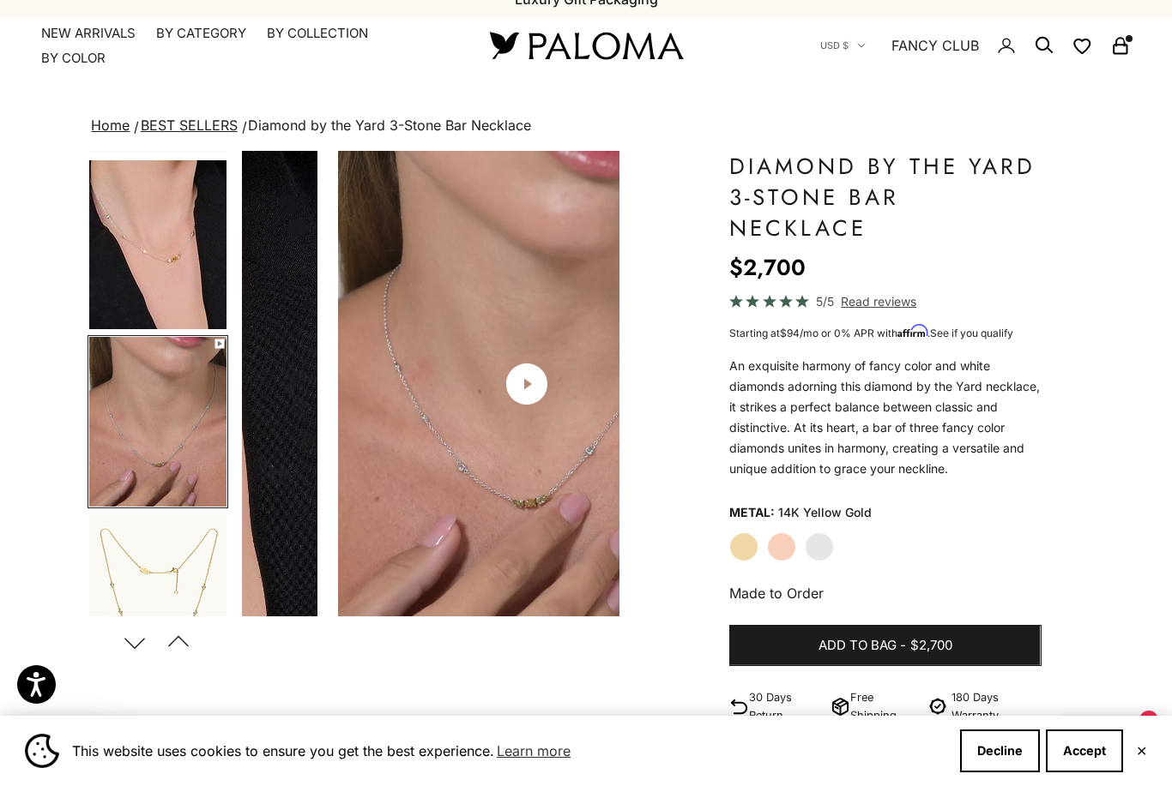
scroll to position [0, 796]
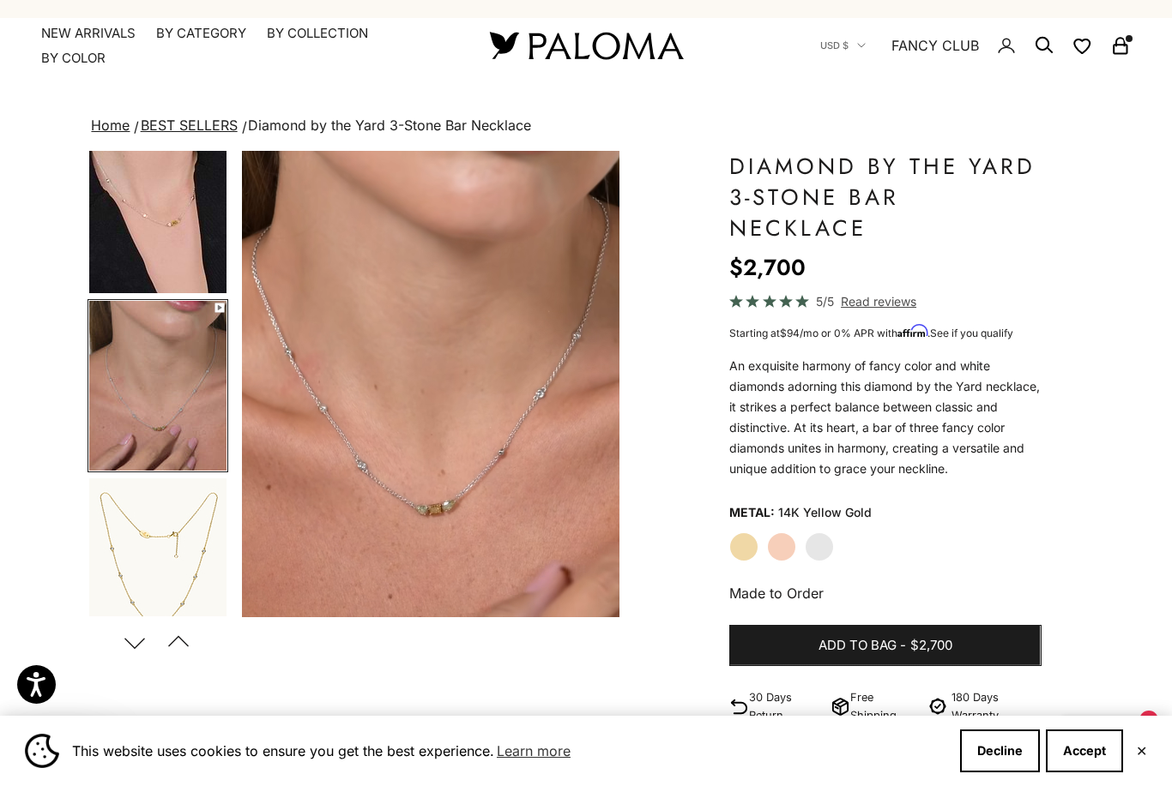
click at [290, 468] on video "#YellowGold\a#RoseGold\a#WhiteGold" at bounding box center [430, 384] width 377 height 467
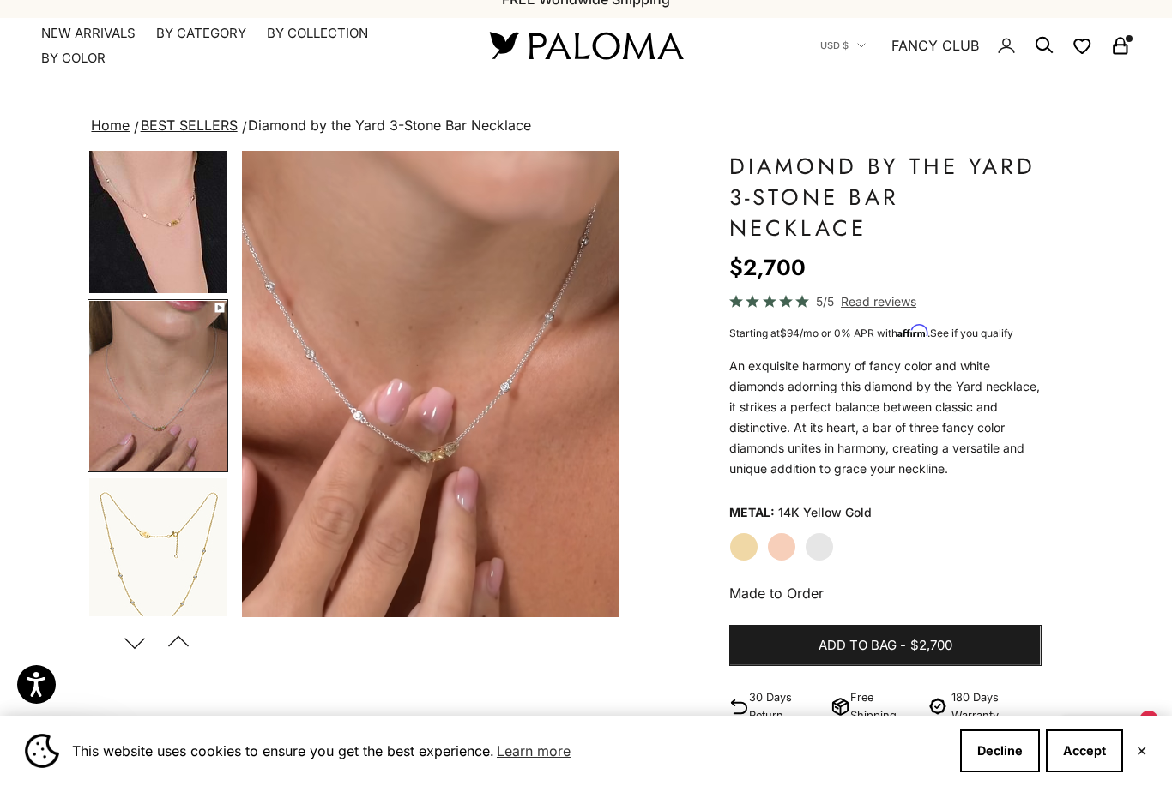
click at [827, 552] on label "White Gold" at bounding box center [818, 547] width 29 height 29
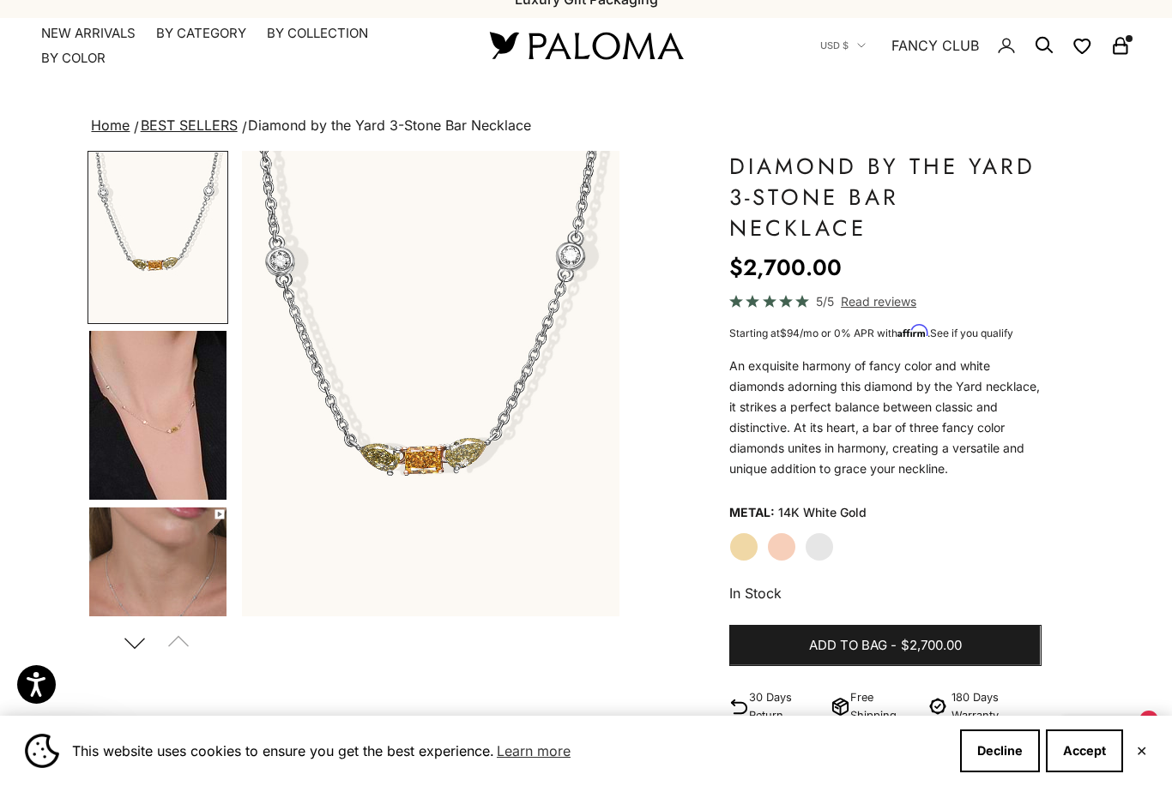
click at [886, 656] on button "Add to bag - $2,700.00" at bounding box center [884, 645] width 311 height 41
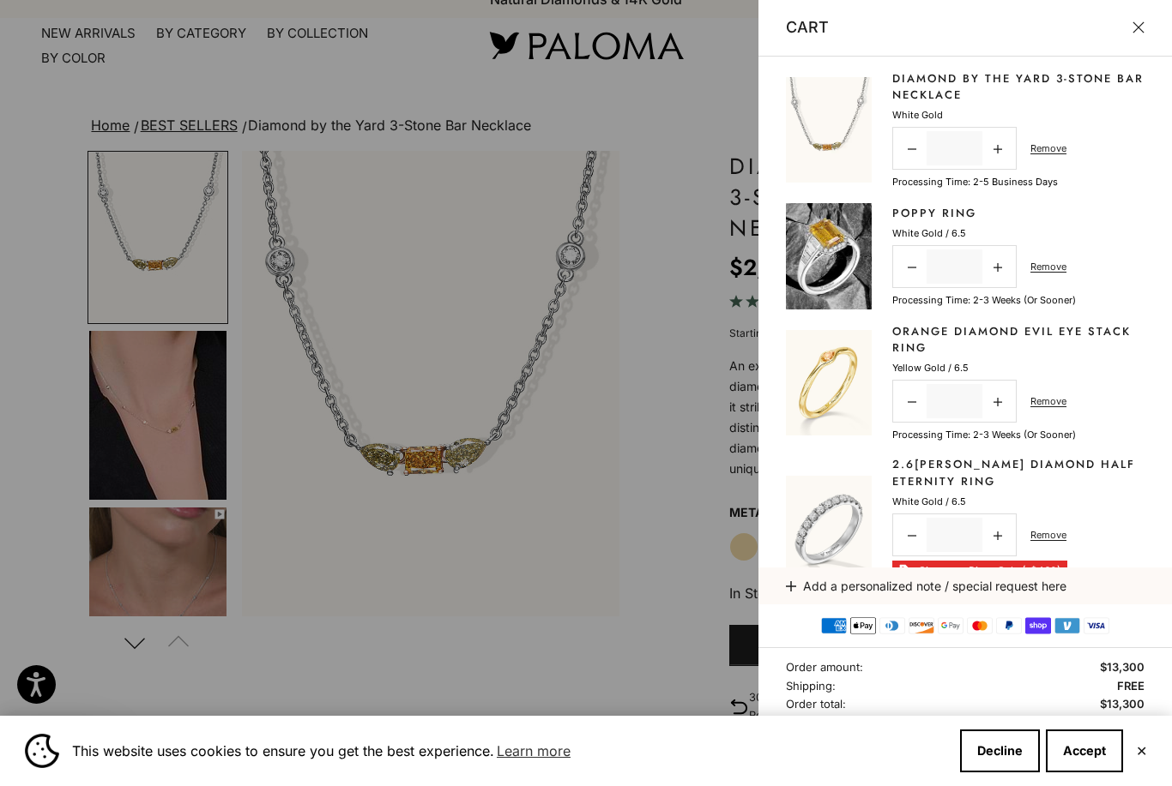
click at [58, 207] on div at bounding box center [586, 393] width 1172 height 786
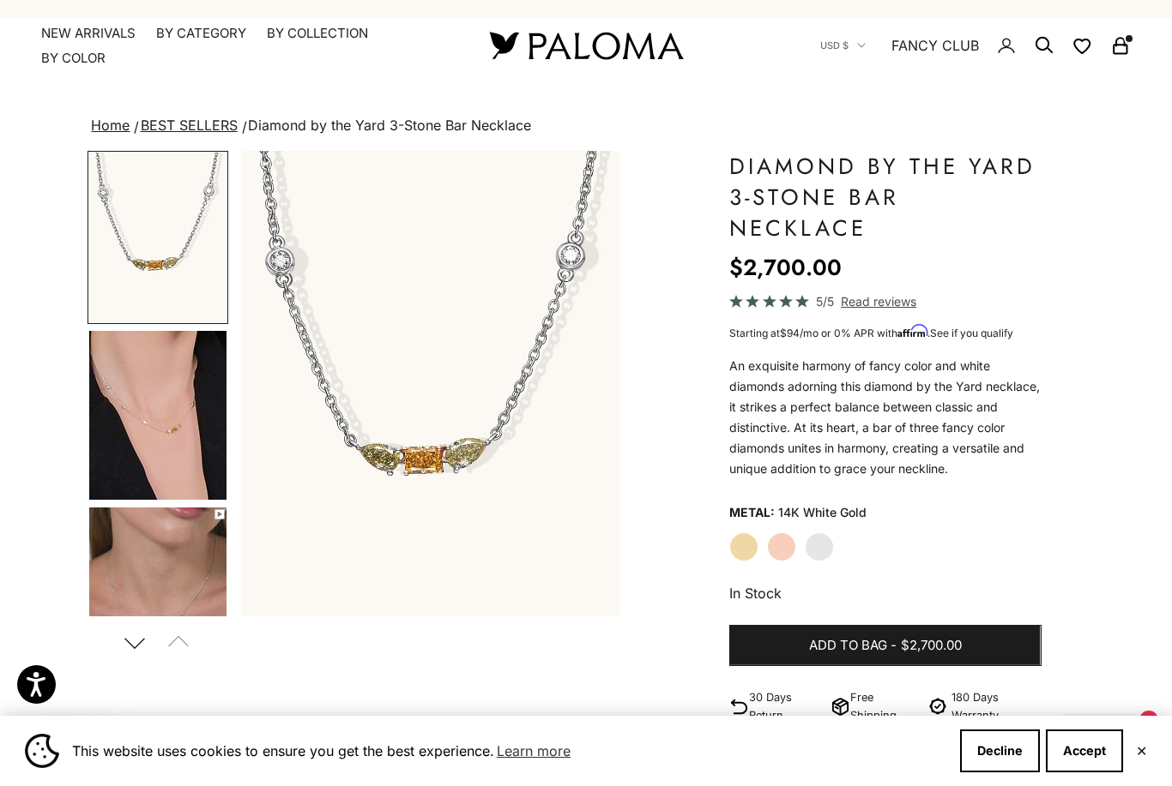
click at [125, 226] on img "Go to item 1" at bounding box center [157, 238] width 137 height 170
click at [142, 385] on img "Go to item 4" at bounding box center [157, 415] width 137 height 169
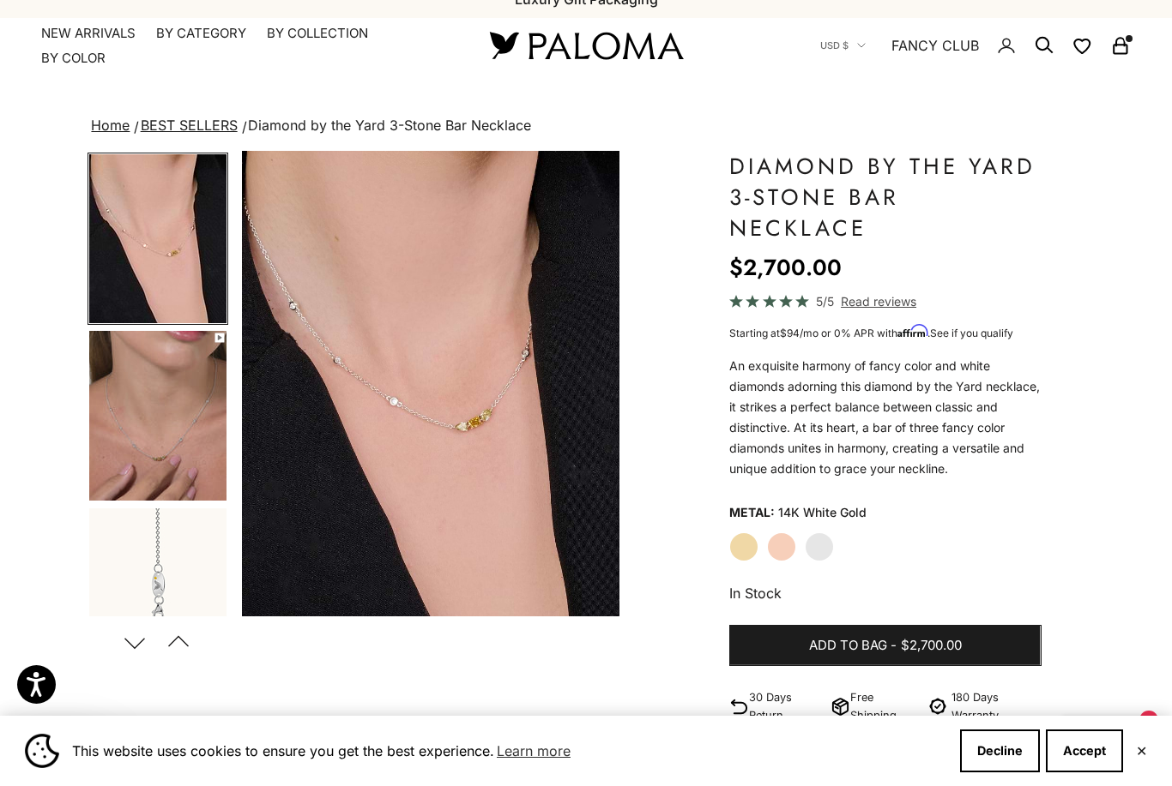
scroll to position [195, 0]
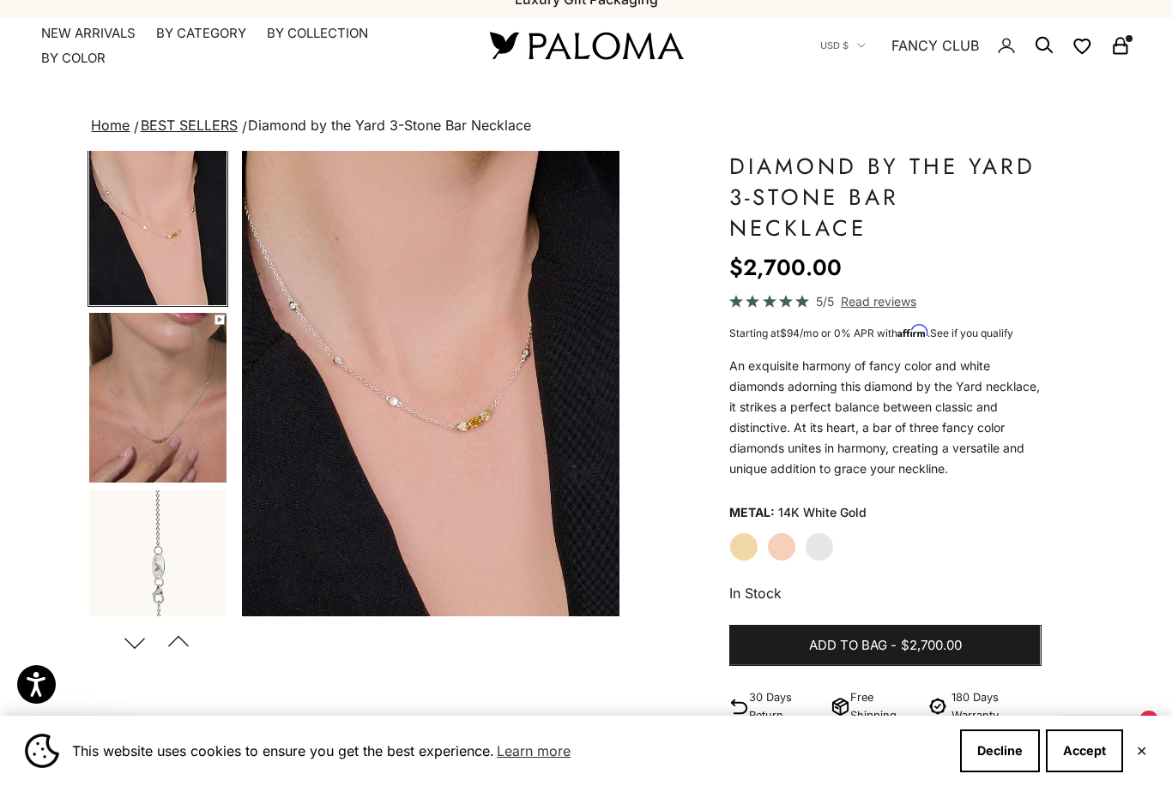
click at [149, 367] on img "Go to item 5" at bounding box center [157, 398] width 137 height 170
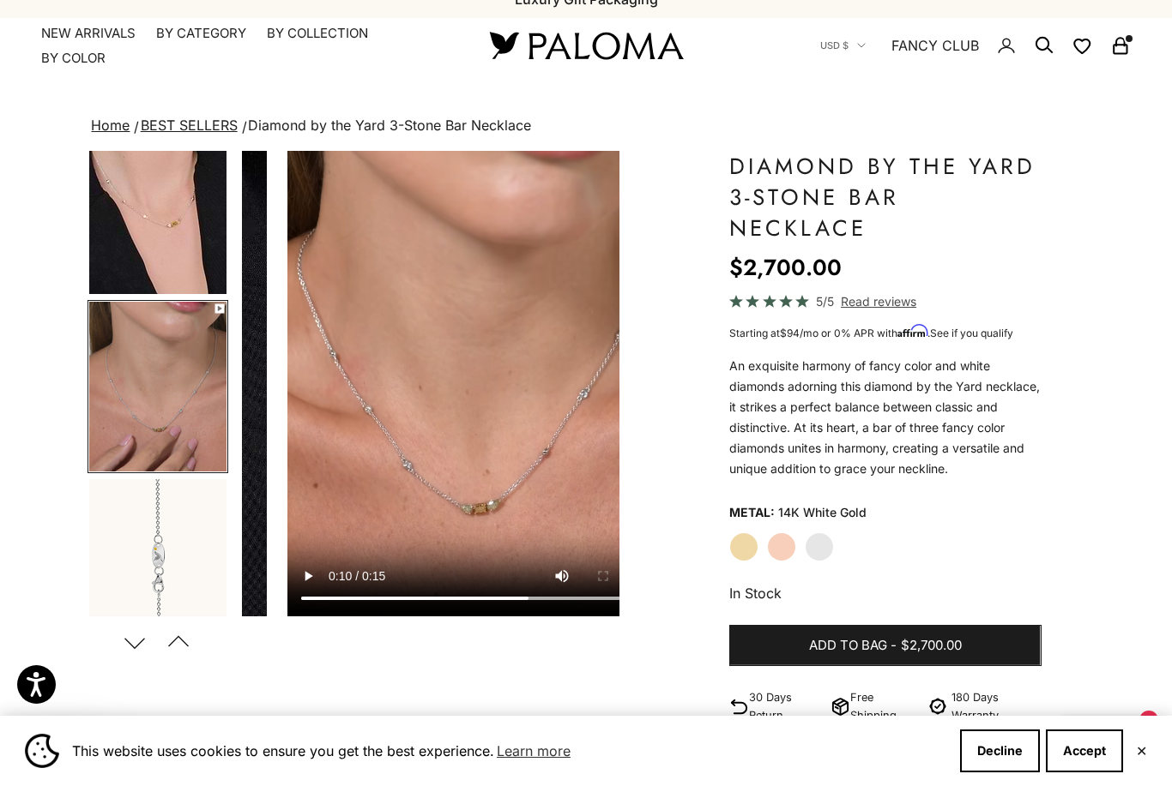
scroll to position [0, 796]
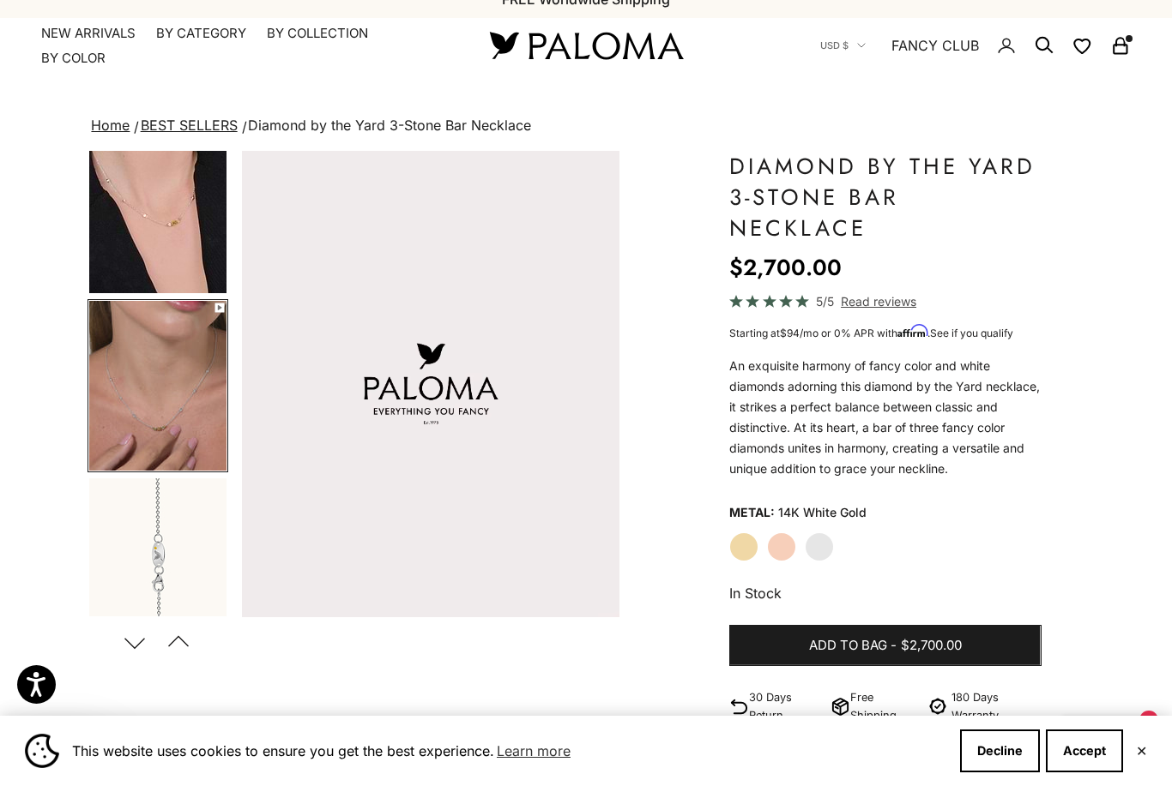
click at [131, 357] on img "Go to item 5" at bounding box center [157, 386] width 137 height 170
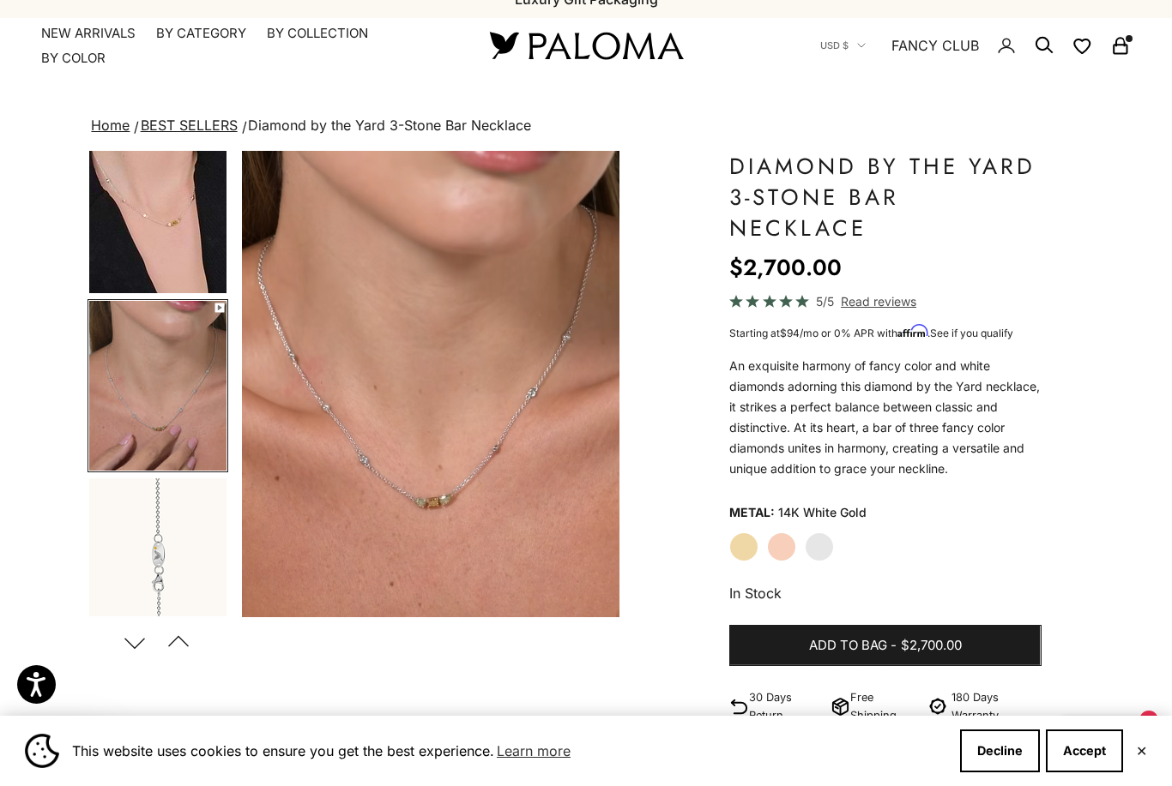
click at [791, 539] on label "Rose Gold" at bounding box center [781, 547] width 29 height 29
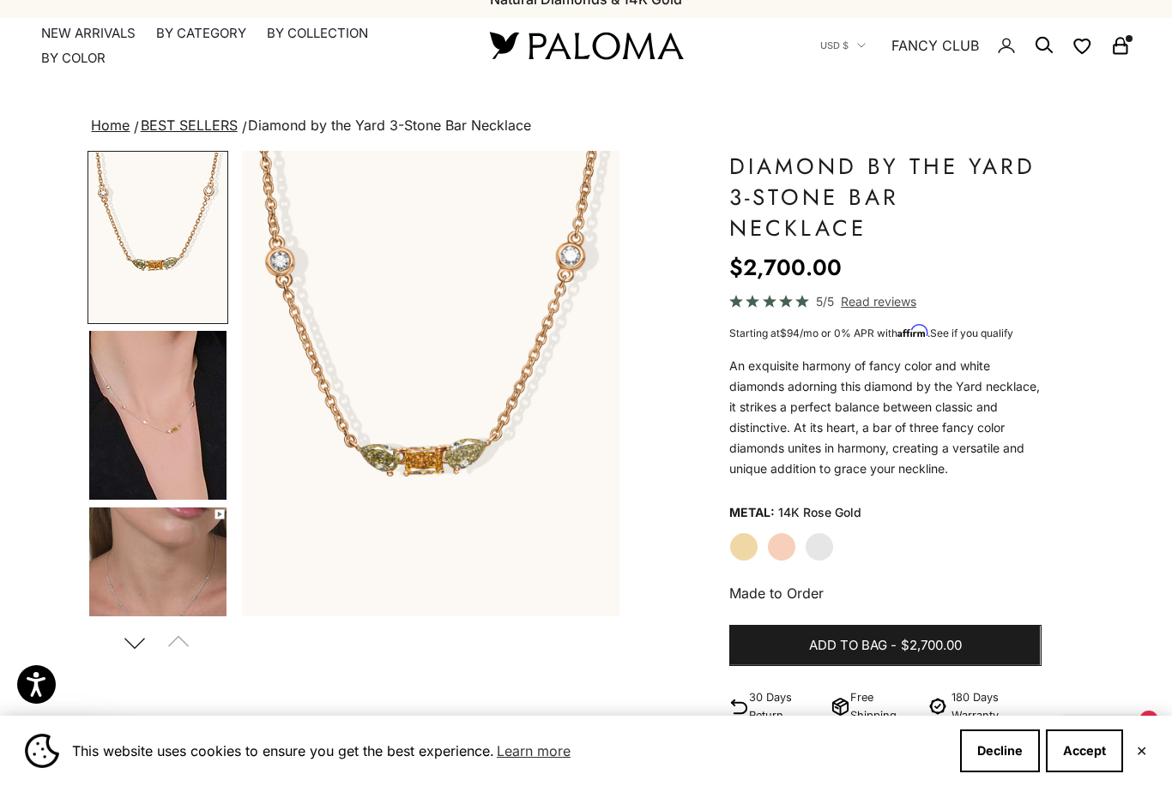
click at [138, 417] on img "Go to item 4" at bounding box center [157, 415] width 137 height 169
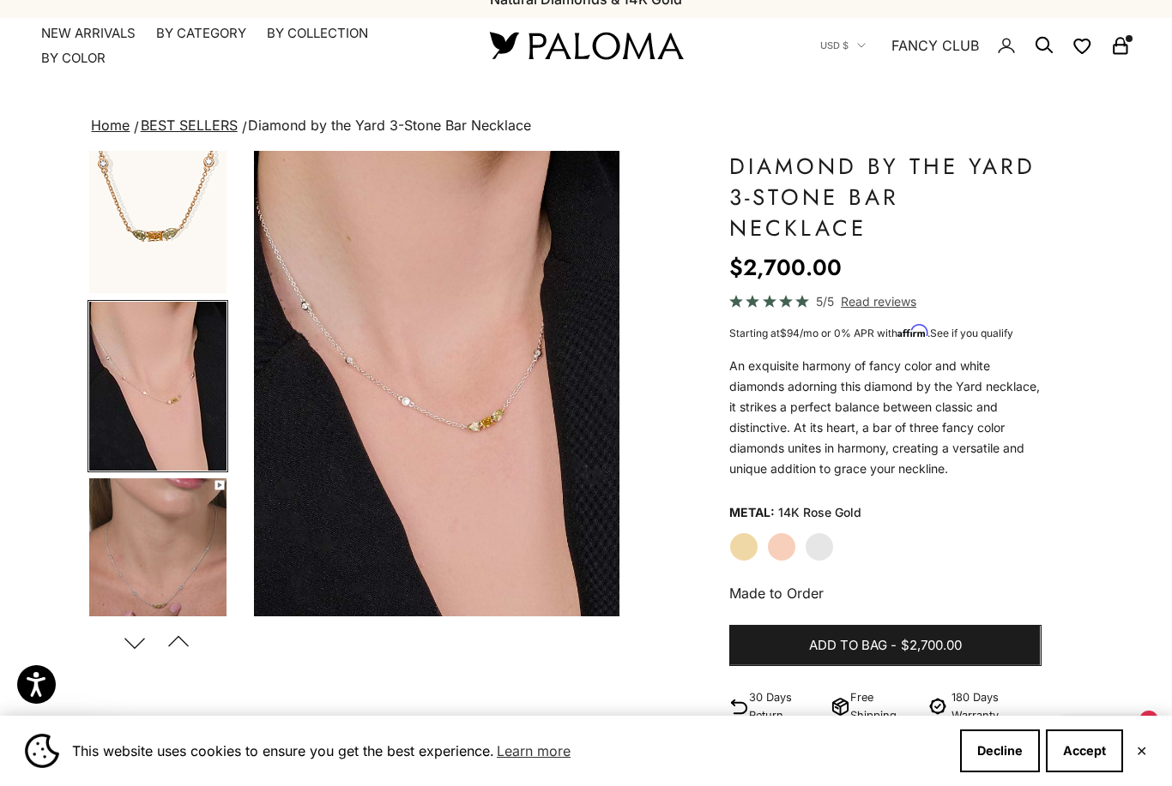
scroll to position [0, 398]
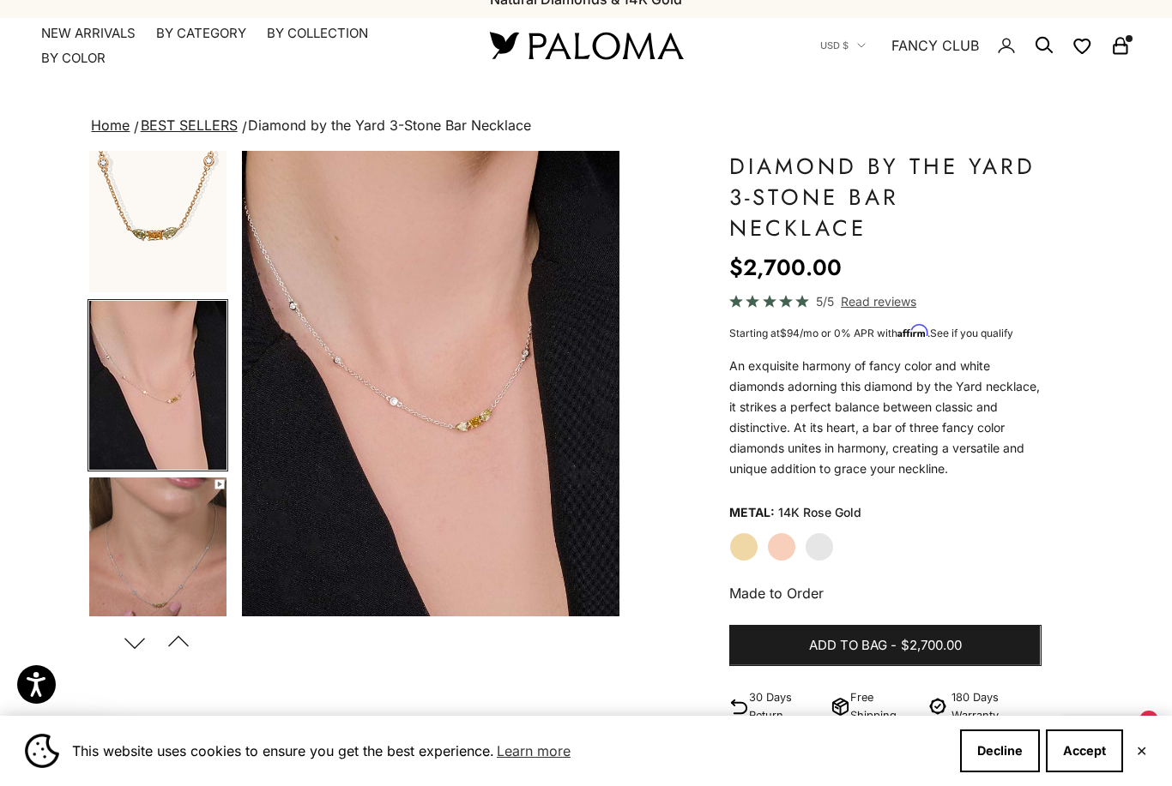
click at [743, 550] on label "Yellow Gold" at bounding box center [743, 547] width 29 height 29
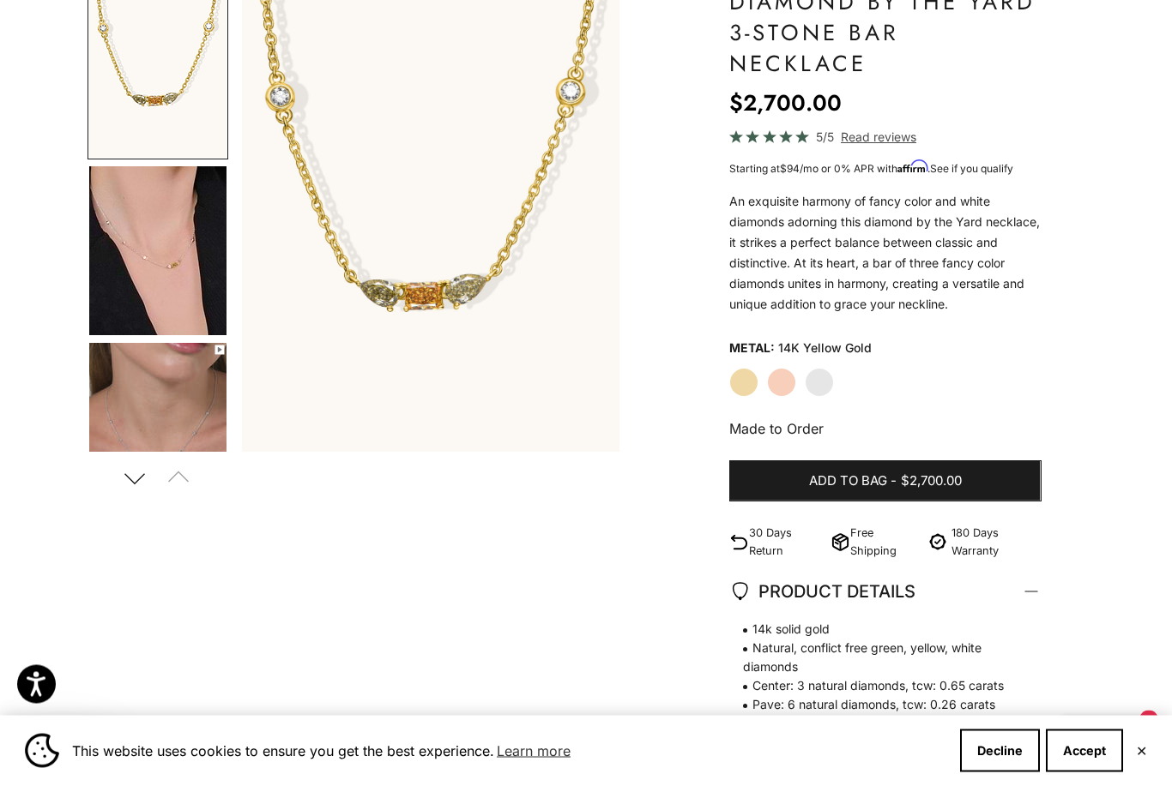
scroll to position [184, 0]
click at [178, 281] on img "Go to item 4" at bounding box center [157, 250] width 137 height 169
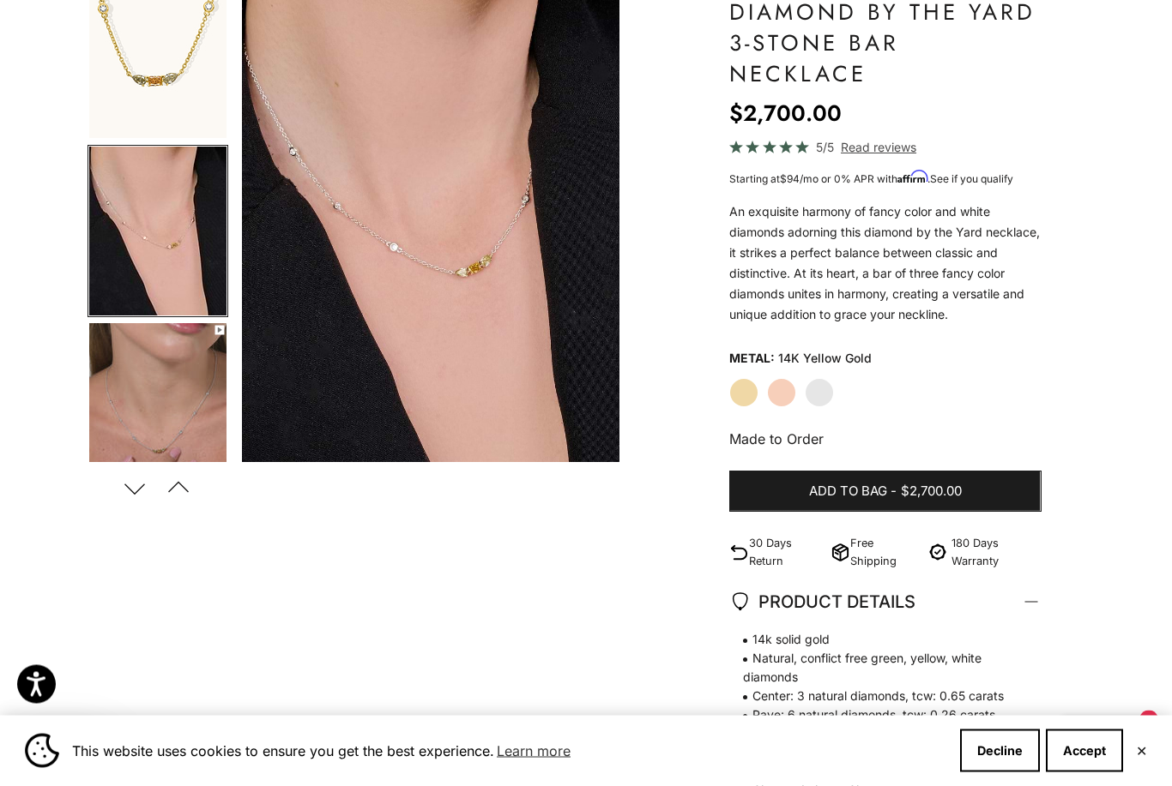
scroll to position [0, 0]
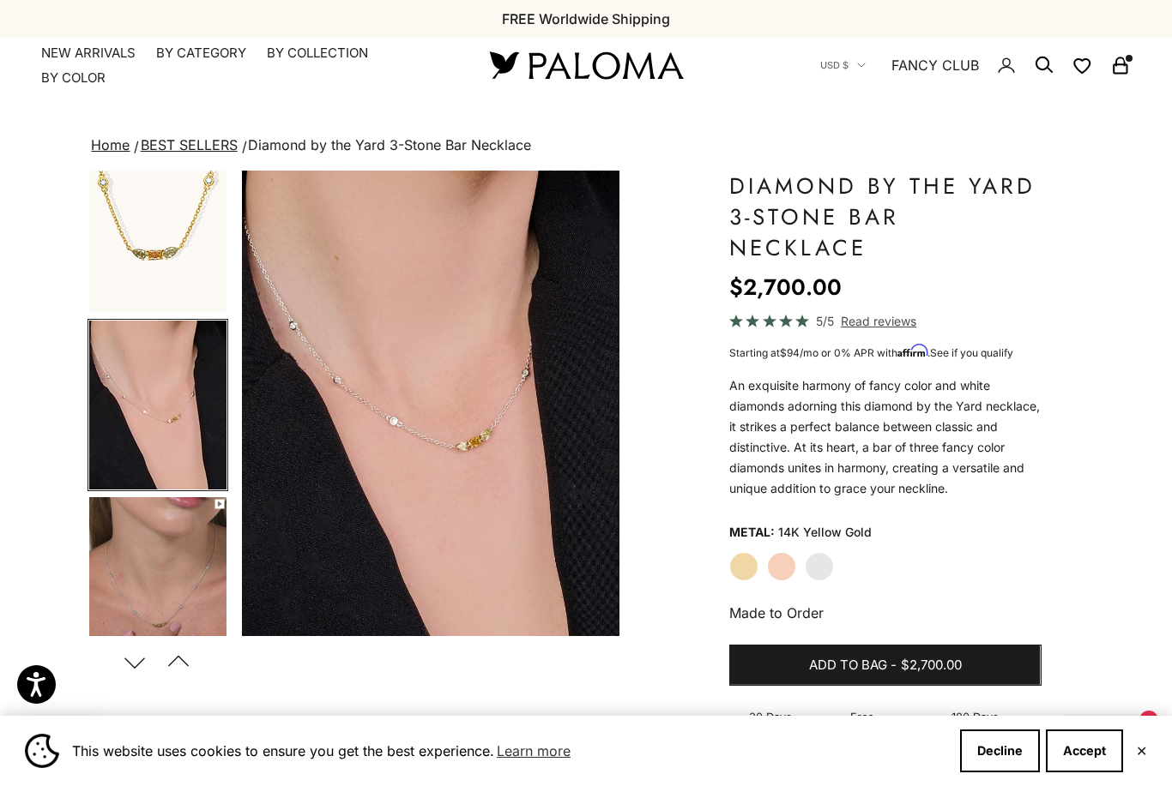
click at [82, 81] on summary "By Color" at bounding box center [73, 77] width 64 height 17
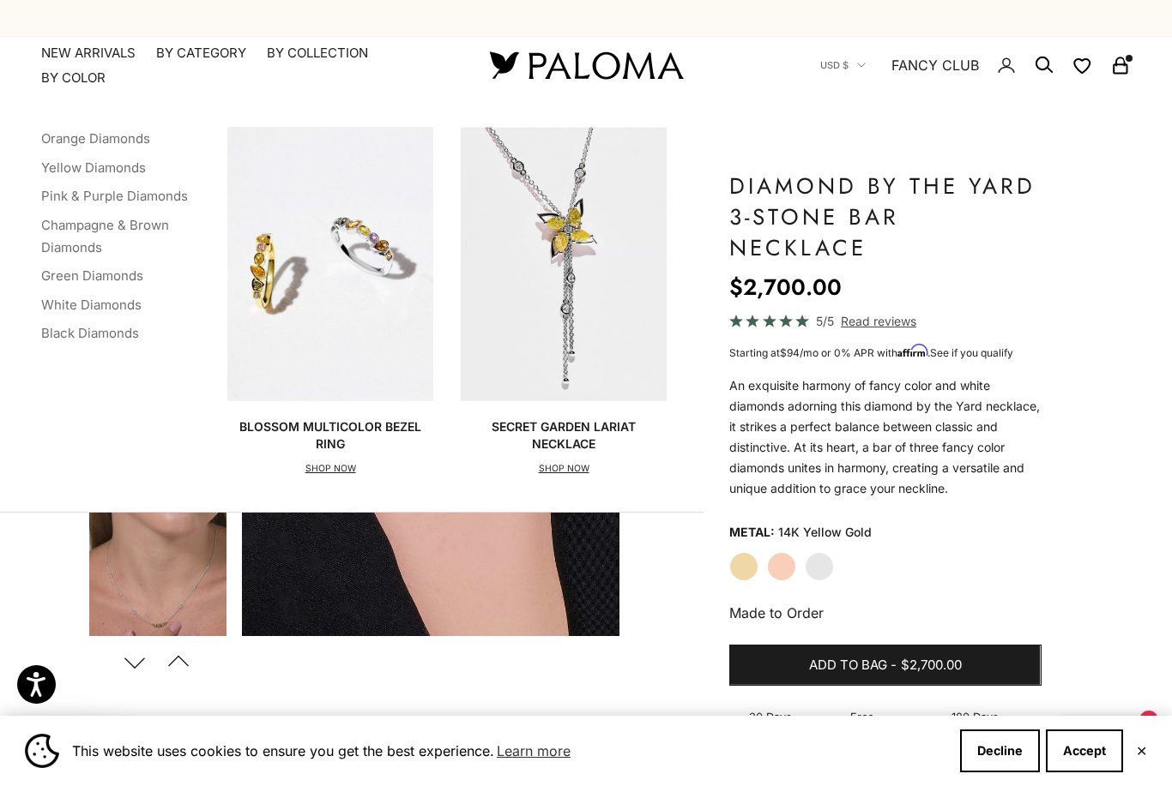
click at [92, 230] on link "Champagne & Brown Diamonds" at bounding box center [105, 236] width 128 height 39
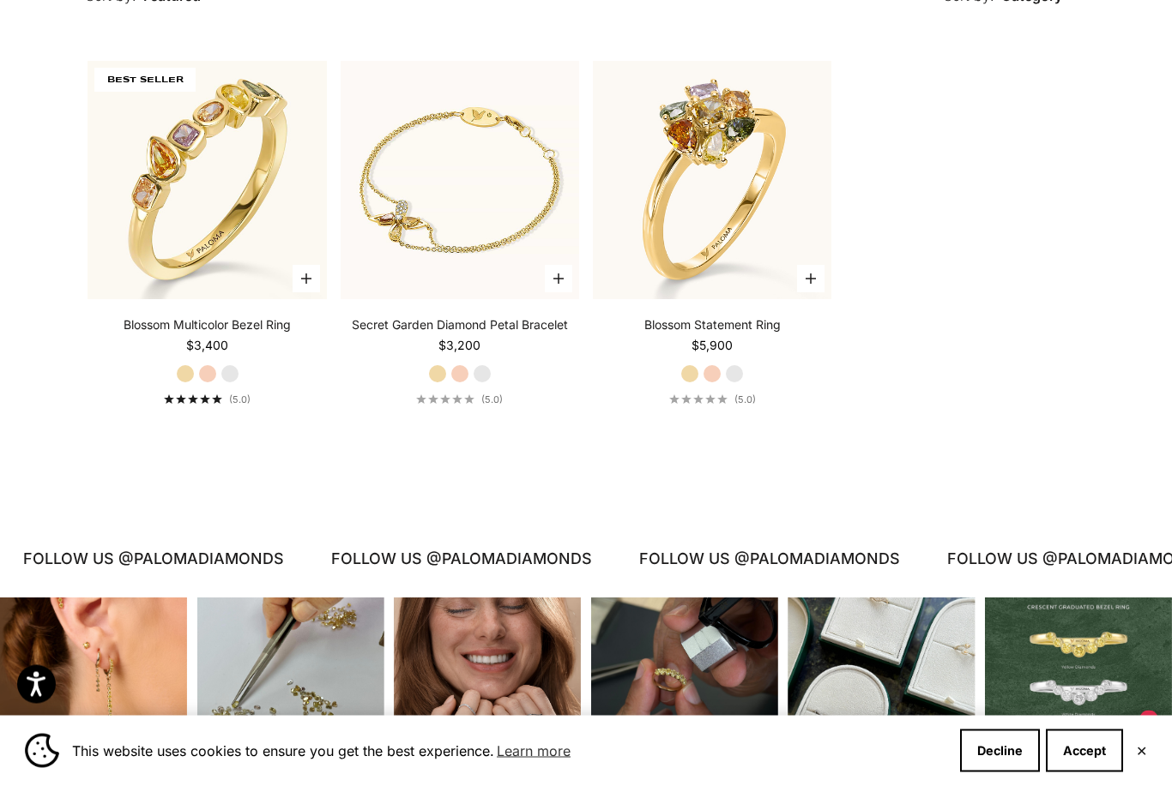
scroll to position [539, 0]
click at [744, 218] on video "#YellowGold\a#WhiteGold\a#RoseGold" at bounding box center [712, 180] width 262 height 262
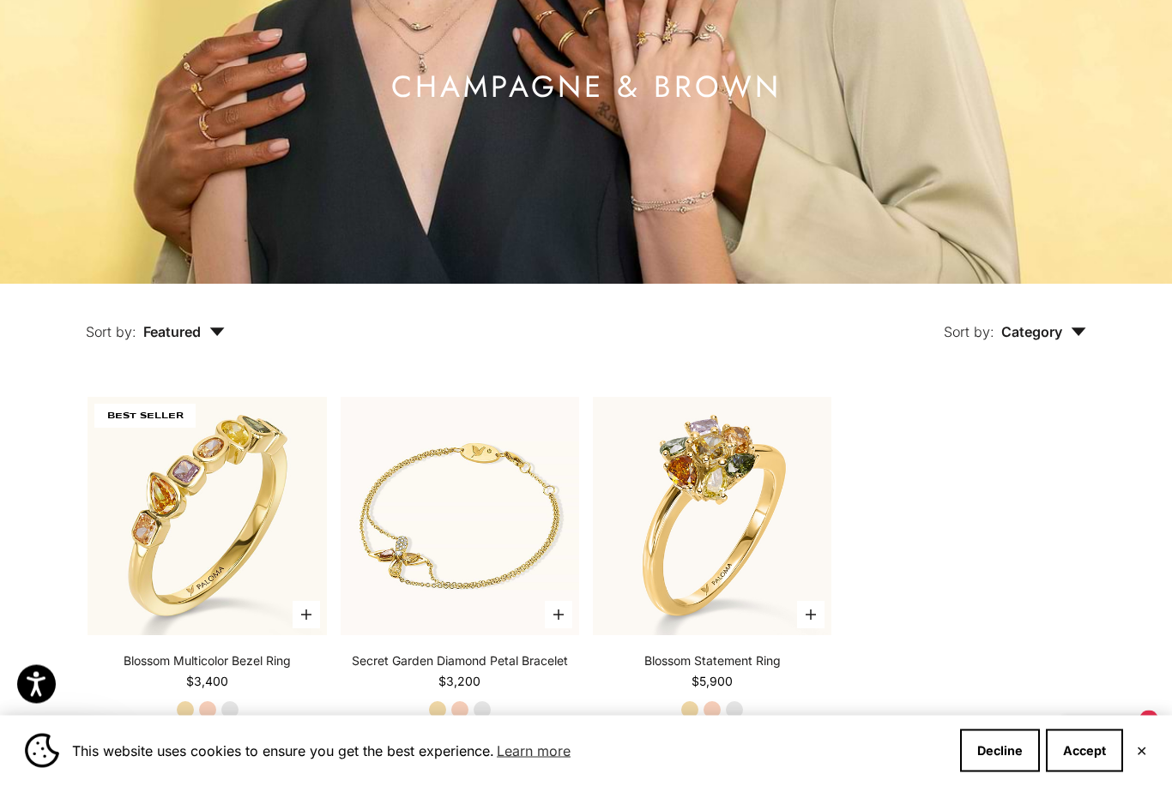
scroll to position [0, 0]
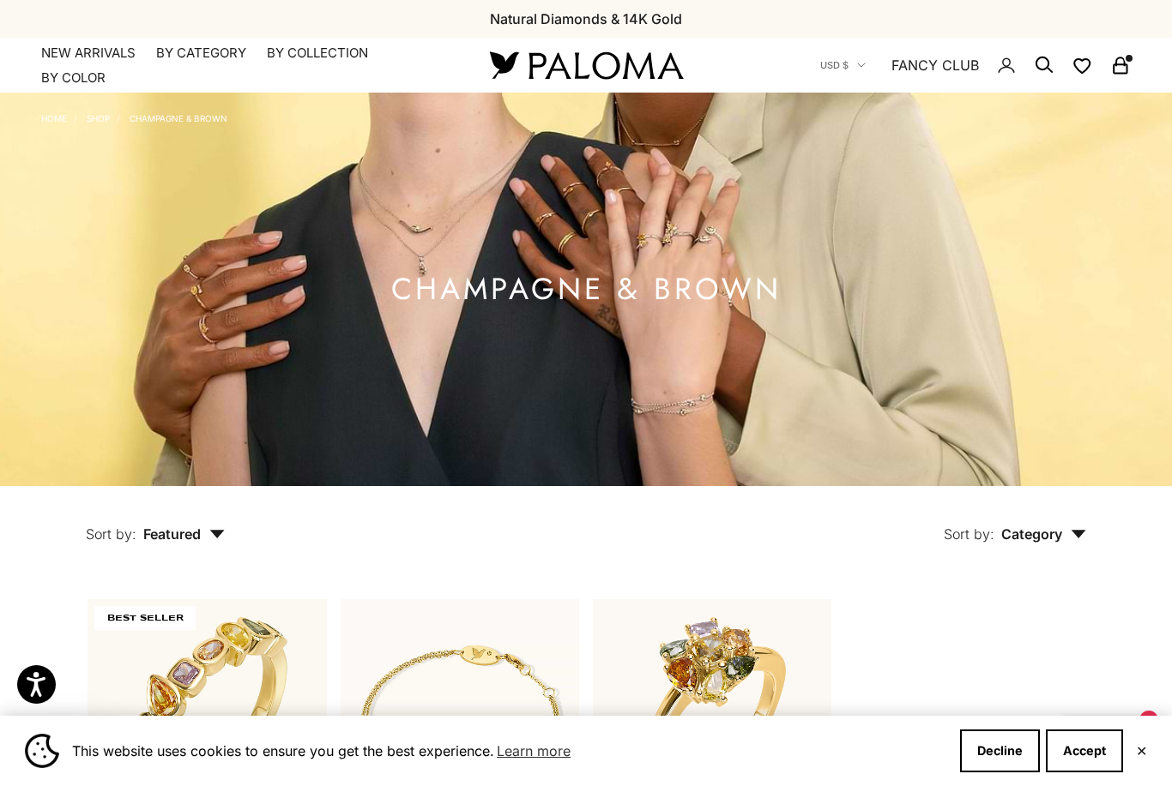
click at [1027, 75] on nav "USD $ Country [GEOGRAPHIC_DATA] (AFN ؋) [GEOGRAPHIC_DATA] (EUR €) [GEOGRAPHIC_D…" at bounding box center [975, 65] width 310 height 55
click at [1048, 66] on circle "Secondary navigation" at bounding box center [1041, 63] width 17 height 17
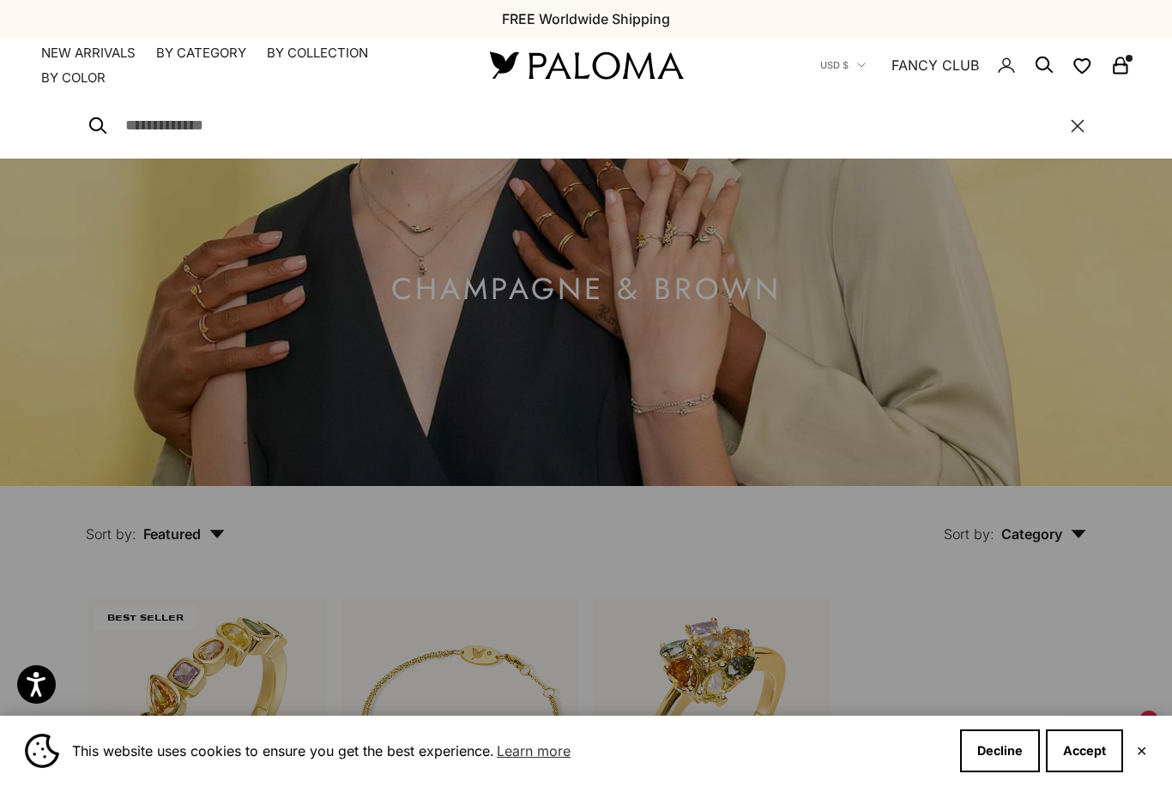
click at [678, 114] on input "Search" at bounding box center [588, 125] width 927 height 25
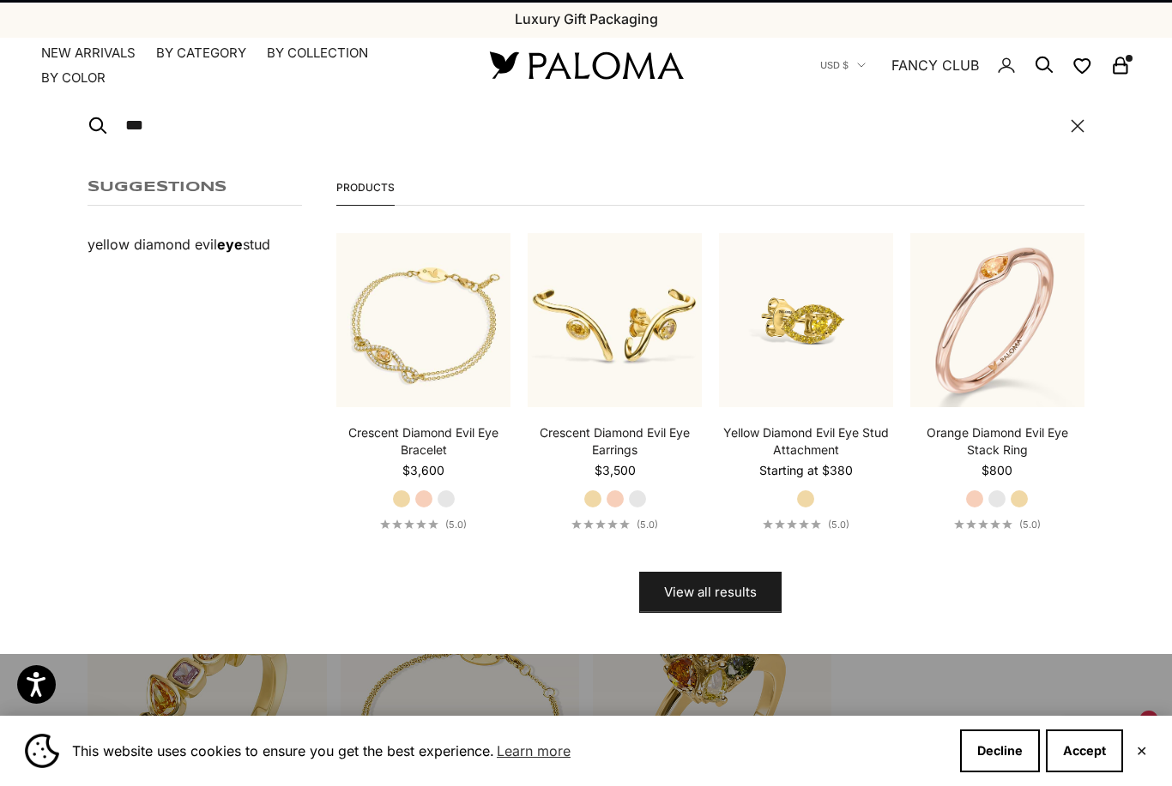
type input "***"
click at [709, 591] on button "View all results" at bounding box center [710, 592] width 142 height 41
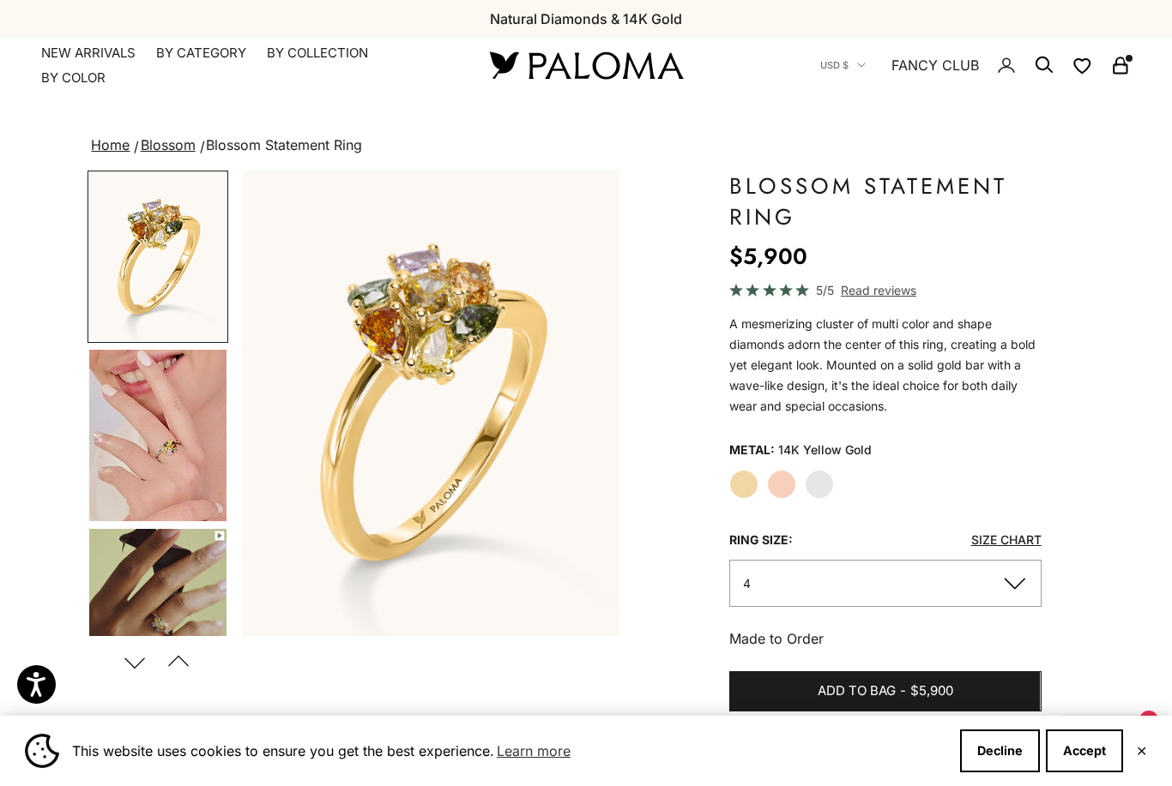
scroll to position [50, 0]
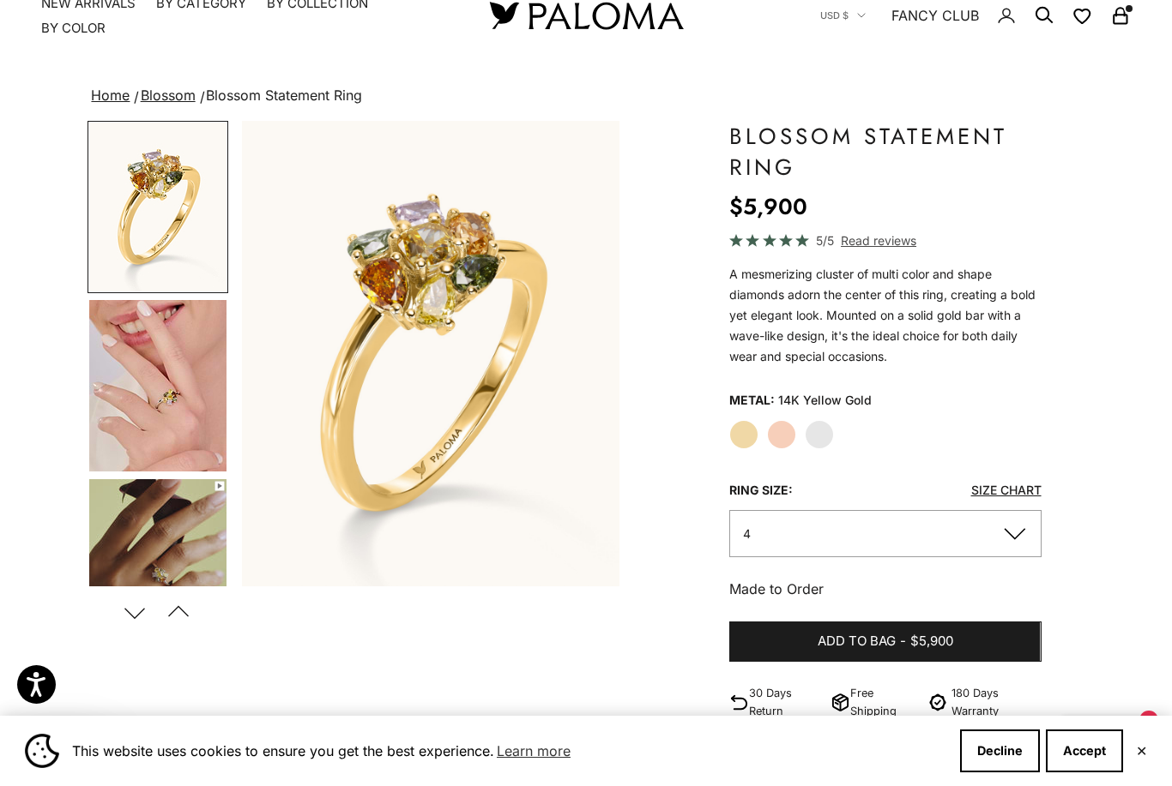
click at [159, 401] on img "Go to item 4" at bounding box center [157, 386] width 137 height 172
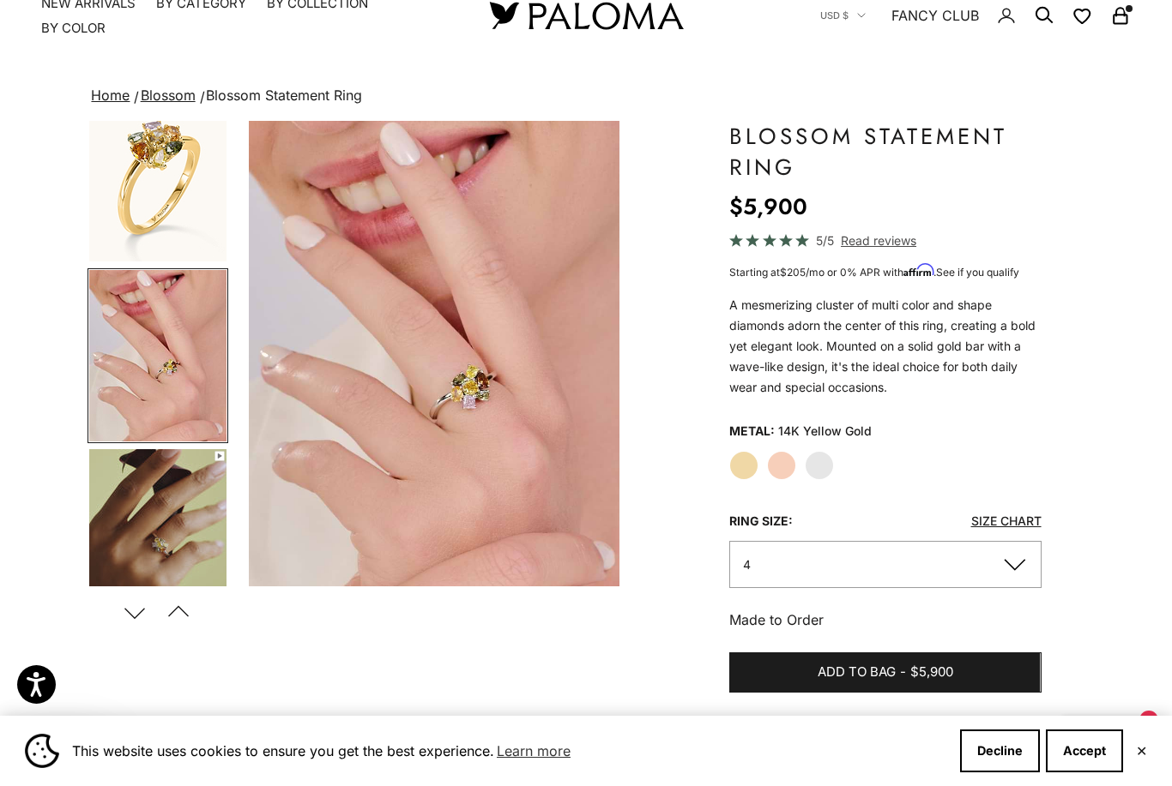
scroll to position [0, 398]
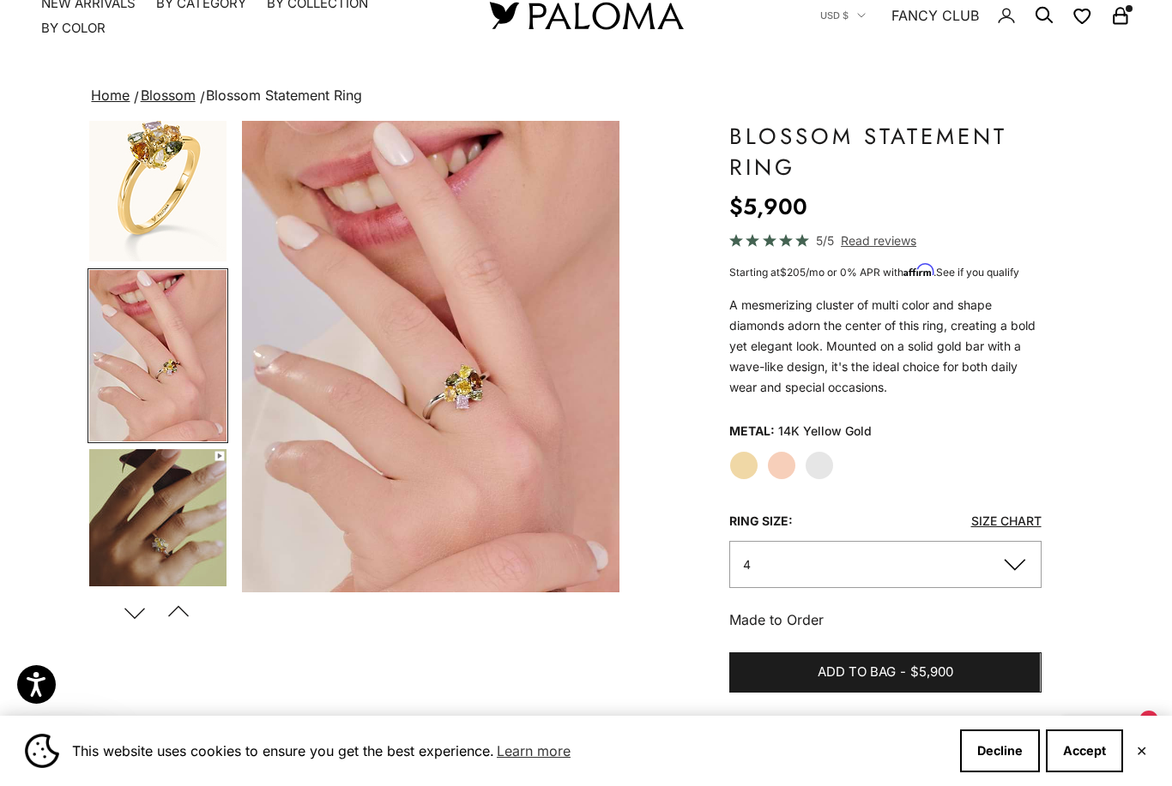
click at [187, 516] on img "Go to item 5" at bounding box center [157, 534] width 137 height 170
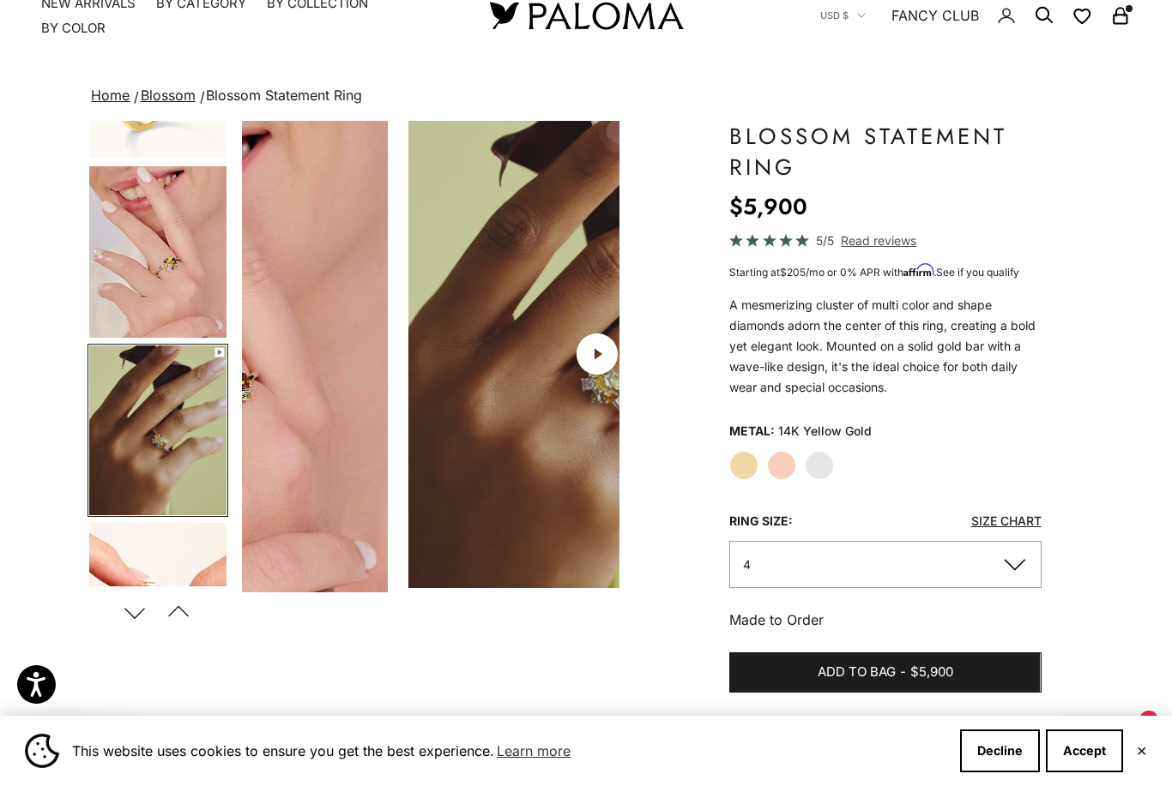
scroll to position [0, 796]
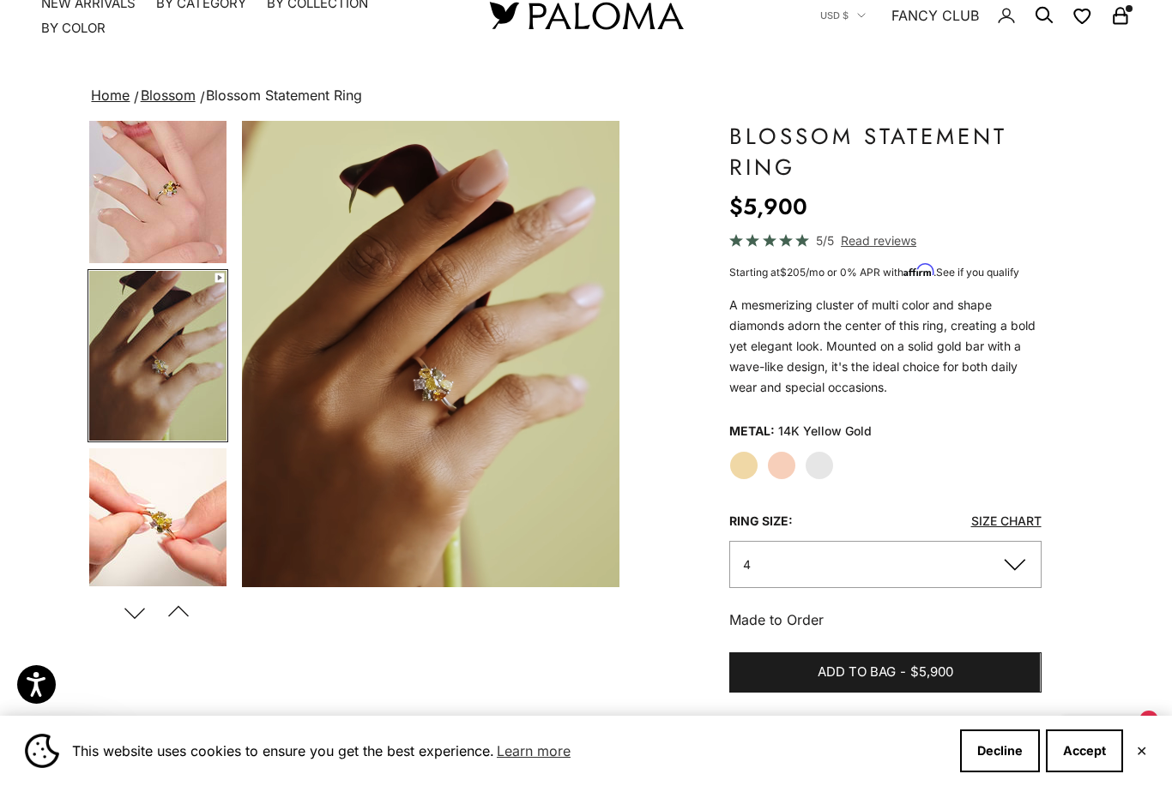
click at [368, 461] on video "#YellowGold\a#WhiteGold\a#RoseGold" at bounding box center [430, 354] width 377 height 467
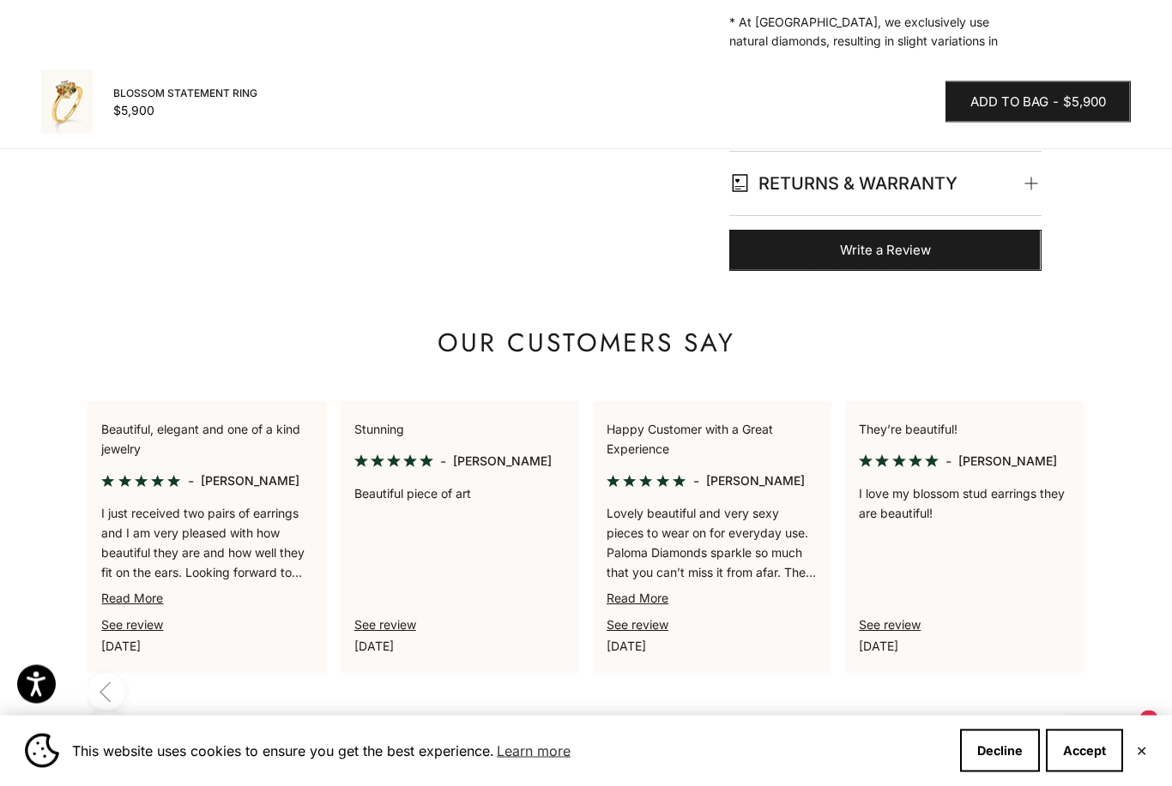
scroll to position [945, 0]
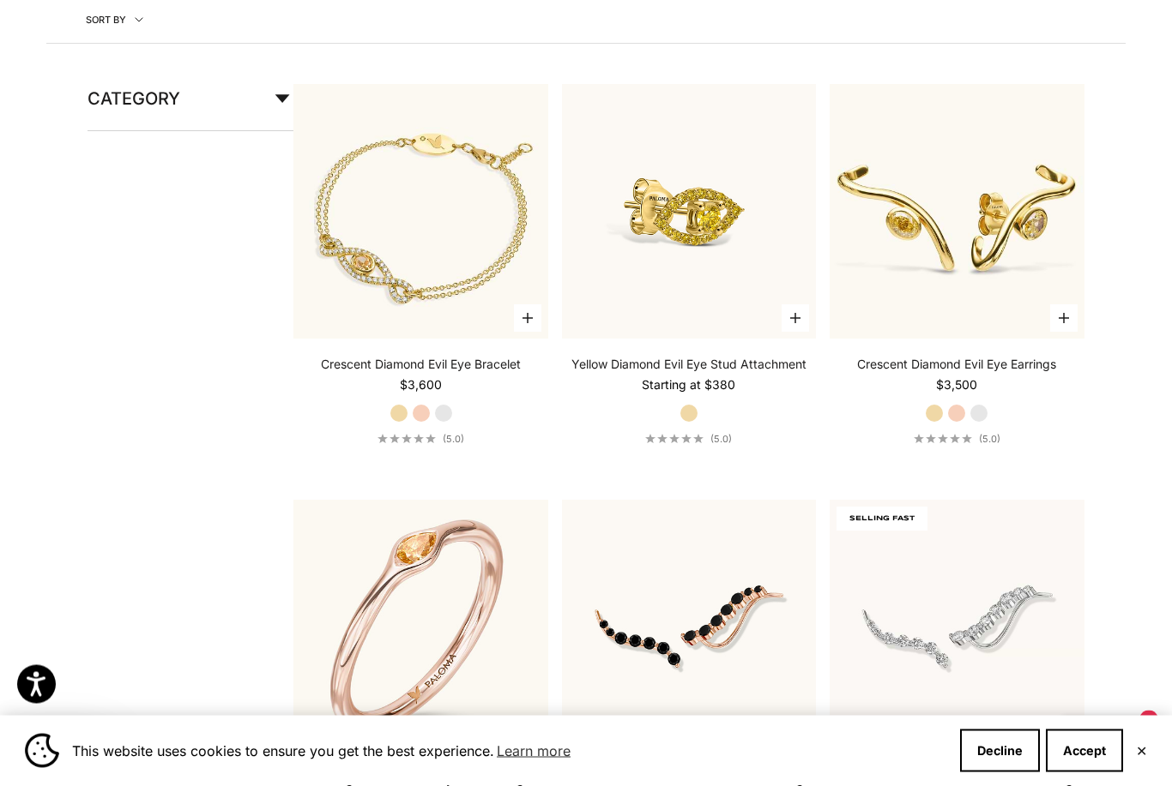
scroll to position [317, 0]
click at [931, 168] on video "#YellowGold\a#RoseGold\a#WhiteGold" at bounding box center [957, 211] width 280 height 280
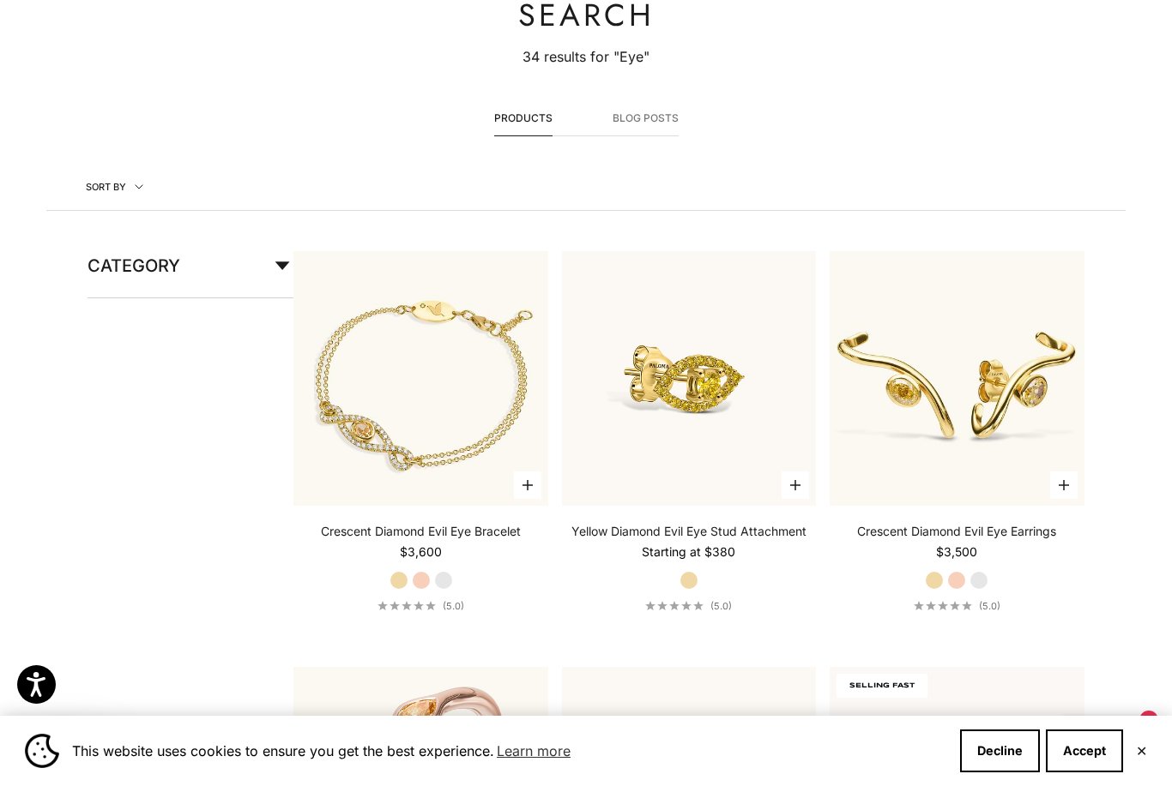
scroll to position [0, 0]
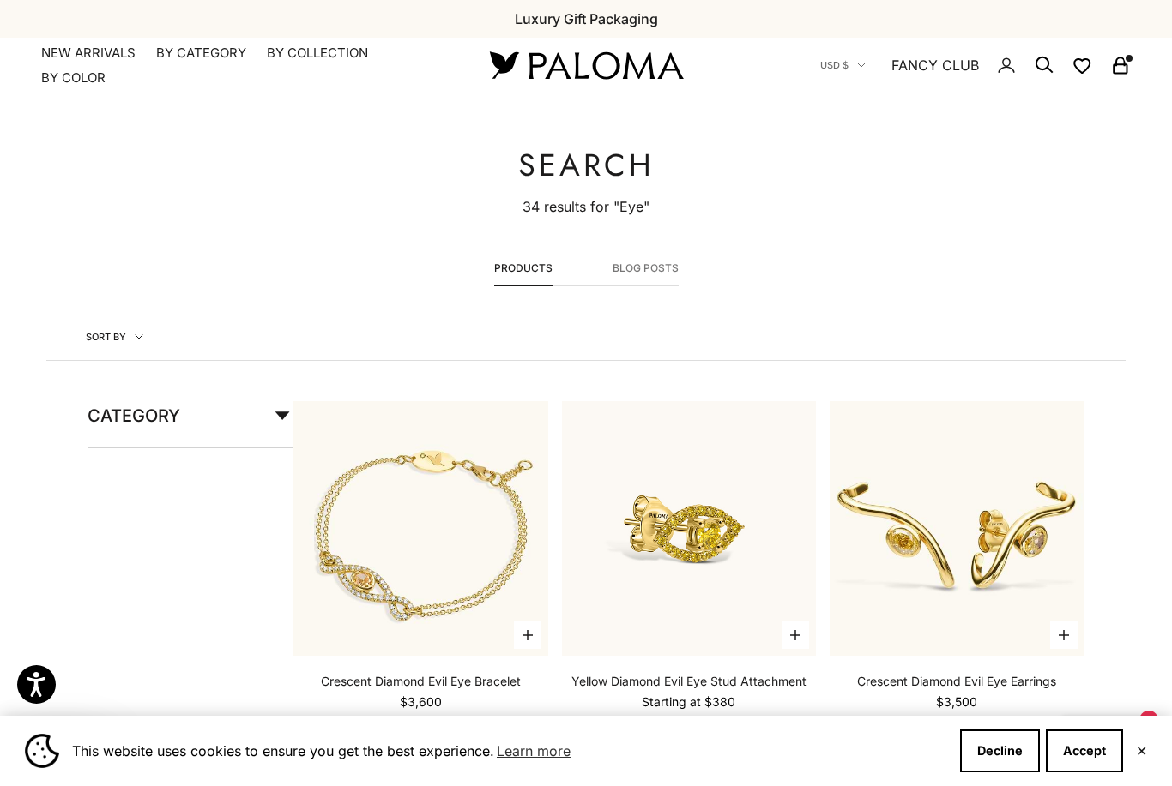
click at [201, 49] on summary "By Category" at bounding box center [201, 53] width 90 height 17
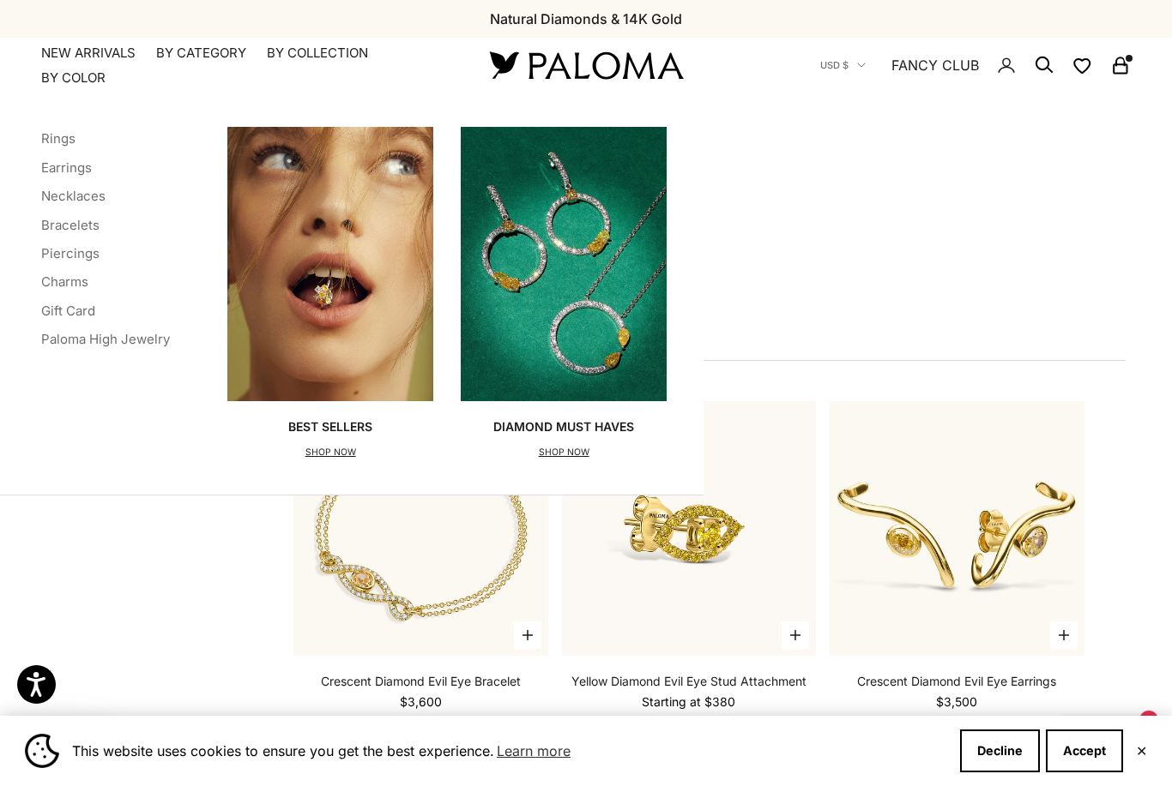
click at [79, 163] on link "Earrings" at bounding box center [66, 168] width 51 height 16
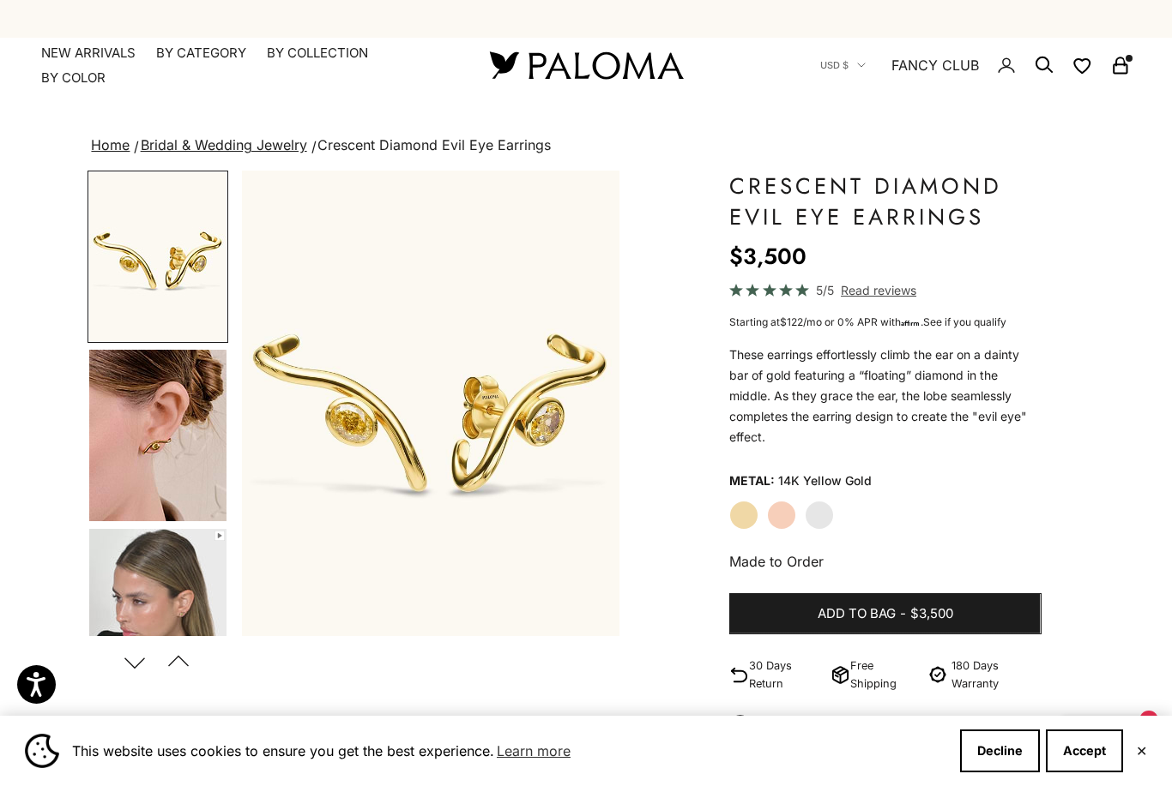
click at [157, 483] on img "Go to item 4" at bounding box center [157, 436] width 137 height 172
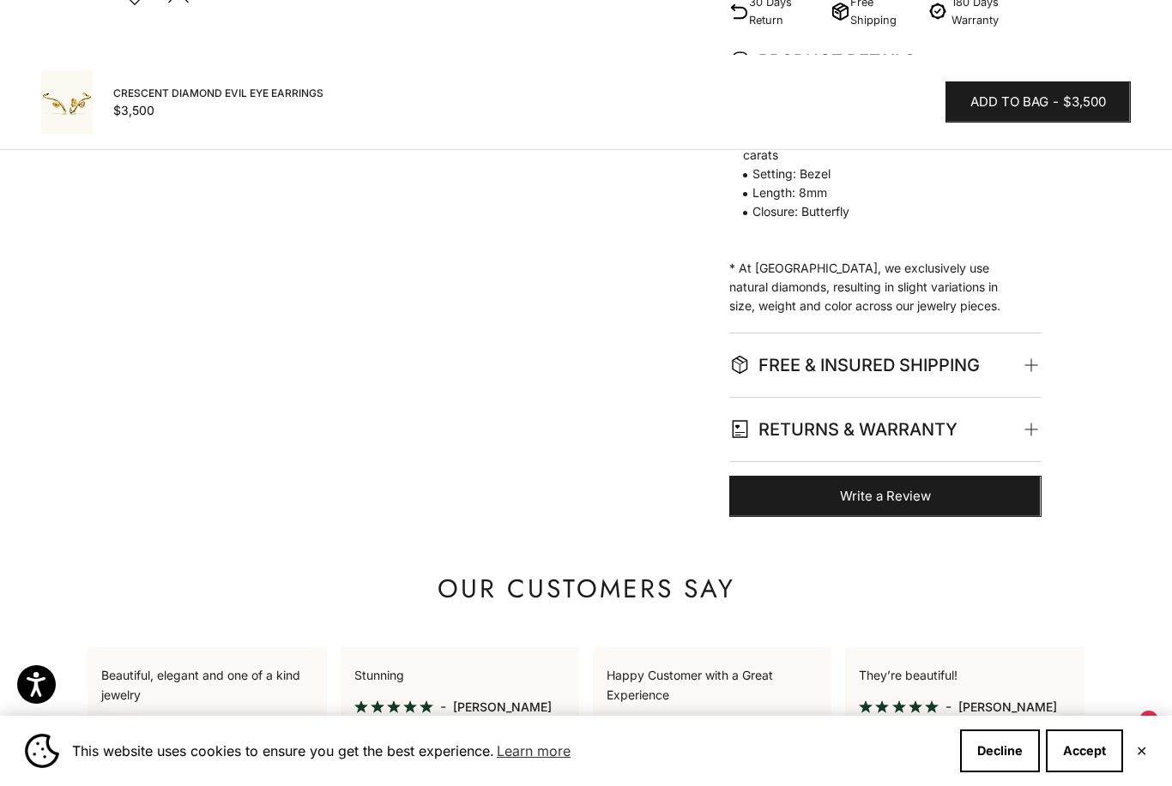
scroll to position [647, 0]
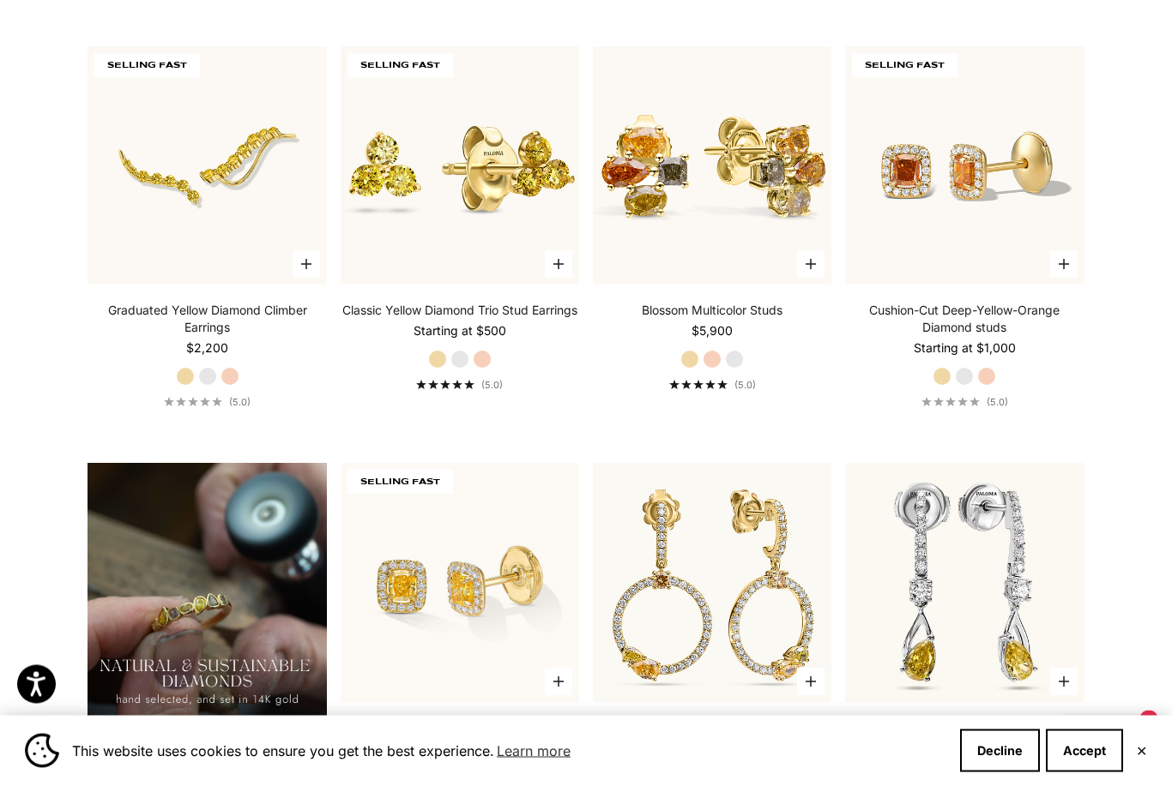
scroll to position [953, 0]
click at [746, 250] on img at bounding box center [712, 165] width 262 height 262
click at [750, 192] on img at bounding box center [712, 165] width 262 height 262
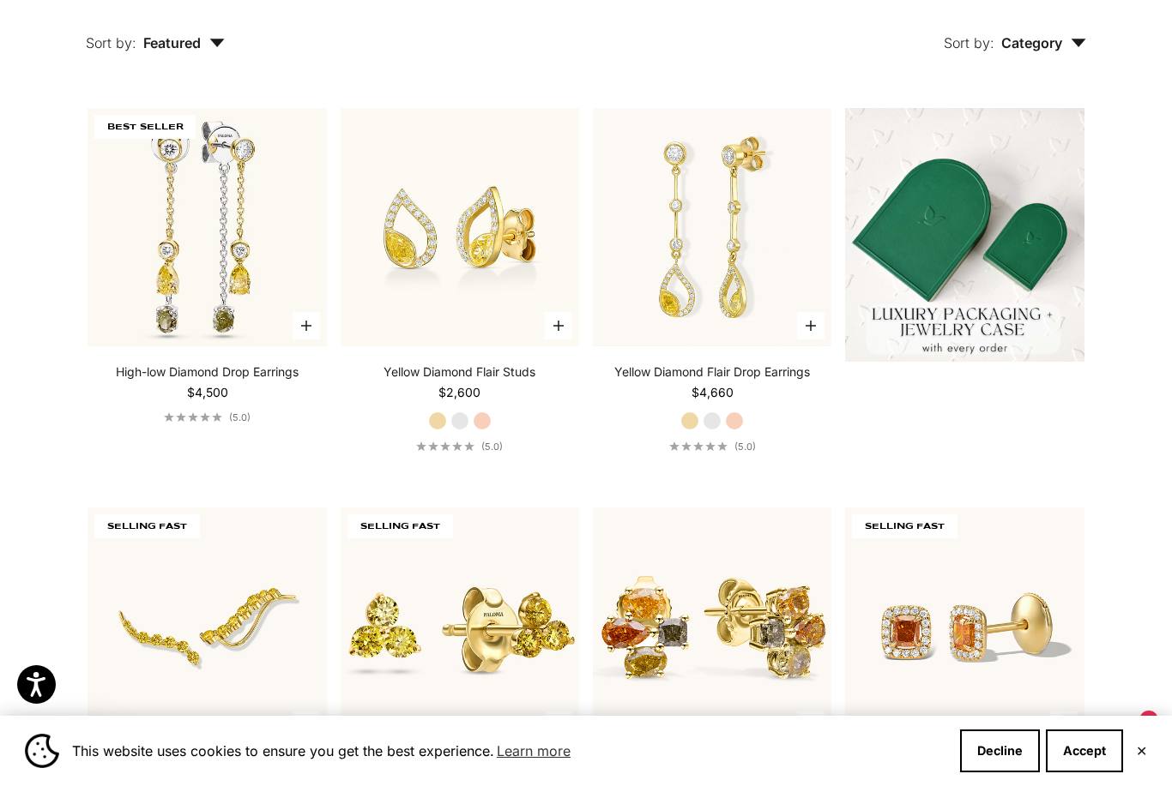
scroll to position [493, 0]
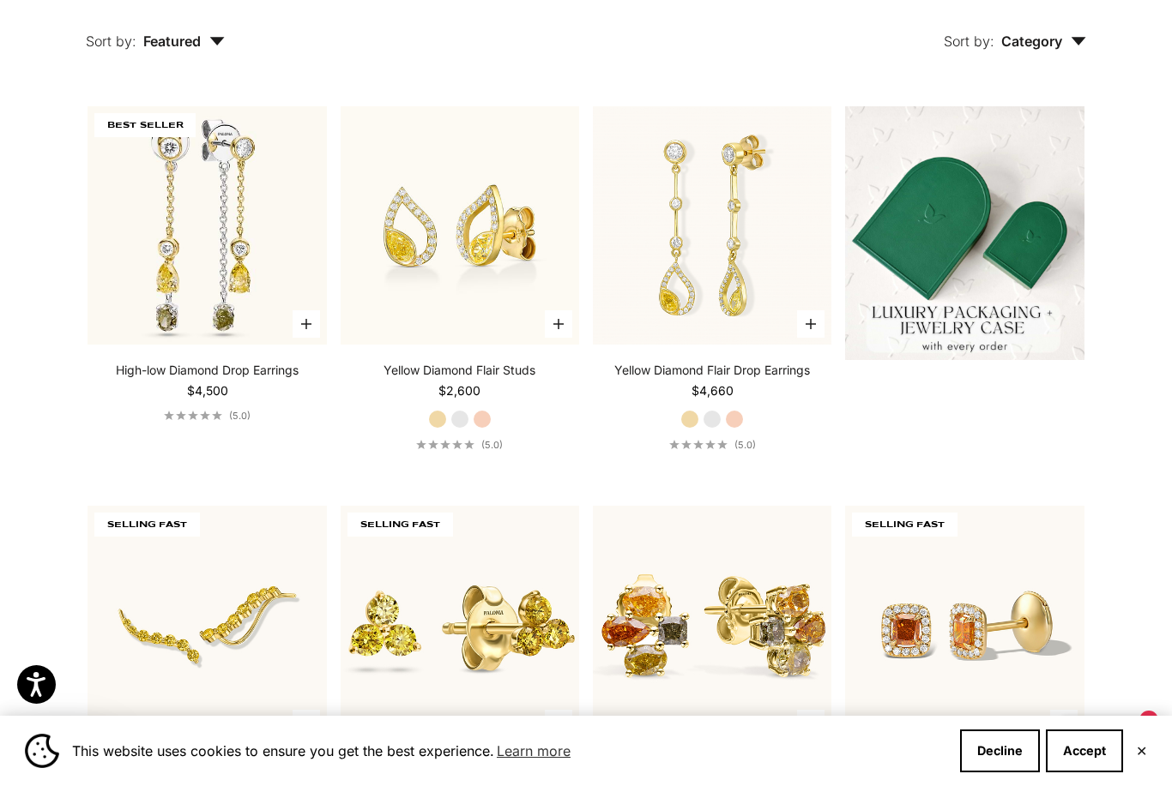
click at [269, 270] on img at bounding box center [207, 225] width 262 height 262
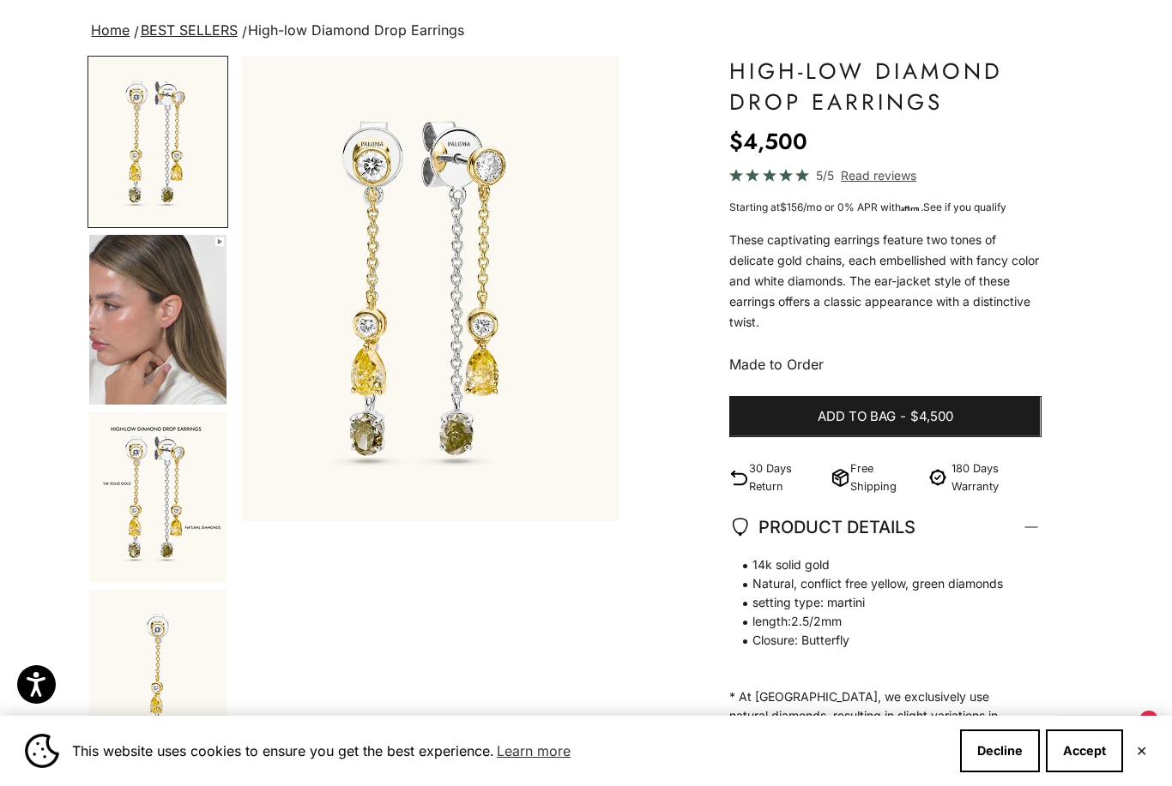
scroll to position [116, 0]
click at [179, 360] on img "Go to item 2" at bounding box center [157, 319] width 137 height 170
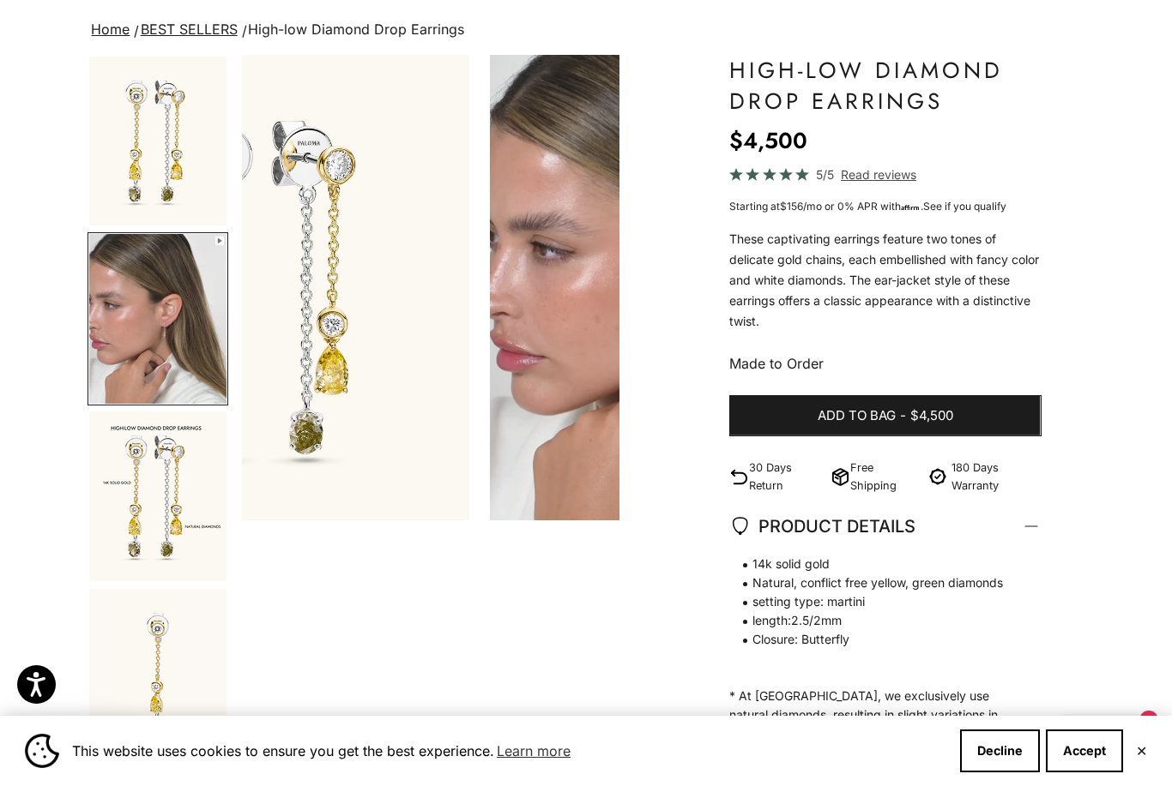
scroll to position [0, 398]
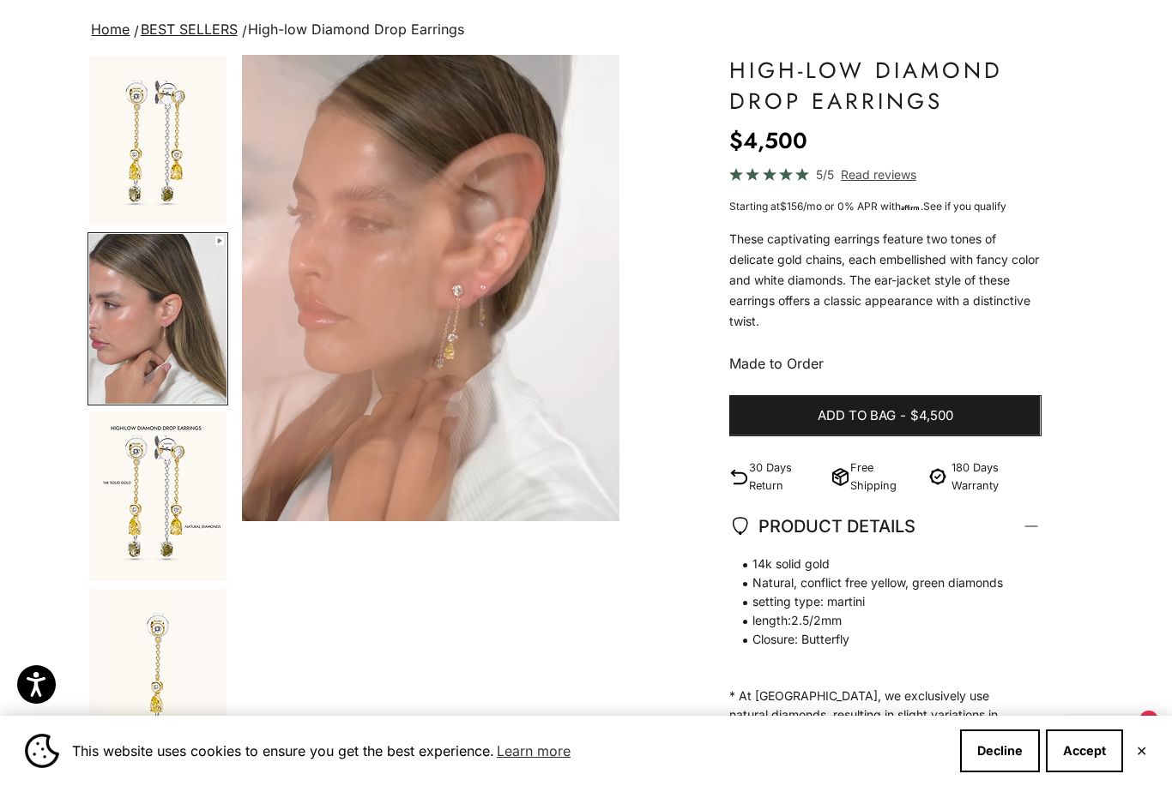
click at [547, 181] on video "High-low Diamond Drop Earrings" at bounding box center [430, 288] width 377 height 467
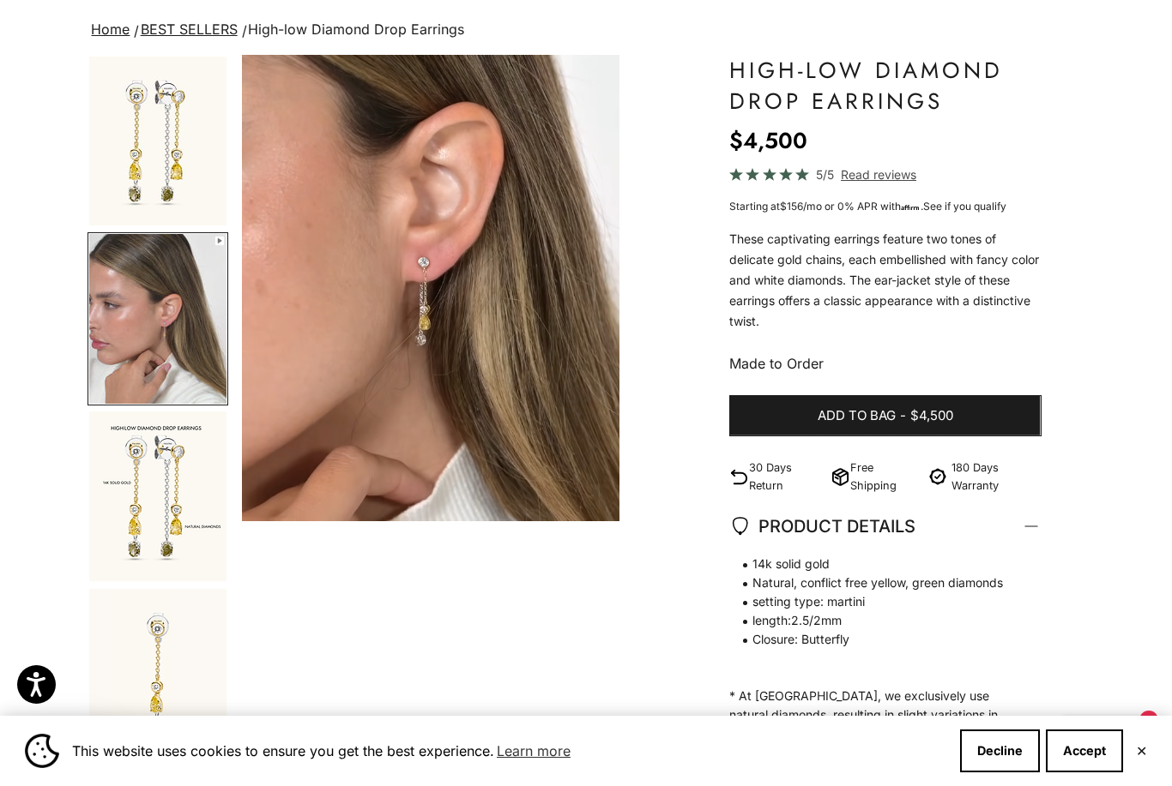
click at [810, 412] on button "Add to bag - $4,500" at bounding box center [884, 415] width 311 height 41
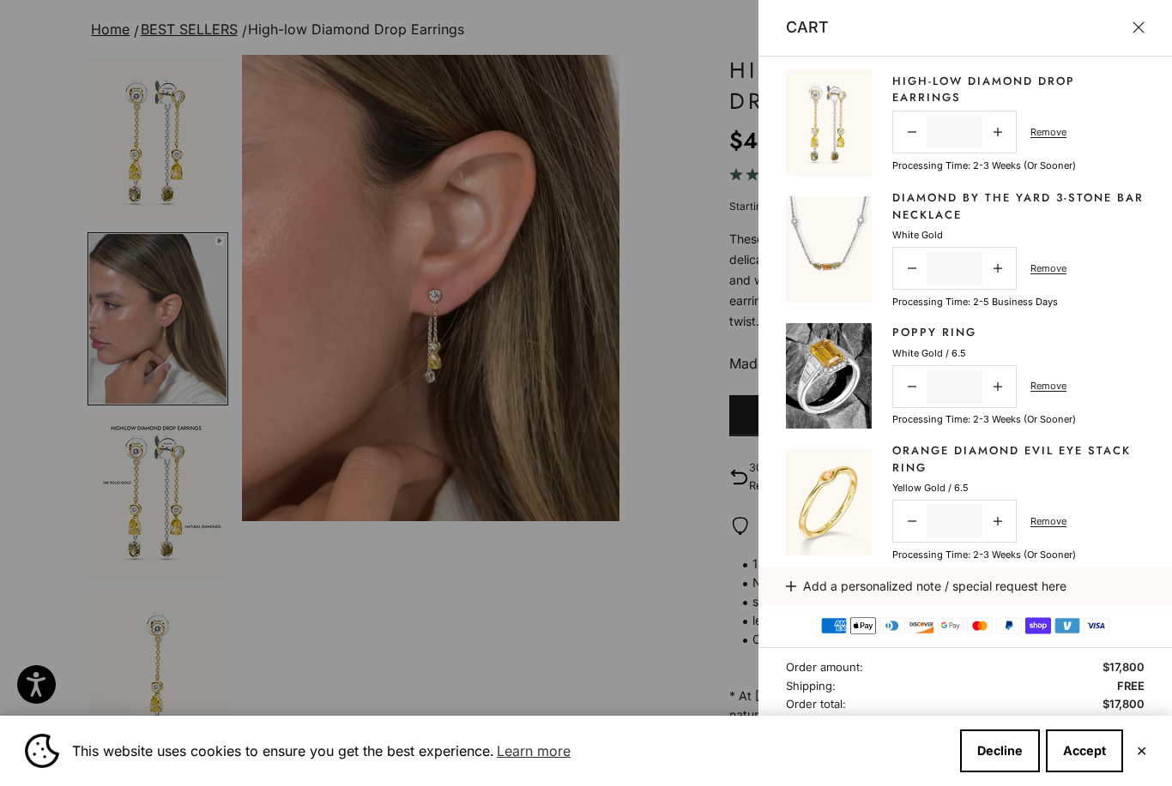
click at [683, 251] on div at bounding box center [586, 393] width 1172 height 786
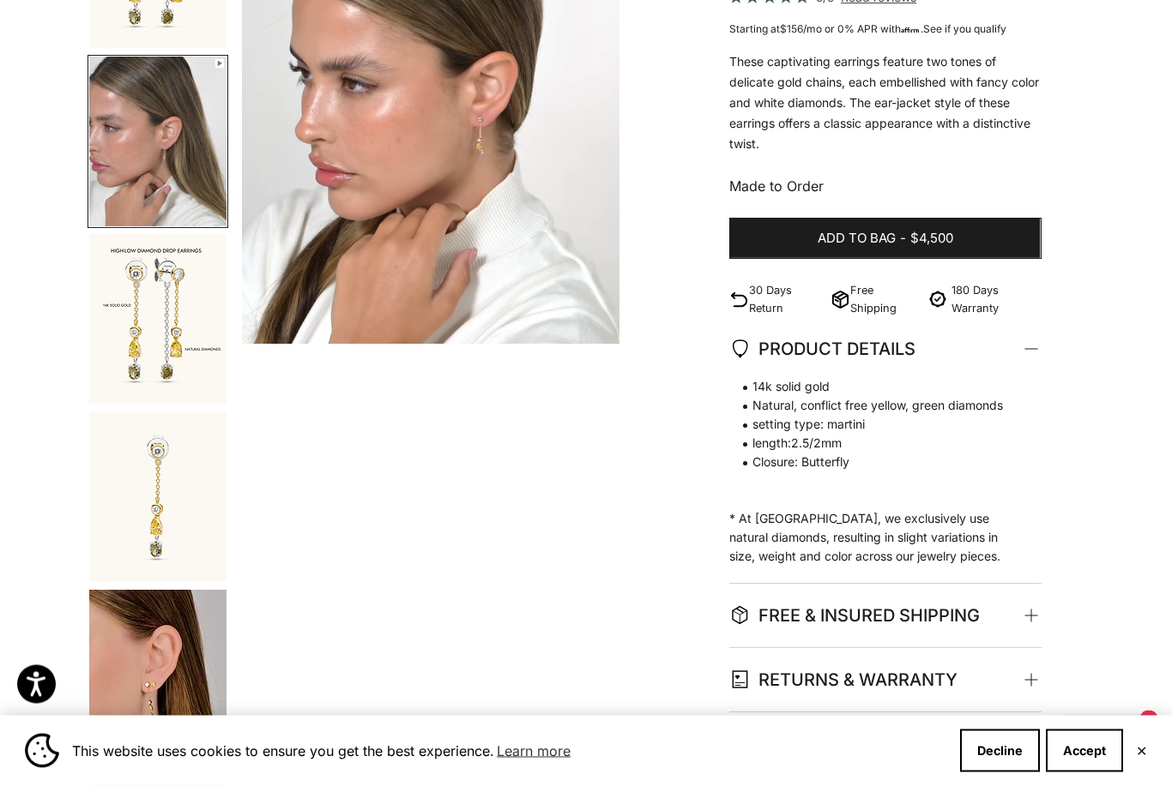
scroll to position [325, 0]
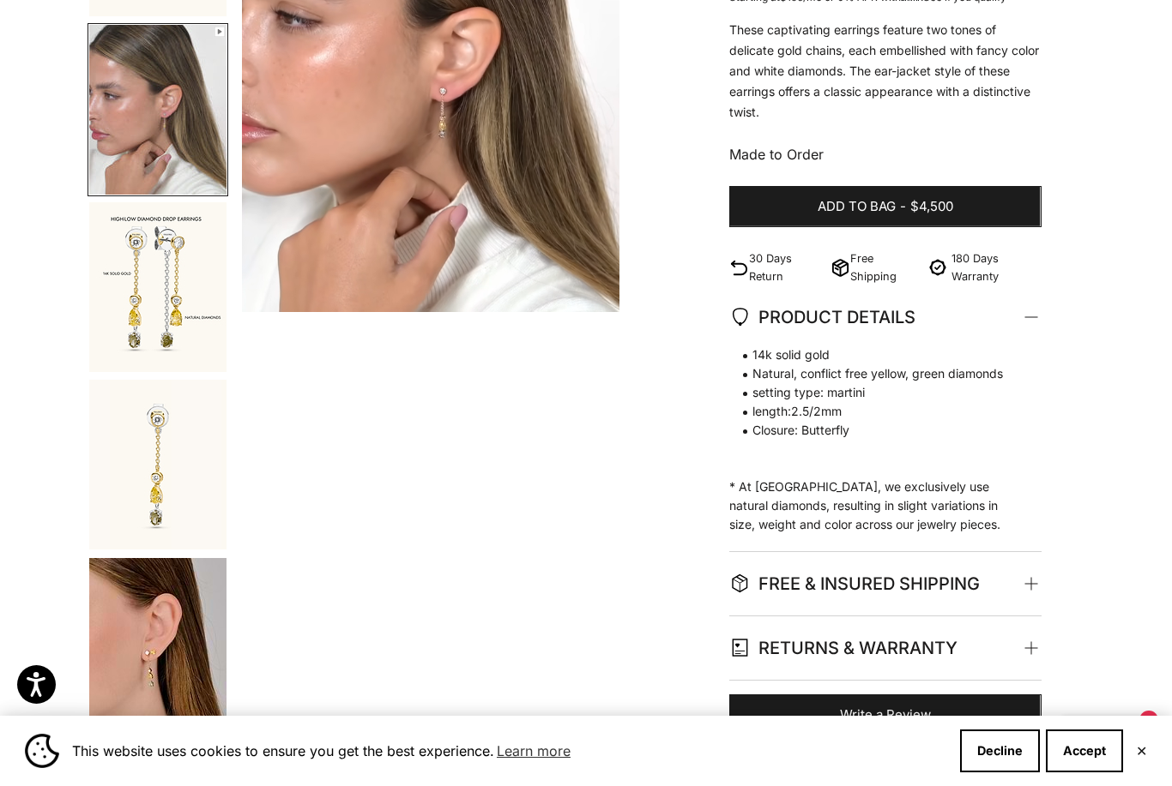
click at [178, 653] on img "Go to item 5" at bounding box center [157, 643] width 137 height 170
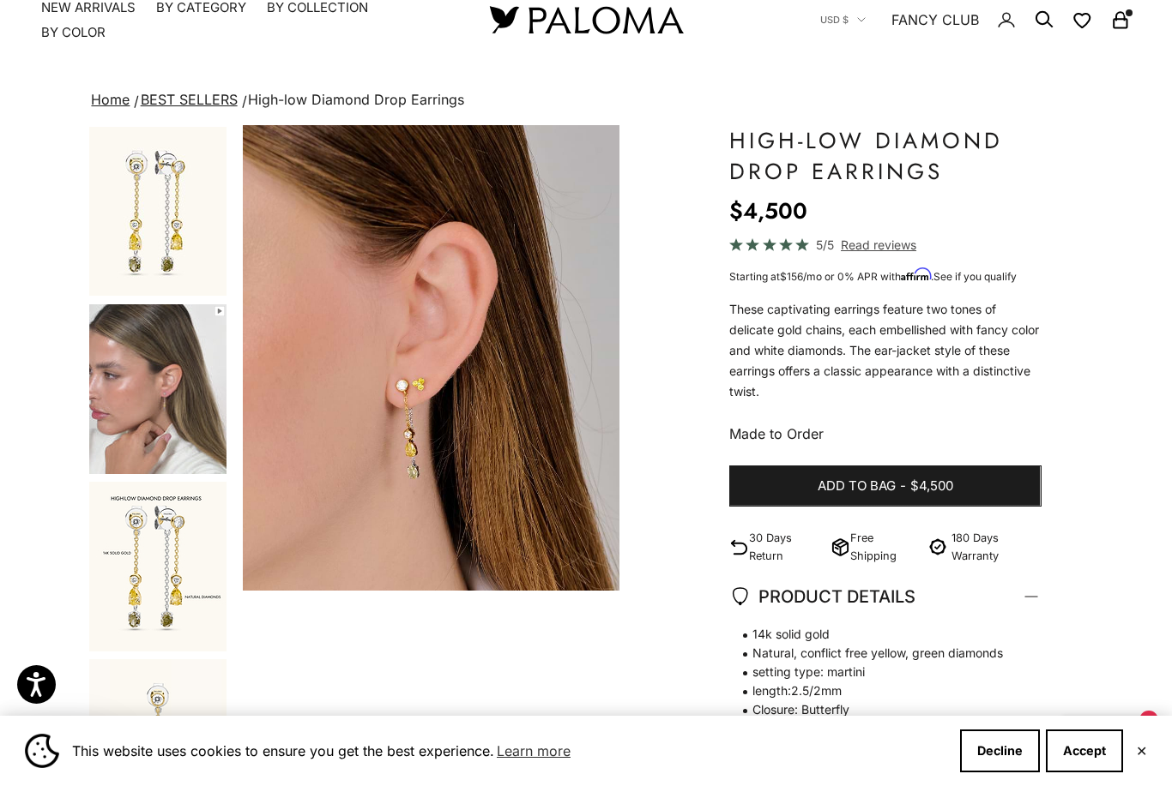
scroll to position [0, 0]
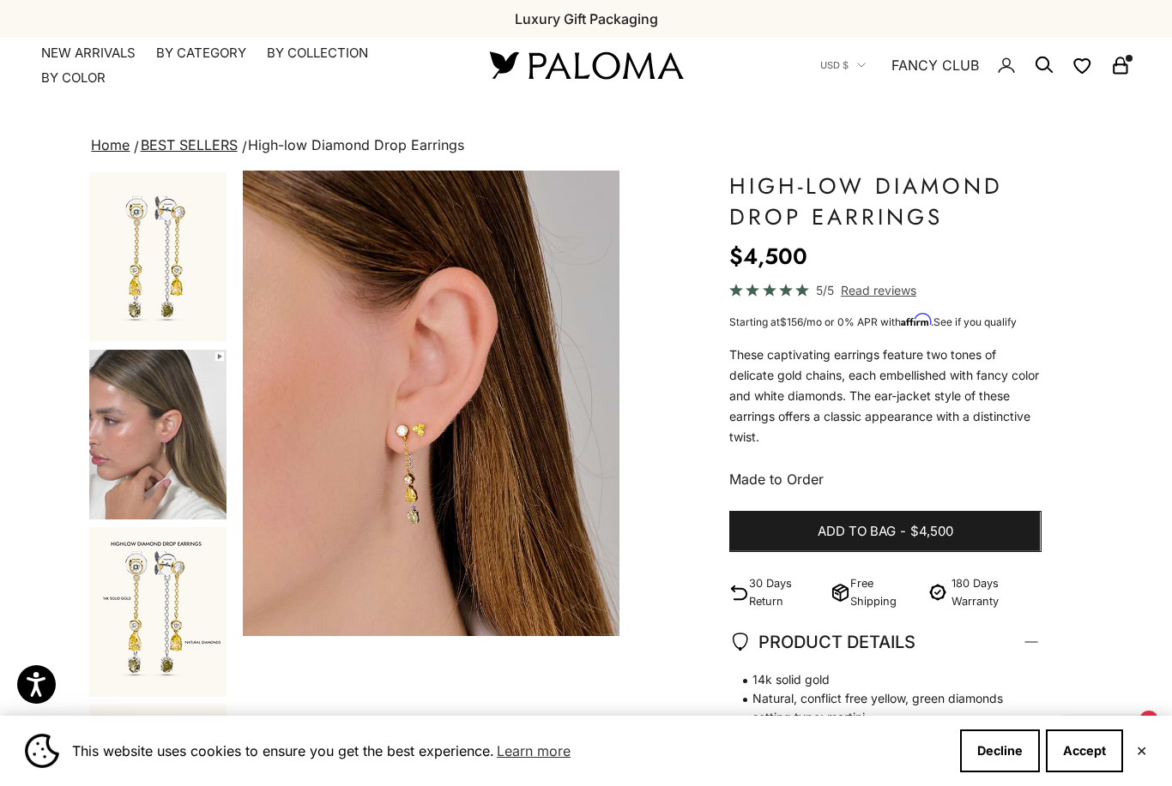
click at [89, 81] on summary "By Color" at bounding box center [73, 77] width 64 height 17
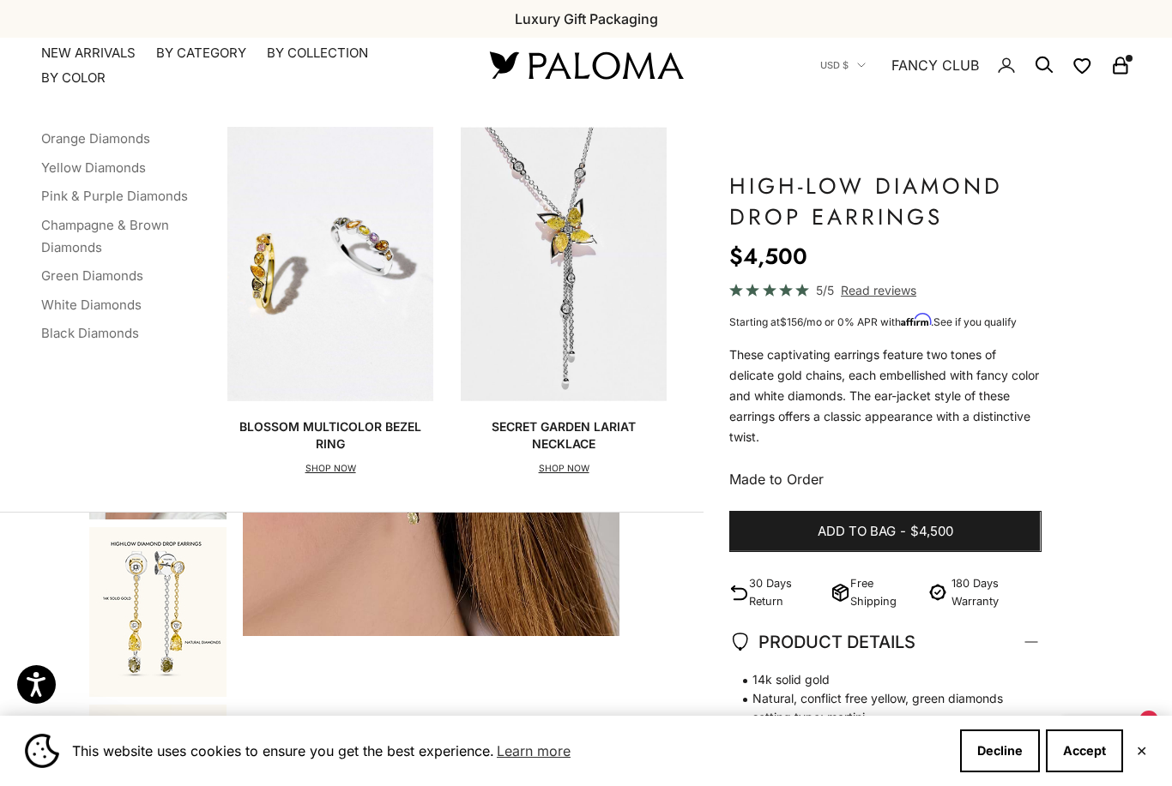
click at [112, 280] on link "Green Diamonds" at bounding box center [92, 276] width 102 height 16
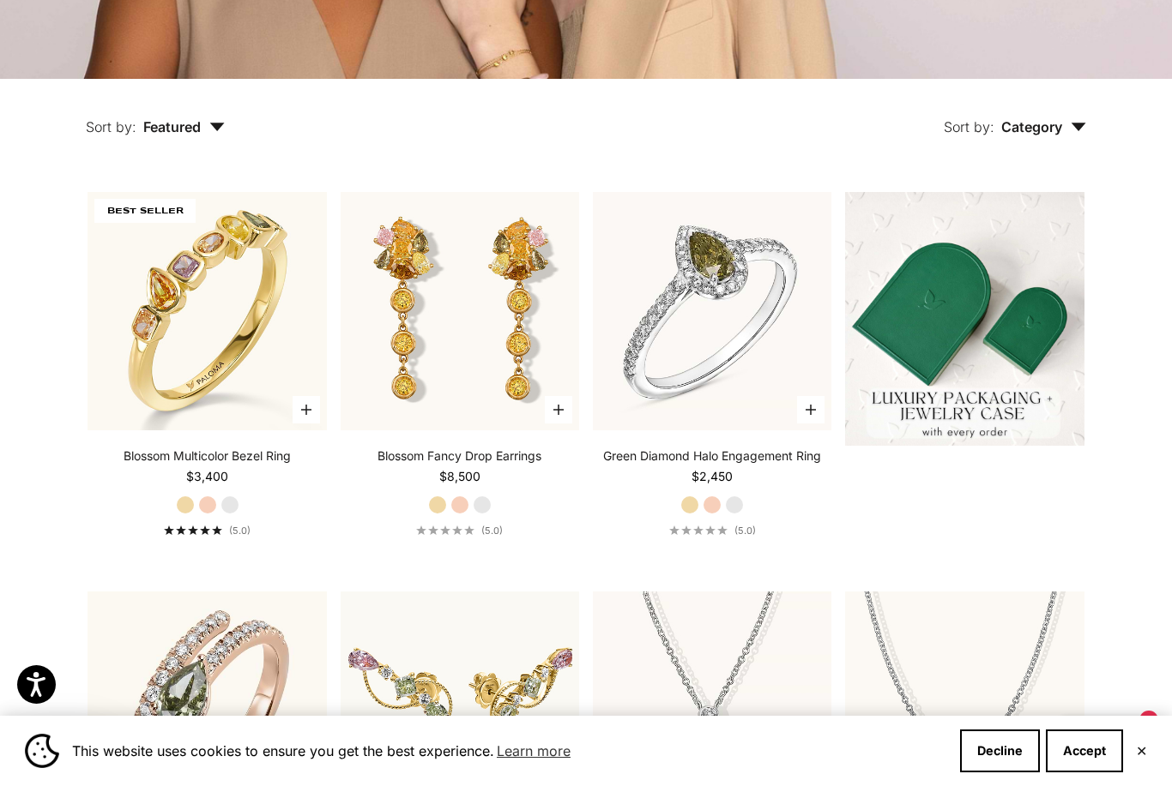
scroll to position [407, 0]
click at [737, 326] on img at bounding box center [712, 312] width 262 height 262
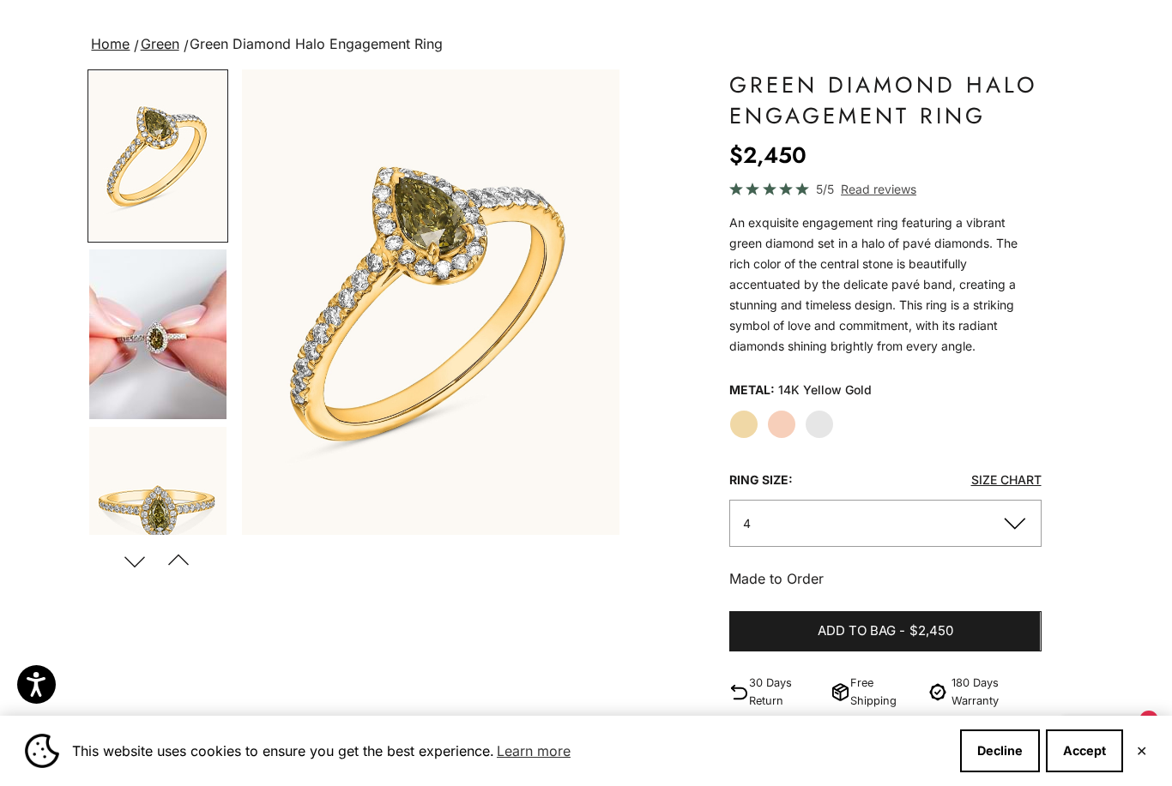
scroll to position [101, 0]
click at [152, 349] on img "Go to item 4" at bounding box center [157, 335] width 137 height 170
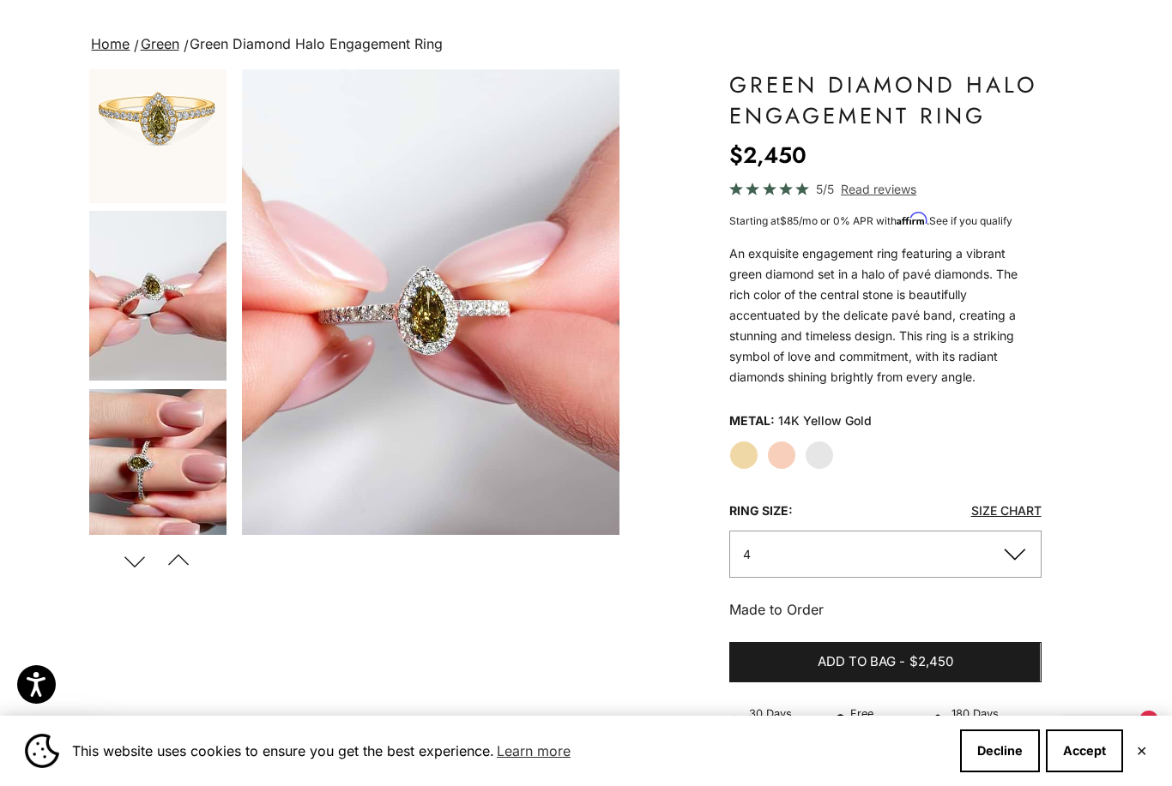
scroll to position [395, 0]
click at [120, 310] on img "Go to item 8" at bounding box center [157, 295] width 137 height 170
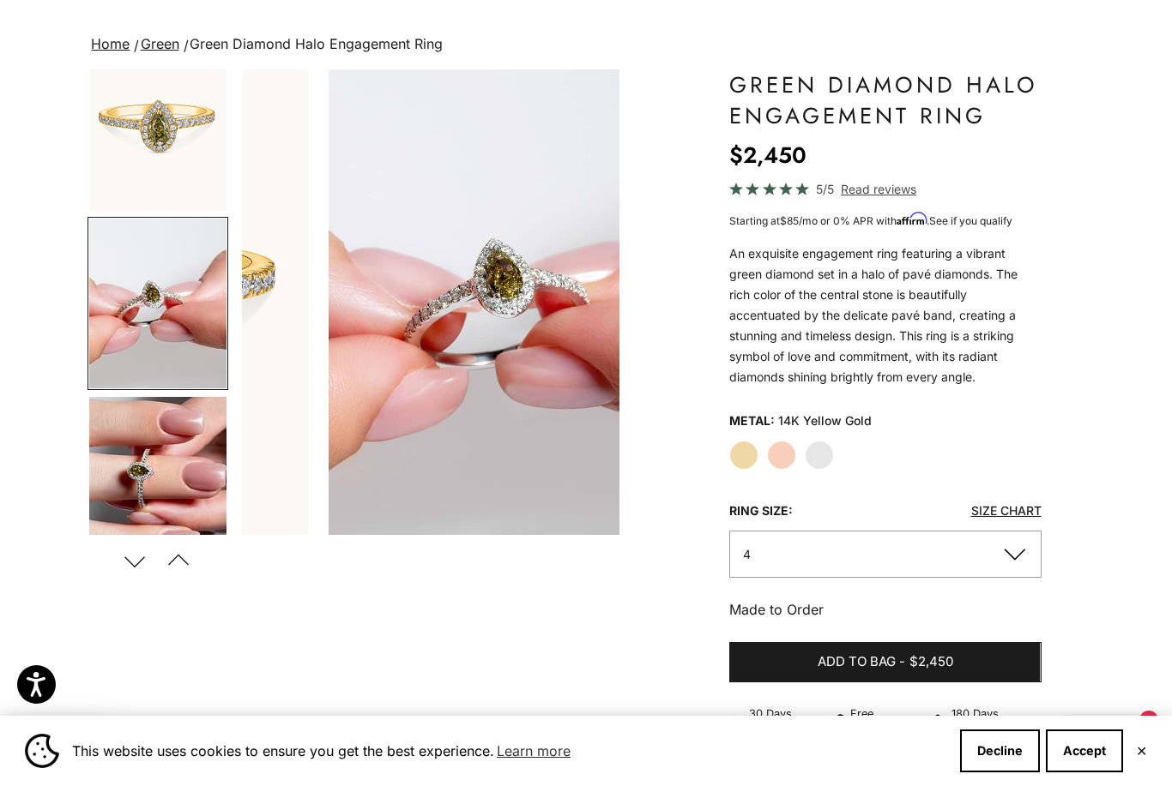
scroll to position [0, 1194]
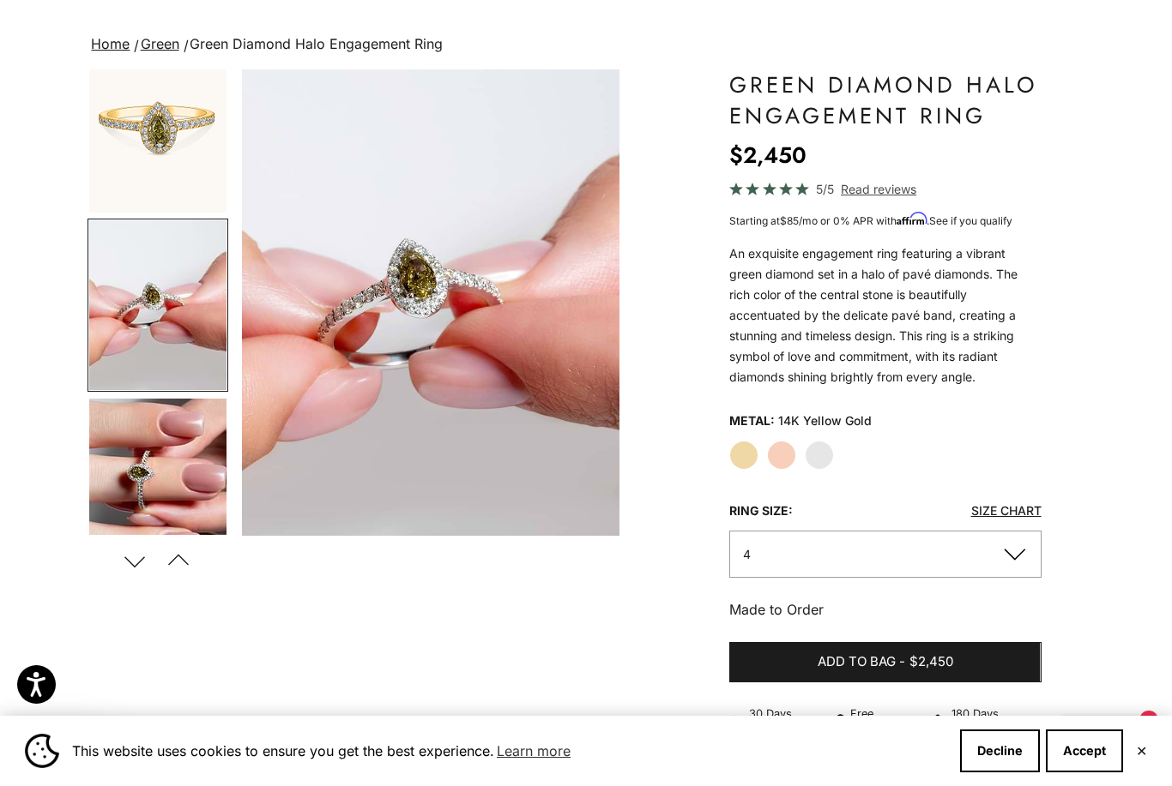
click at [129, 473] on img "Go to item 9" at bounding box center [157, 484] width 137 height 170
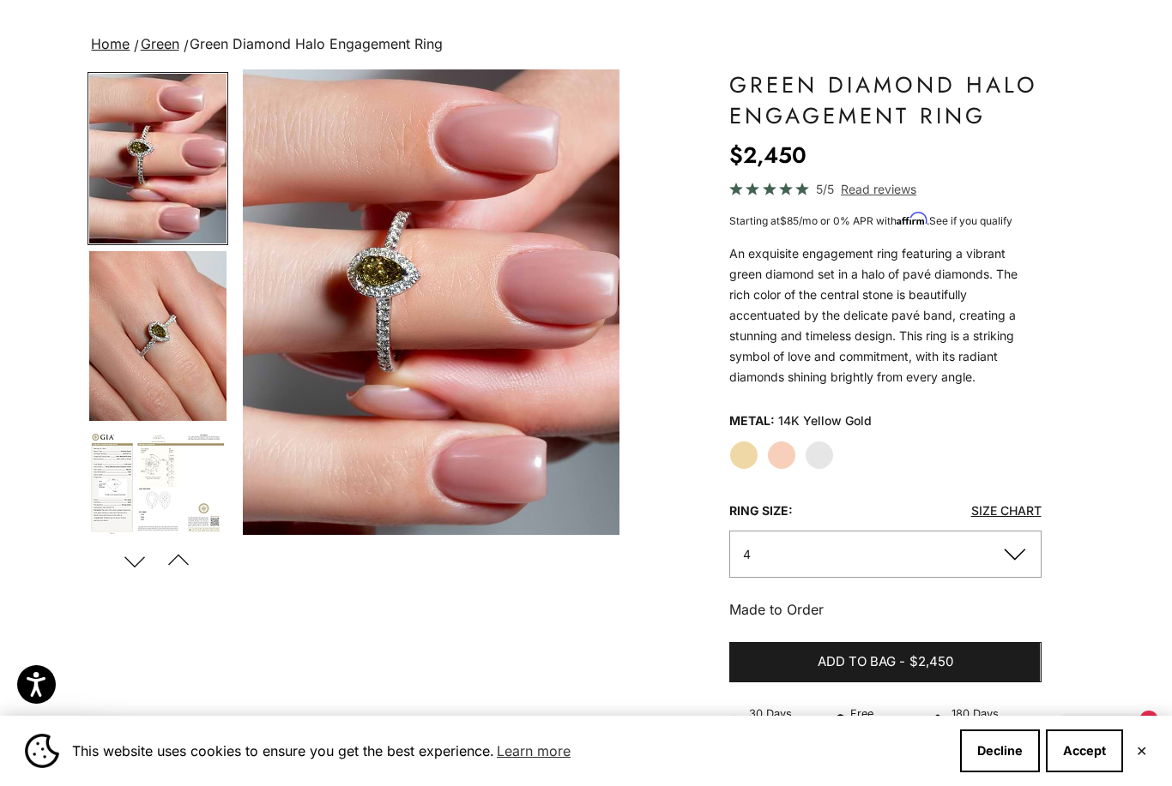
scroll to position [711, 0]
click at [132, 351] on img "Go to item 10" at bounding box center [157, 335] width 137 height 170
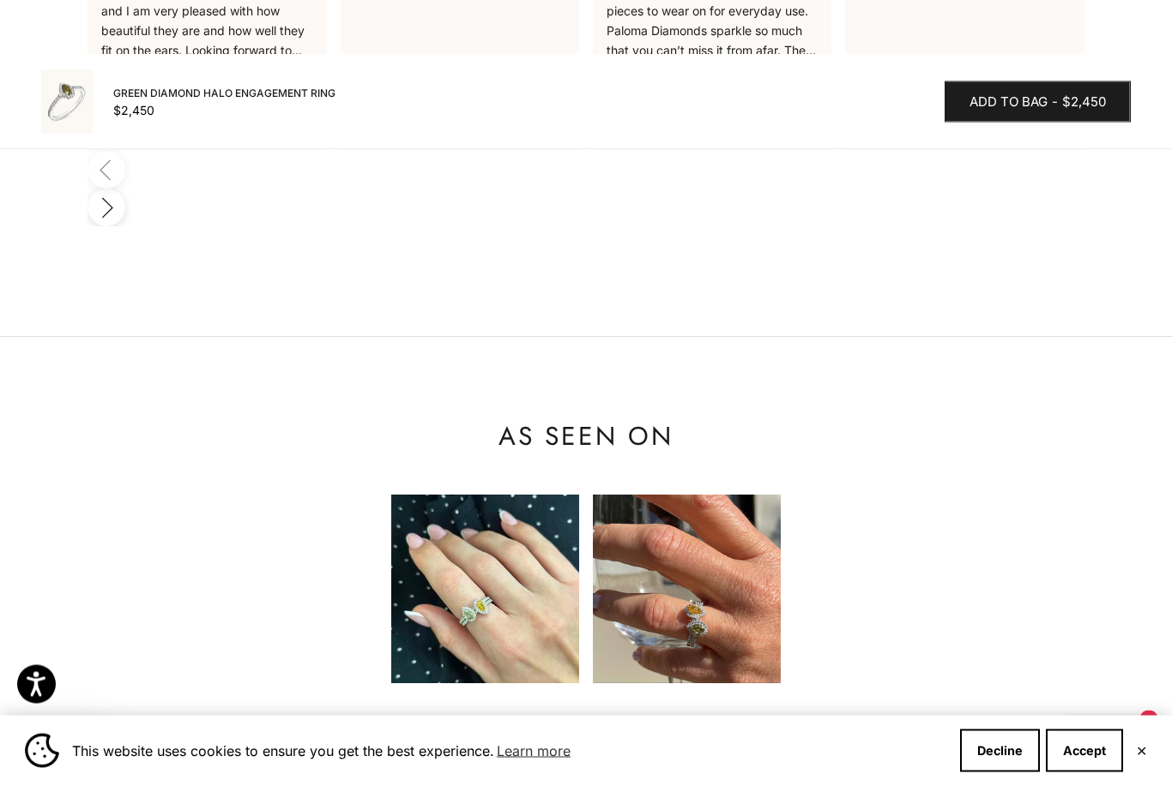
scroll to position [1652, 0]
click at [520, 506] on img at bounding box center [485, 589] width 188 height 188
click at [509, 525] on img at bounding box center [485, 589] width 188 height 188
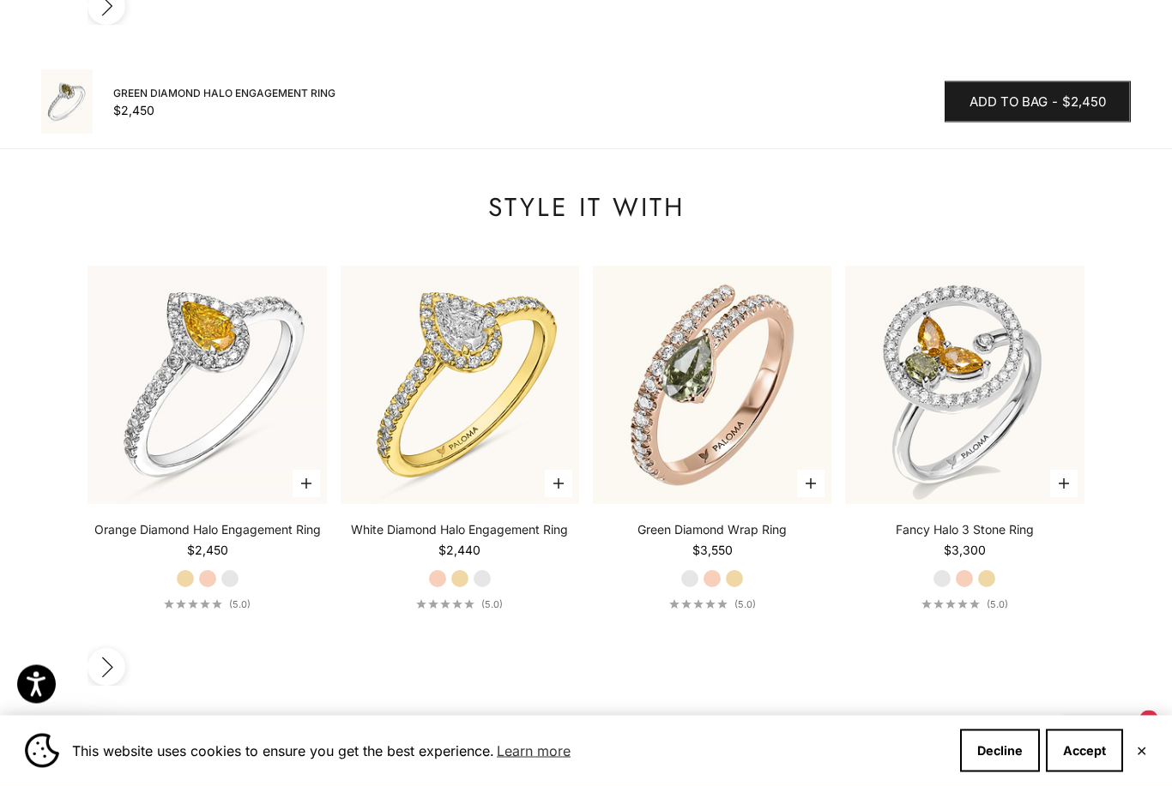
scroll to position [2379, 0]
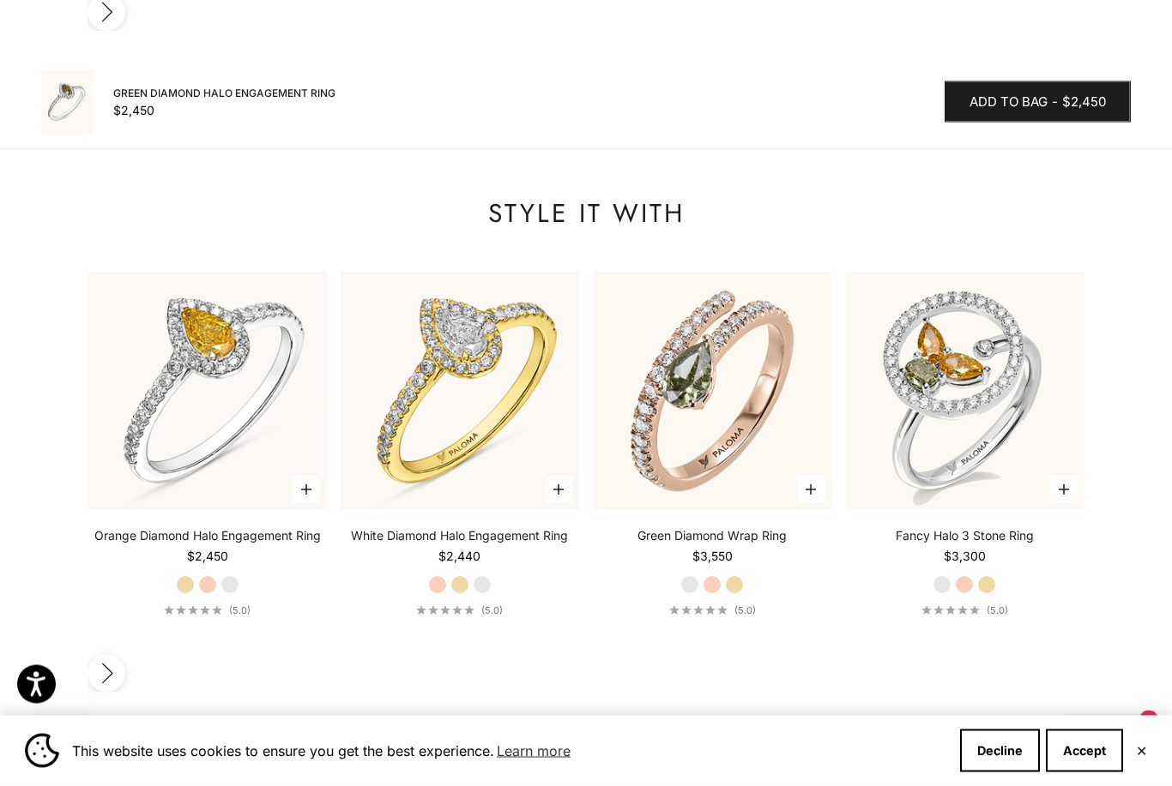
click at [153, 270] on img at bounding box center [207, 392] width 262 height 262
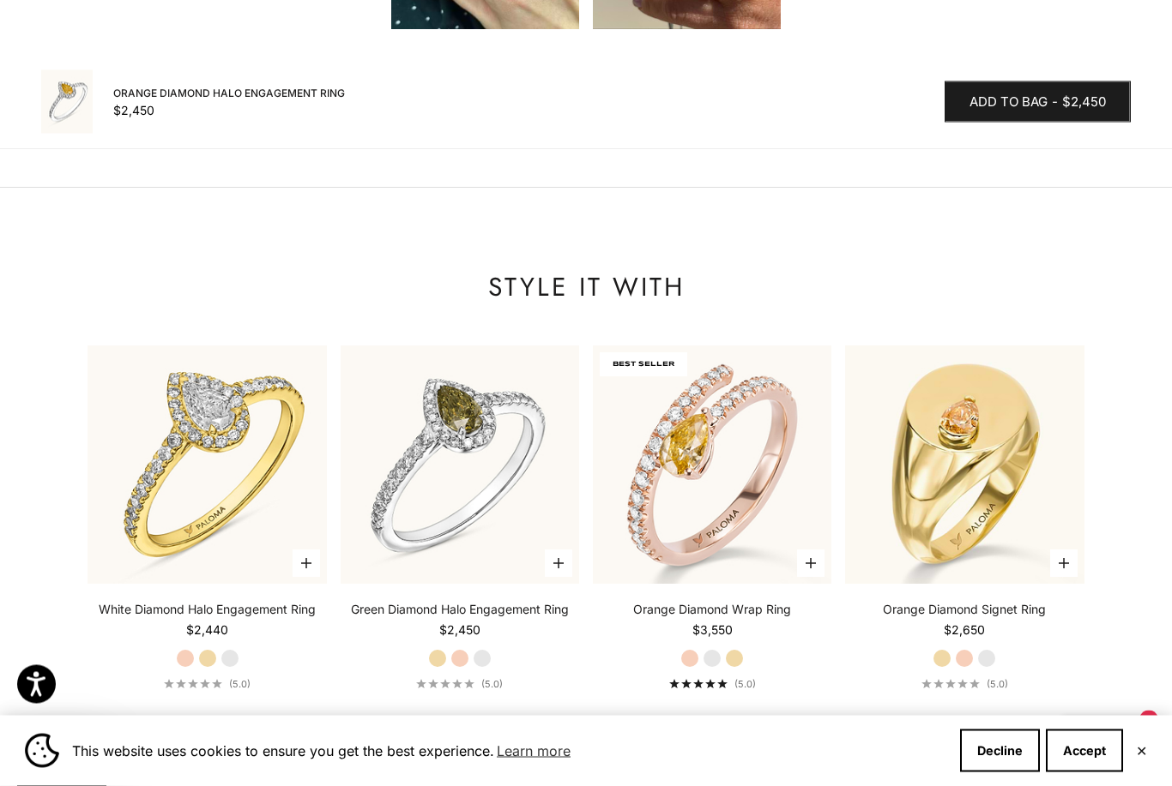
scroll to position [2337, 0]
click at [972, 334] on img at bounding box center [964, 465] width 262 height 262
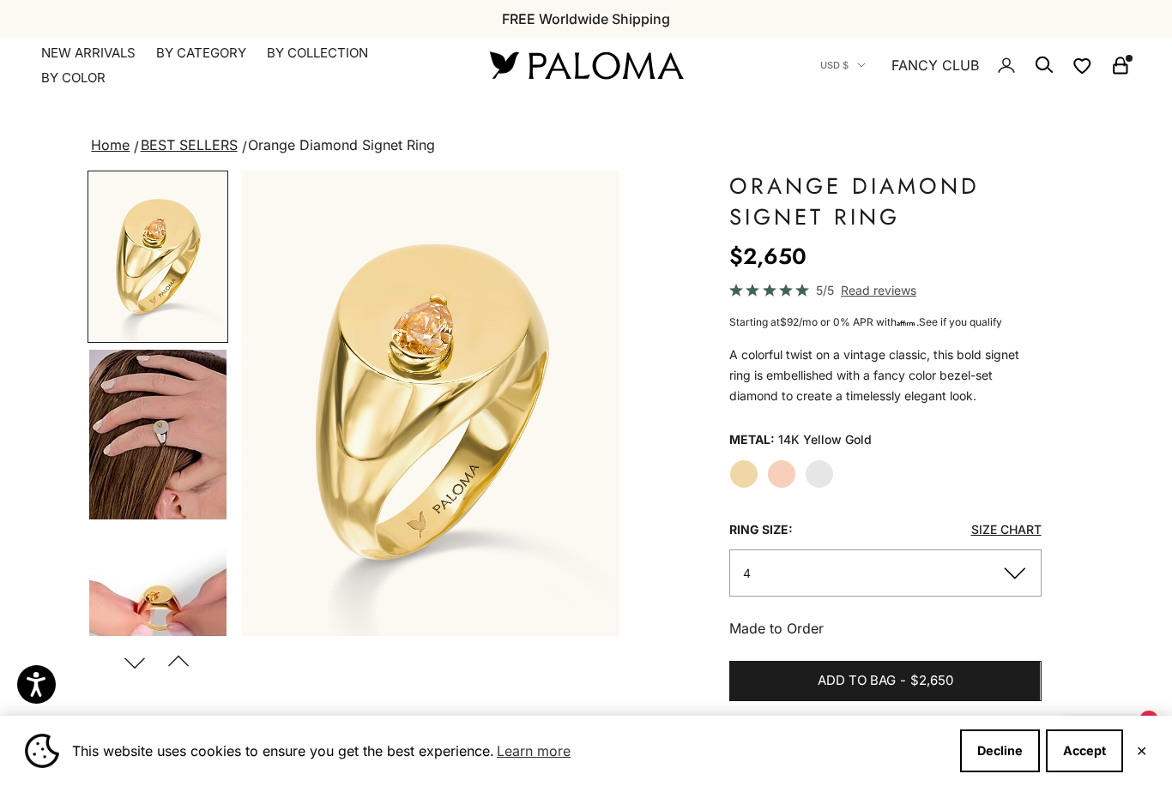
click at [156, 461] on img "Go to item 4" at bounding box center [157, 435] width 137 height 170
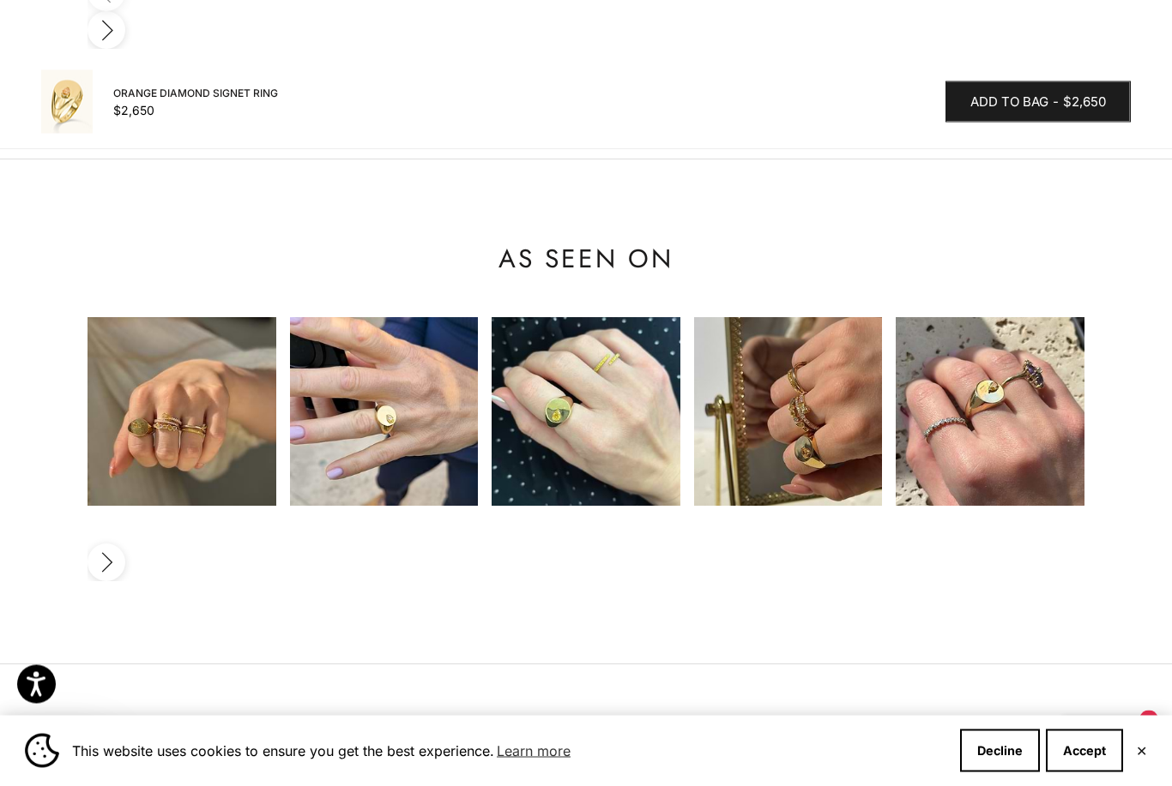
scroll to position [1620, 0]
click at [948, 340] on img at bounding box center [989, 411] width 188 height 188
click at [842, 317] on img at bounding box center [788, 411] width 188 height 188
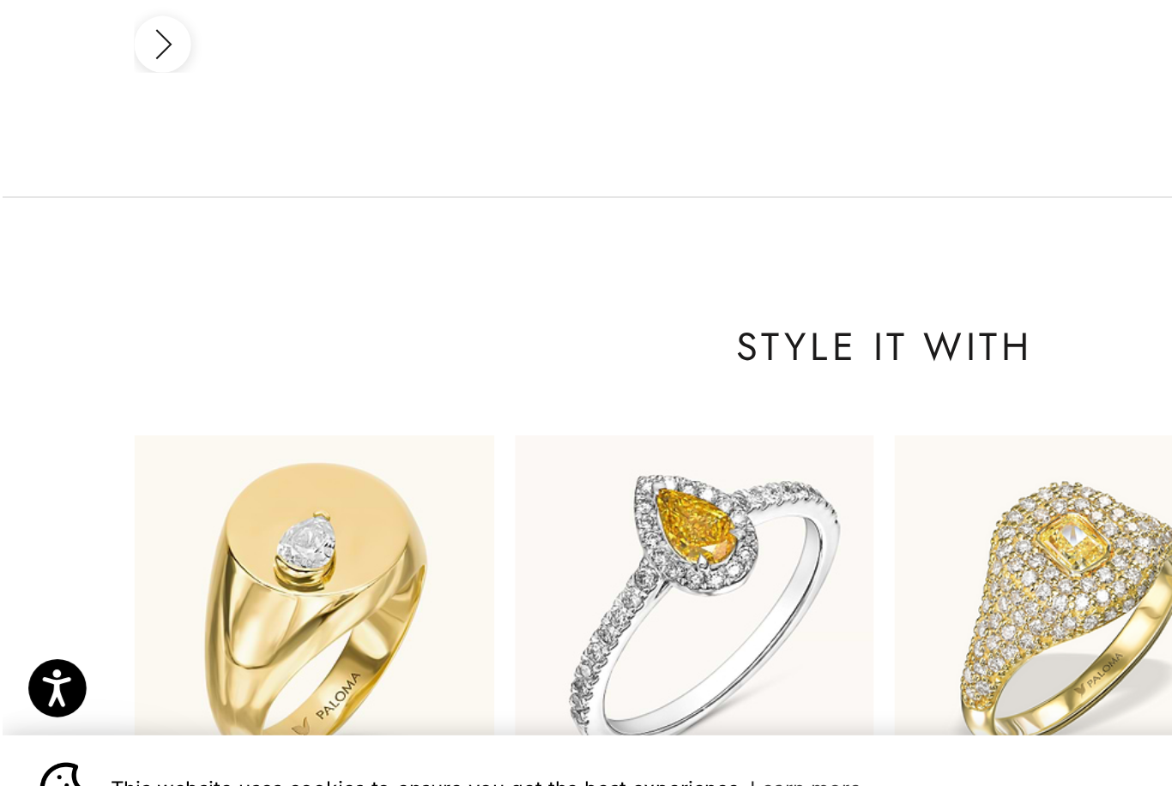
scroll to position [1933, 0]
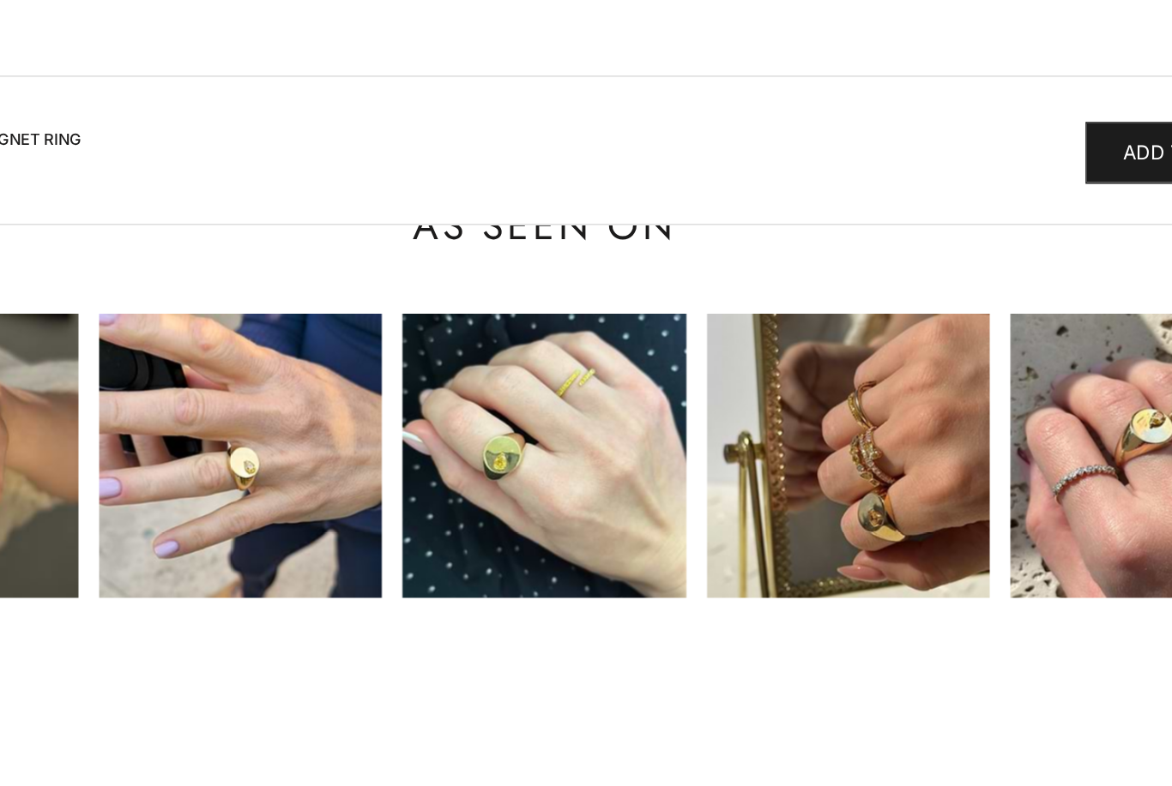
click at [694, 304] on img at bounding box center [788, 303] width 188 height 188
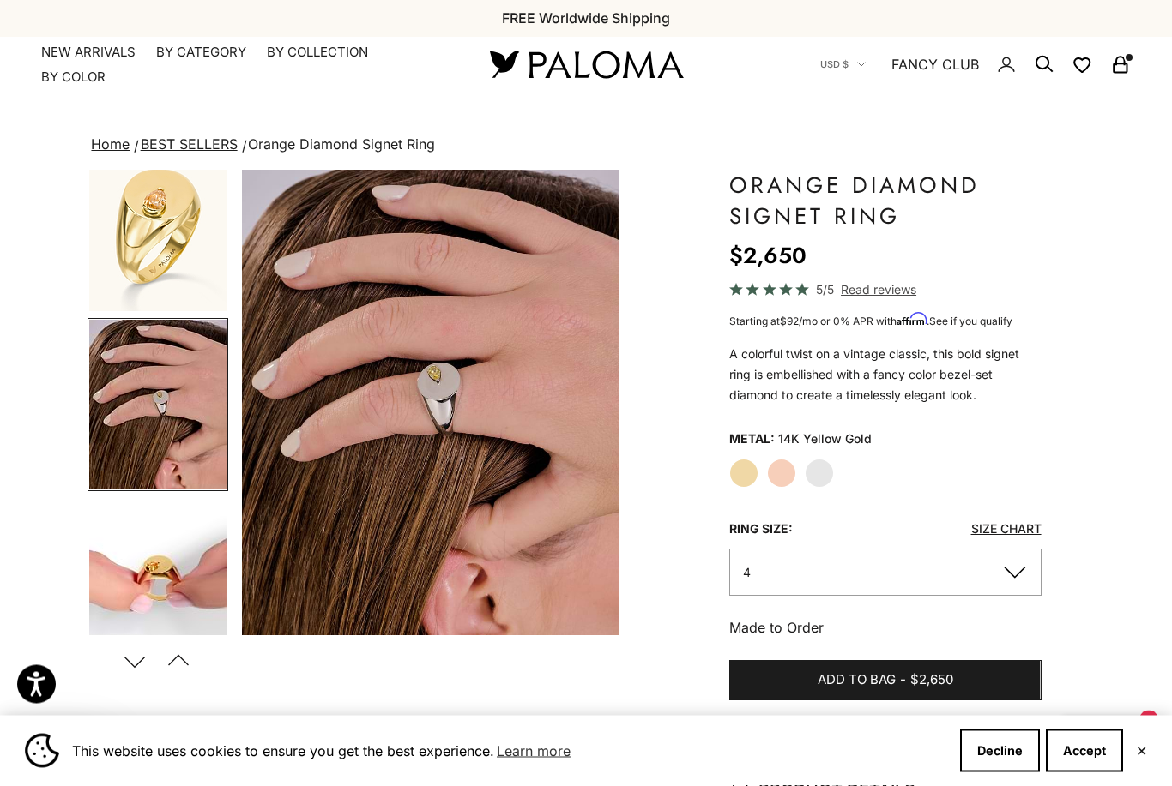
scroll to position [0, 0]
